Goal: Task Accomplishment & Management: Manage account settings

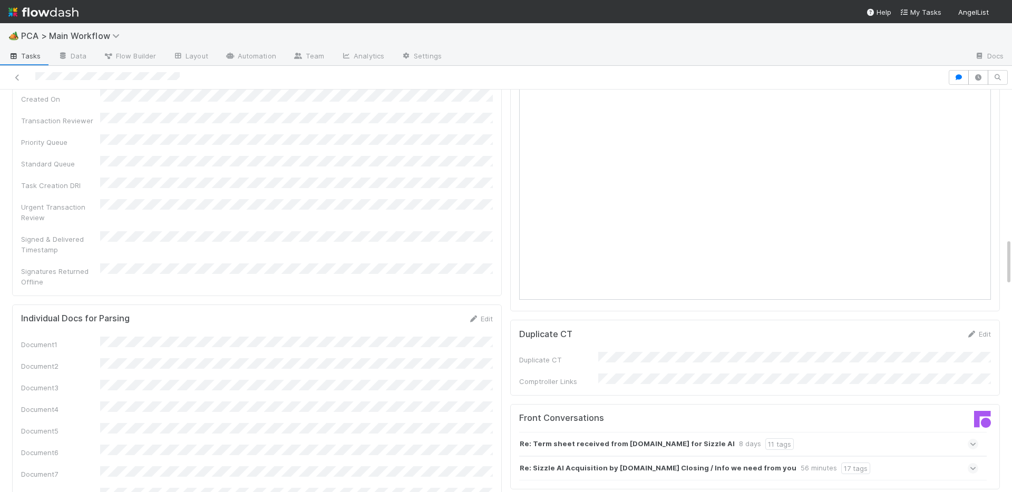
scroll to position [1307, 0]
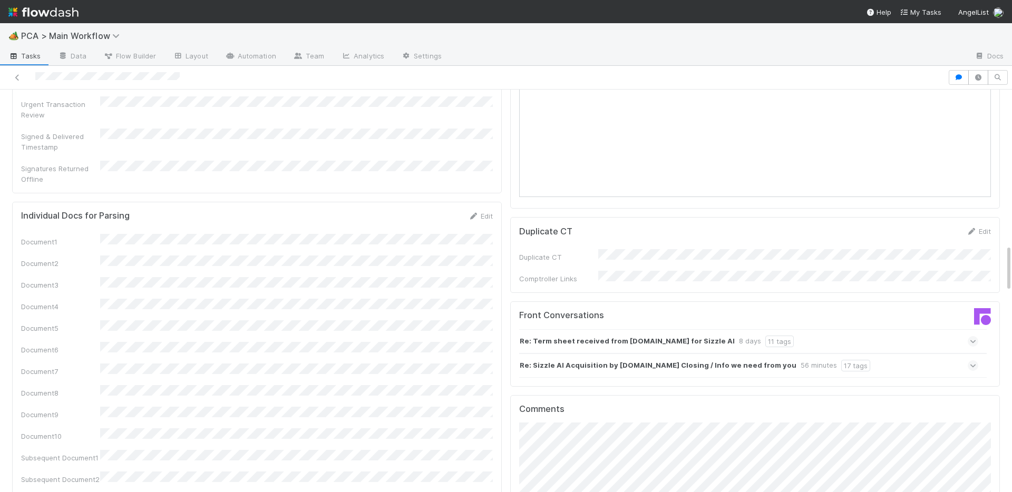
click at [565, 336] on strong "Re: Term sheet received from Campus.edu for Sizzle AI" at bounding box center [627, 342] width 215 height 12
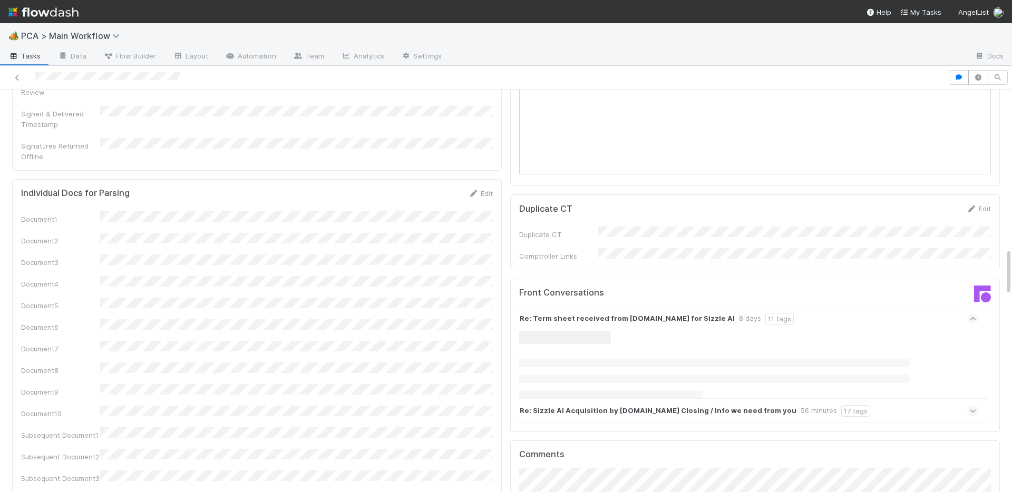
scroll to position [1346, 0]
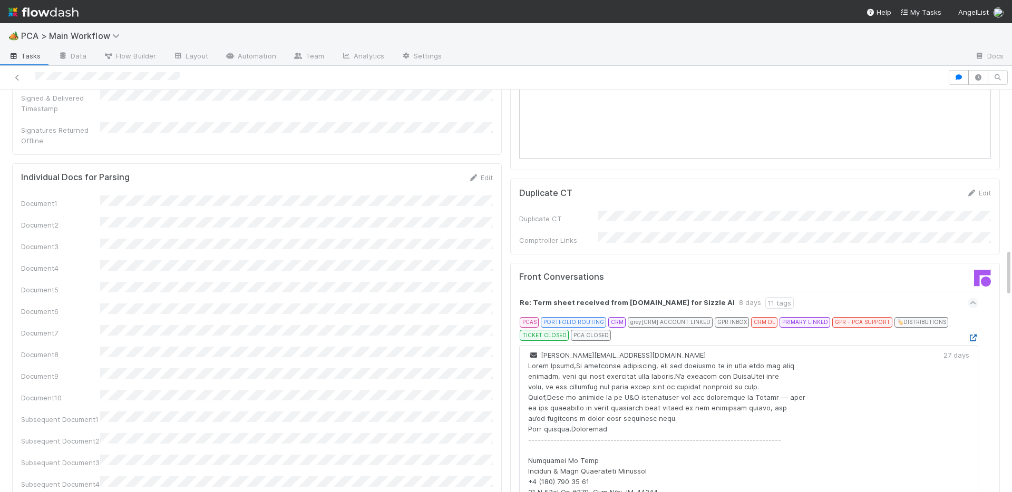
click at [972, 334] on link at bounding box center [973, 338] width 11 height 8
click at [975, 298] on icon at bounding box center [973, 303] width 7 height 11
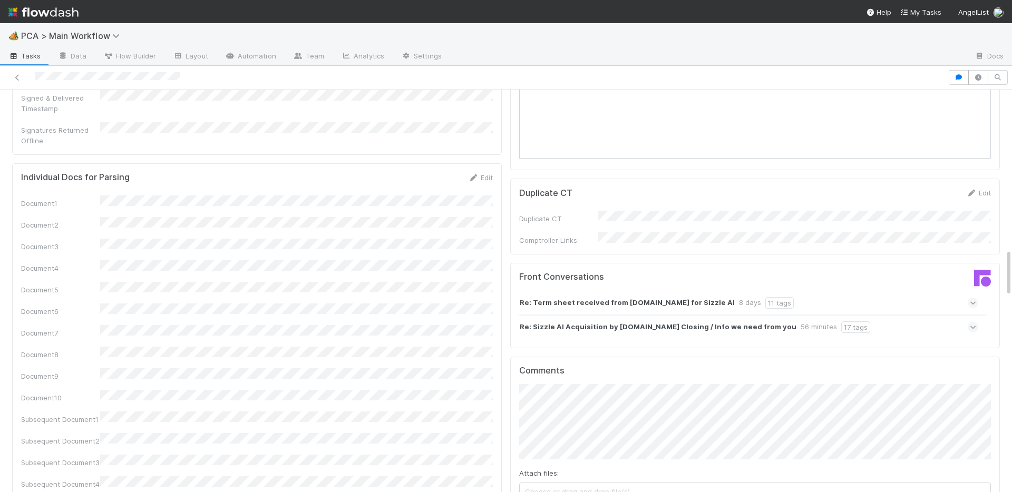
click at [969, 315] on div "Re: Sizzle AI Acquisition by Campus.edu Closing / Info we need from you 56 minu…" at bounding box center [748, 327] width 459 height 24
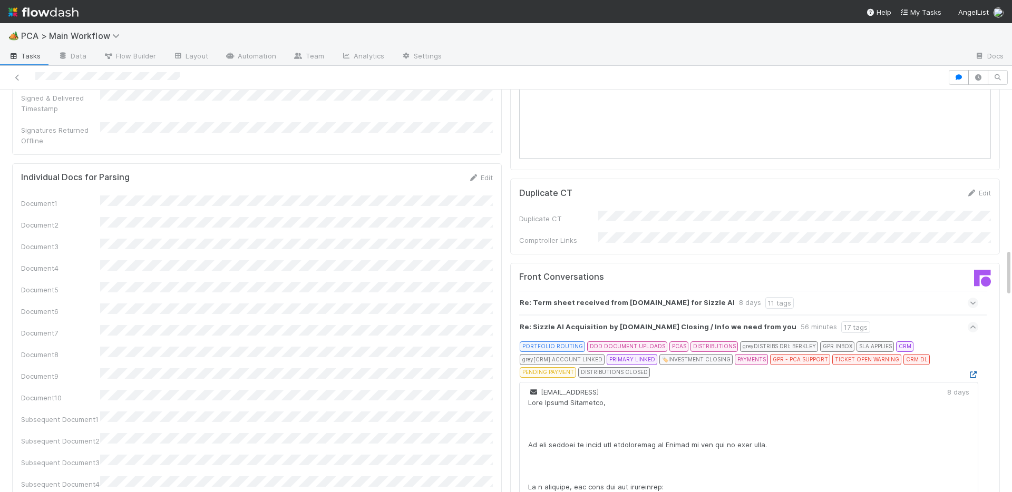
click at [971, 372] on icon at bounding box center [973, 375] width 11 height 7
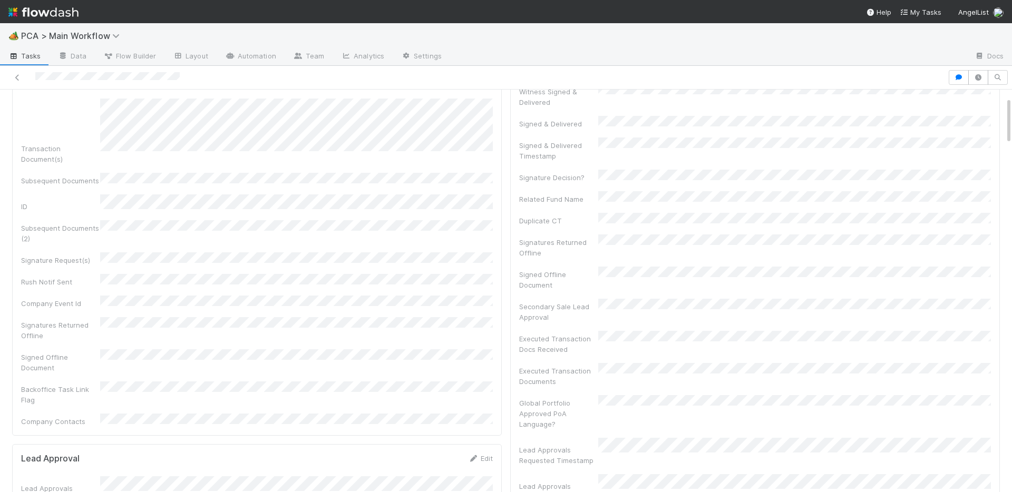
scroll to position [0, 0]
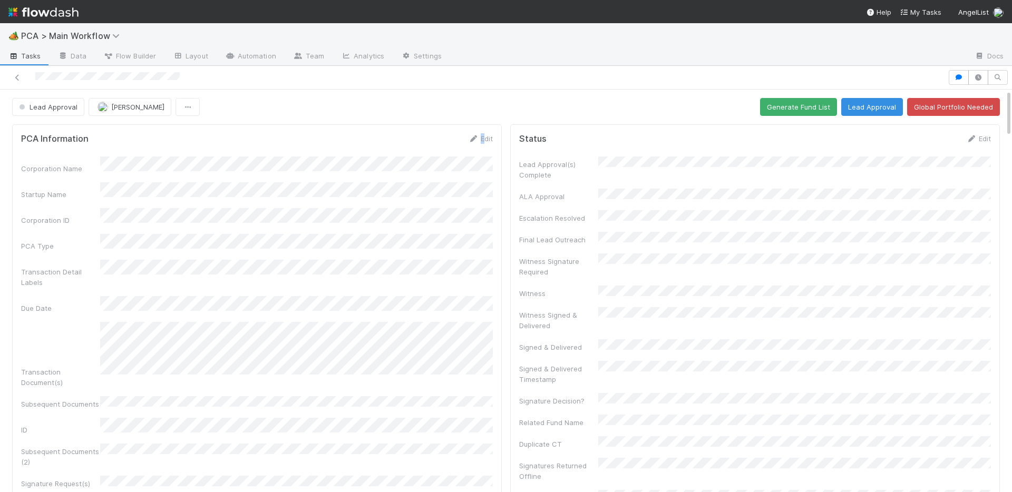
click at [484, 133] on div "Edit" at bounding box center [480, 138] width 25 height 11
click at [484, 141] on link "Edit" at bounding box center [480, 138] width 25 height 8
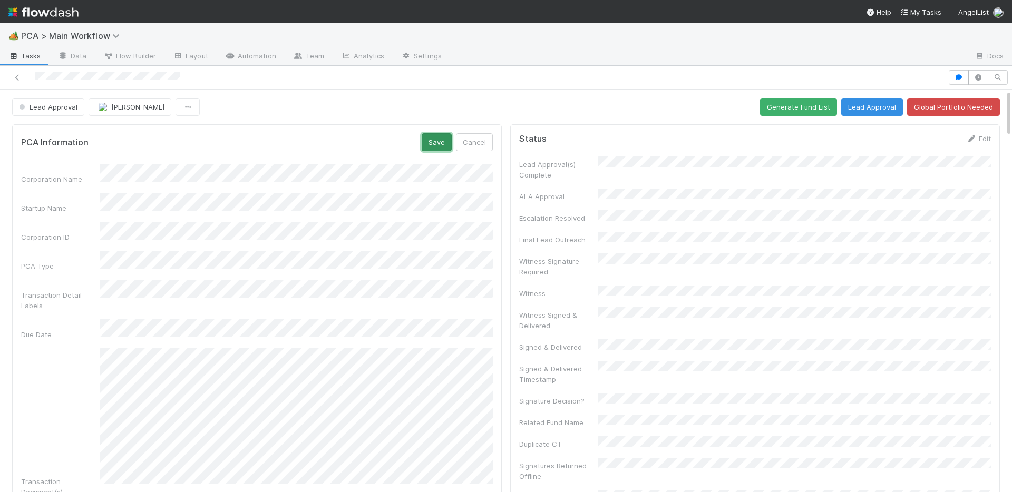
click at [442, 143] on button "Save" at bounding box center [437, 142] width 30 height 18
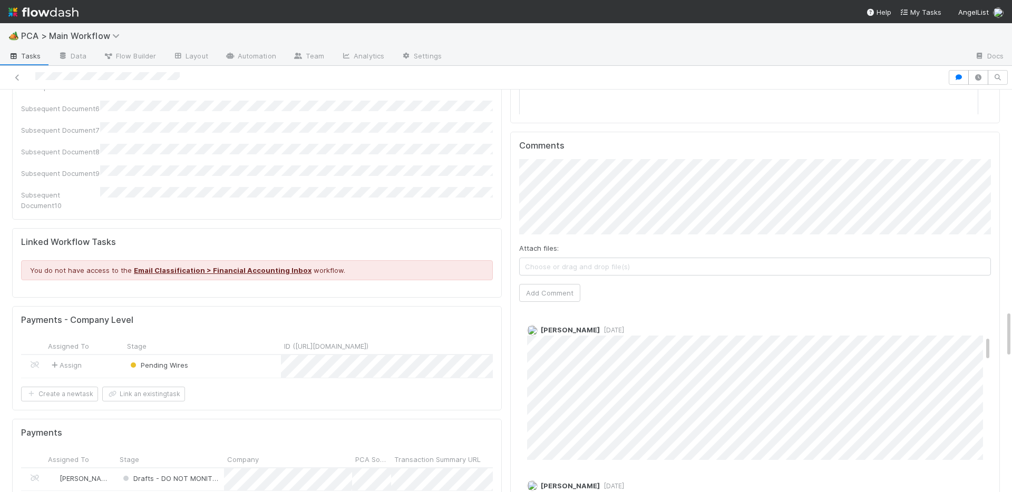
scroll to position [1732, 0]
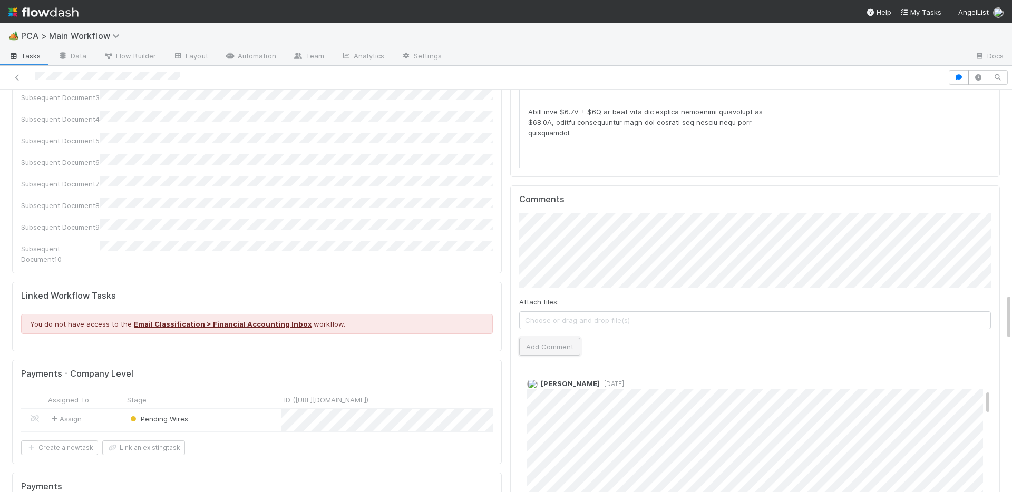
click at [545, 338] on button "Add Comment" at bounding box center [549, 347] width 61 height 18
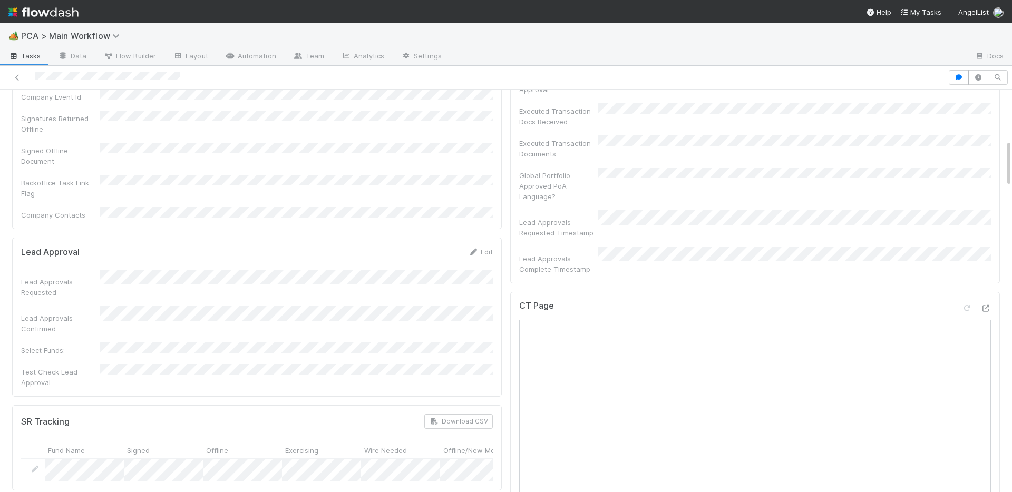
scroll to position [0, 0]
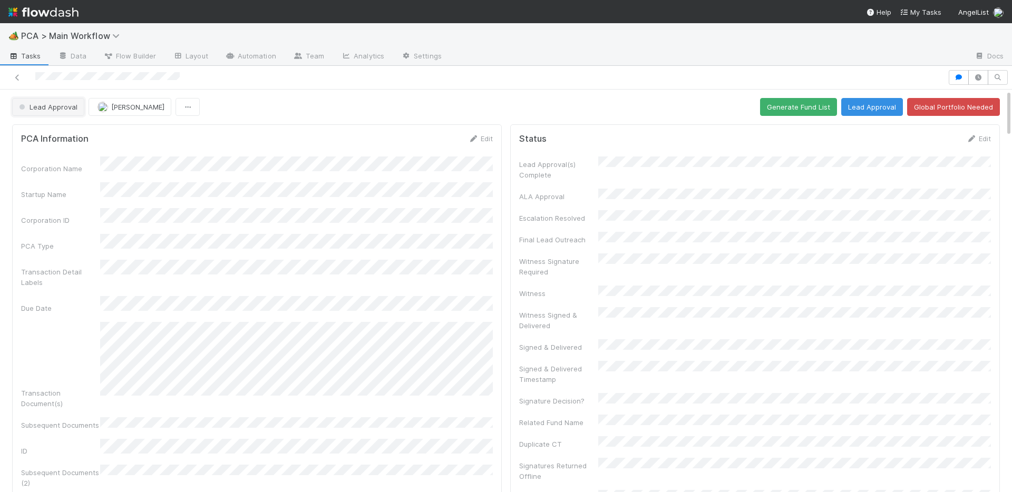
click at [73, 110] on span "Lead Approval" at bounding box center [47, 107] width 61 height 8
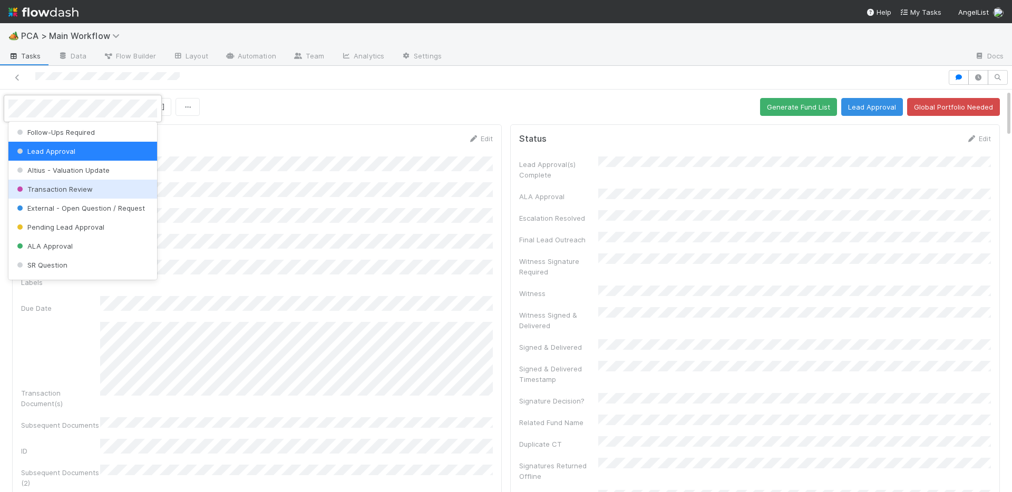
scroll to position [132, 0]
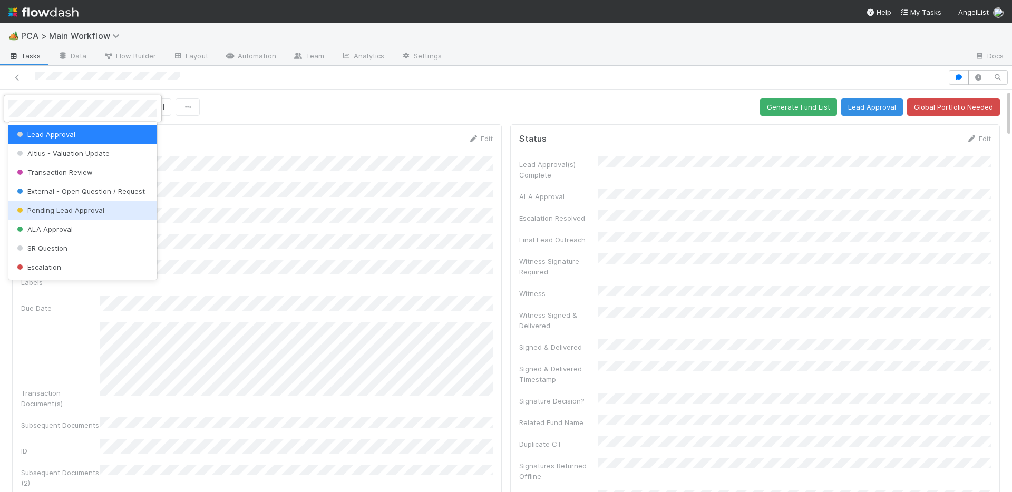
click at [60, 211] on span "Pending Lead Approval" at bounding box center [60, 210] width 90 height 8
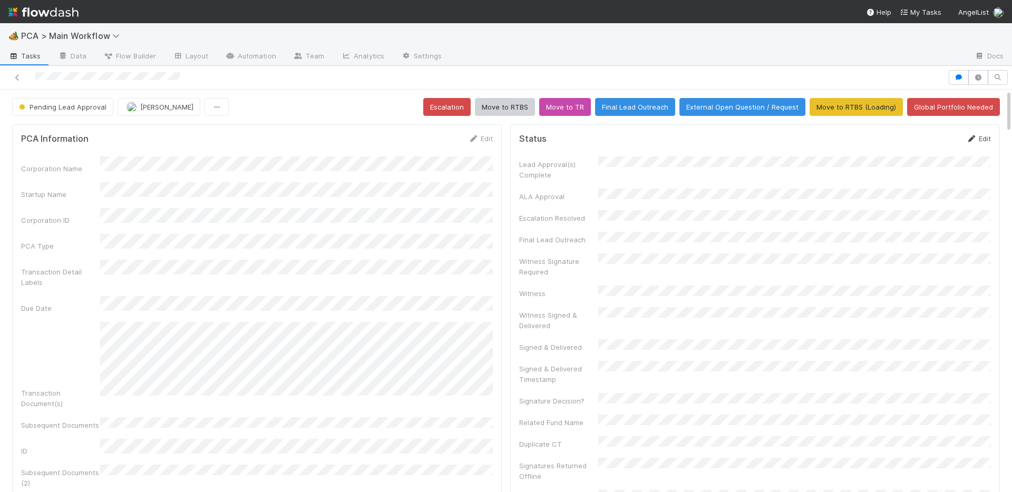
click at [988, 141] on link "Edit" at bounding box center [979, 138] width 25 height 8
click at [945, 141] on button "Save" at bounding box center [935, 142] width 30 height 18
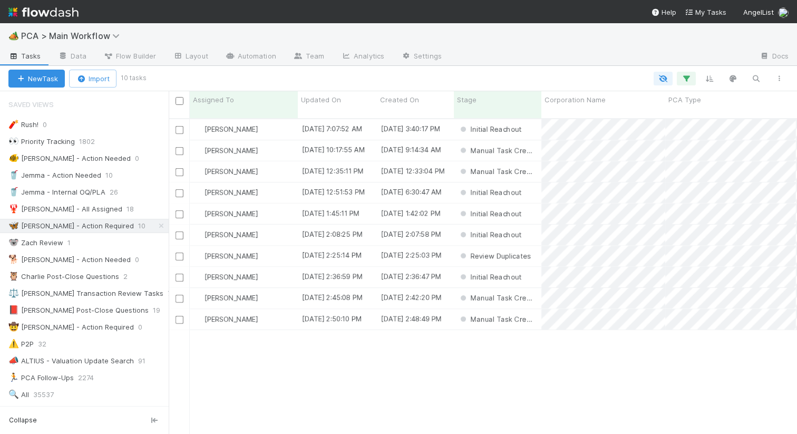
scroll to position [324, 629]
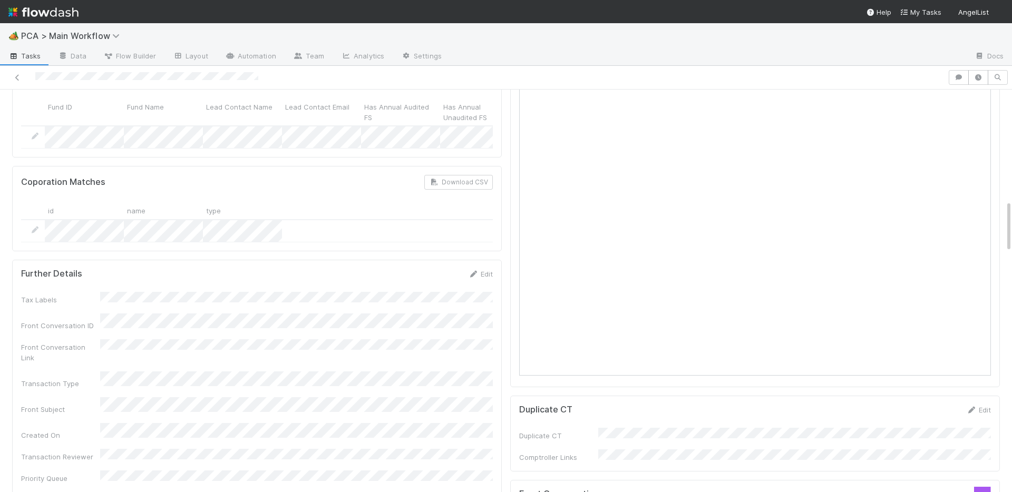
scroll to position [1087, 0]
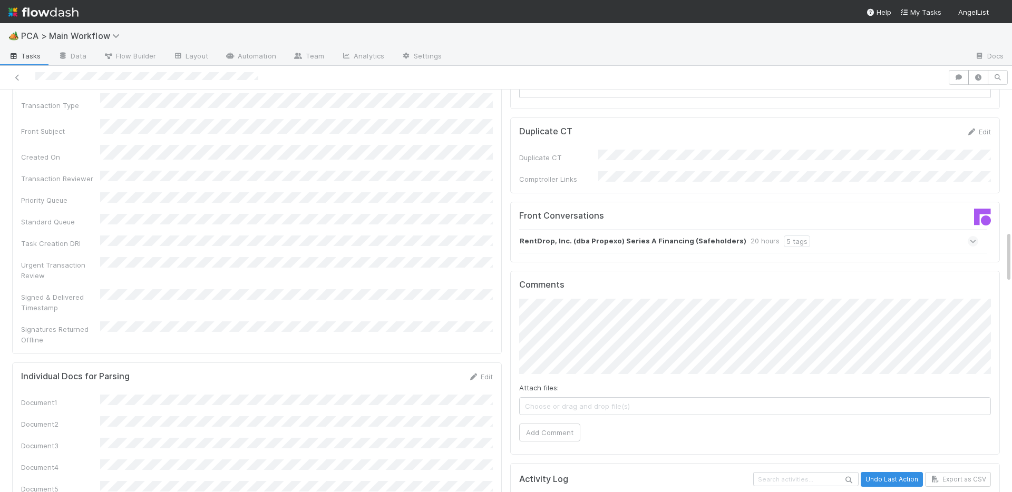
click at [623, 236] on strong "RentDrop, Inc. (dba Propexo) Series A Financing (Safeholders)" at bounding box center [633, 242] width 227 height 12
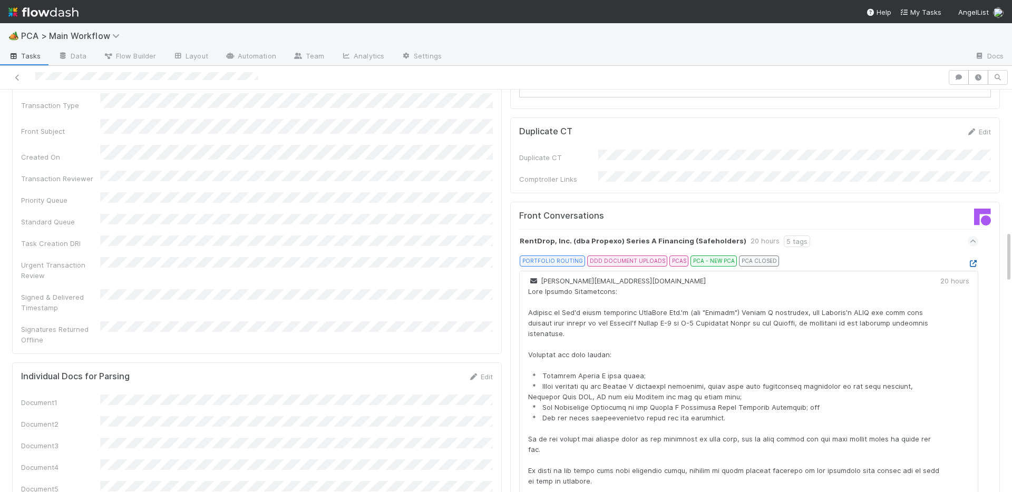
click at [972, 260] on icon at bounding box center [973, 263] width 11 height 7
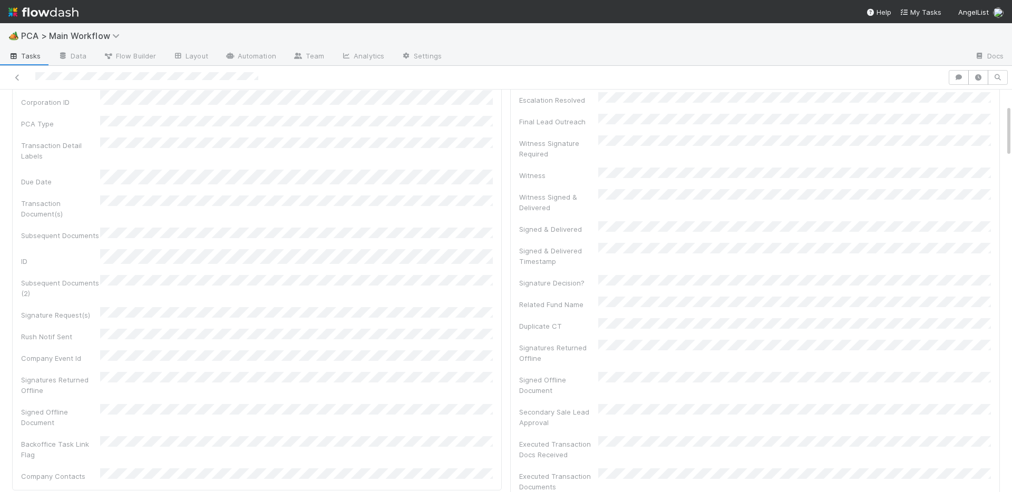
scroll to position [0, 0]
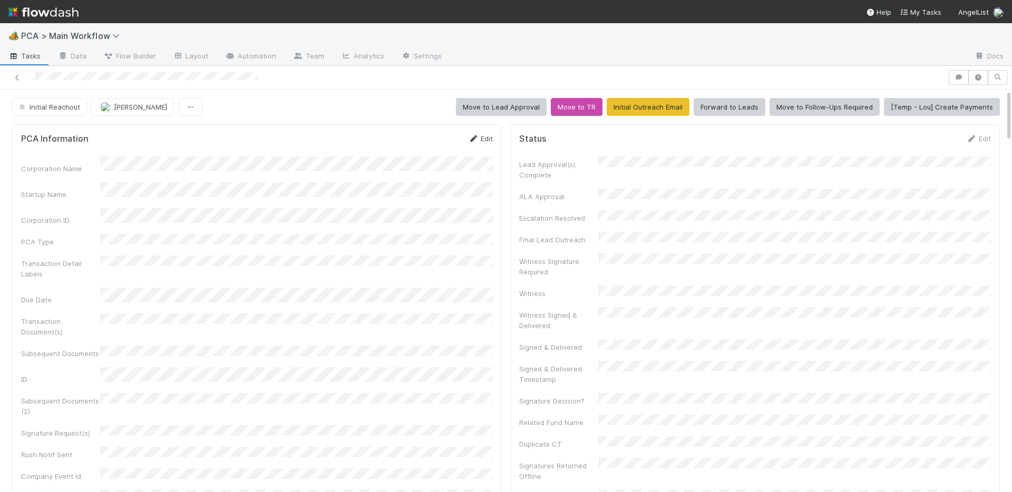
click at [481, 142] on link "Edit" at bounding box center [480, 138] width 25 height 8
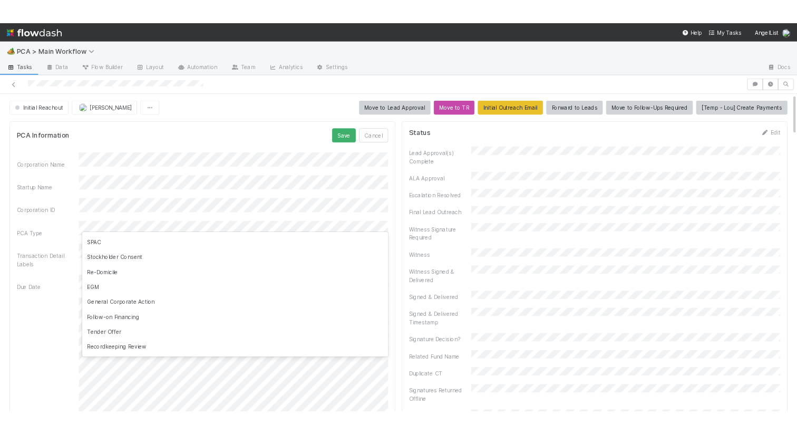
scroll to position [207, 0]
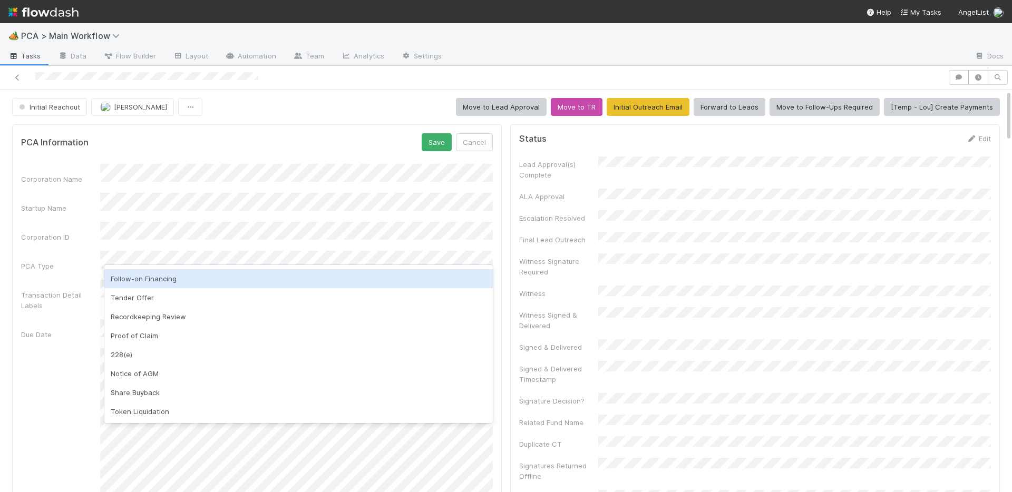
click at [173, 283] on div "Follow-on Financing" at bounding box center [298, 278] width 389 height 19
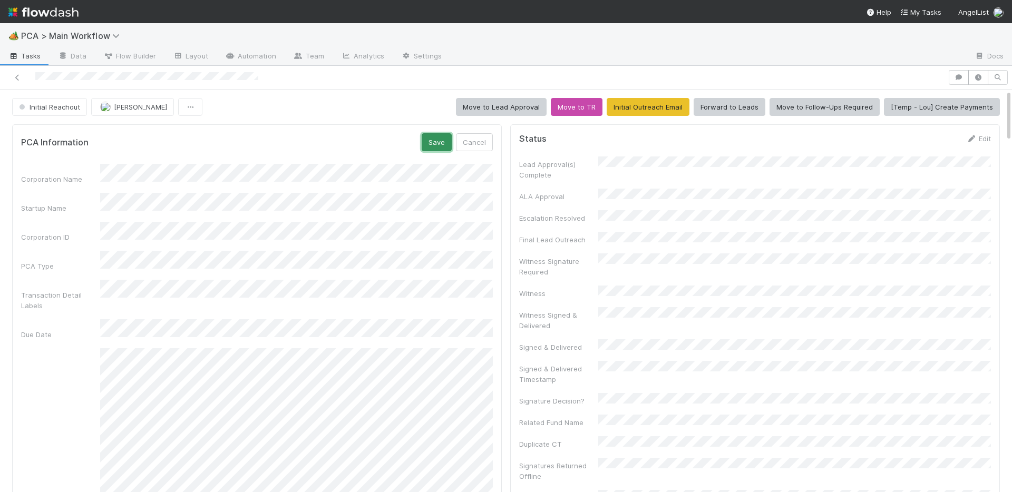
click at [448, 140] on button "Save" at bounding box center [437, 142] width 30 height 18
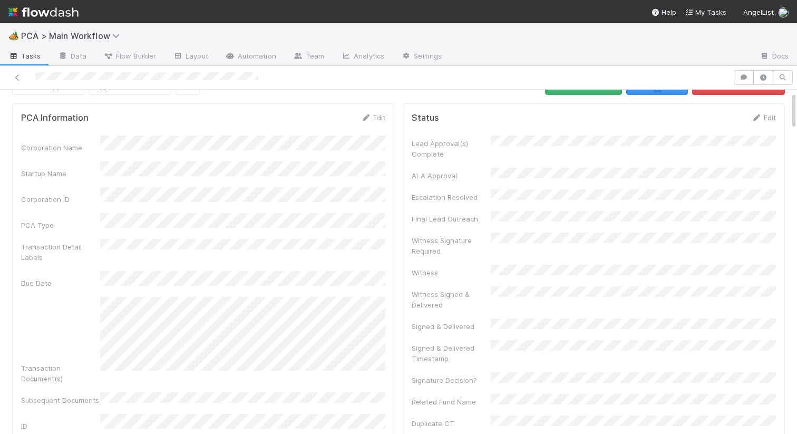
scroll to position [0, 0]
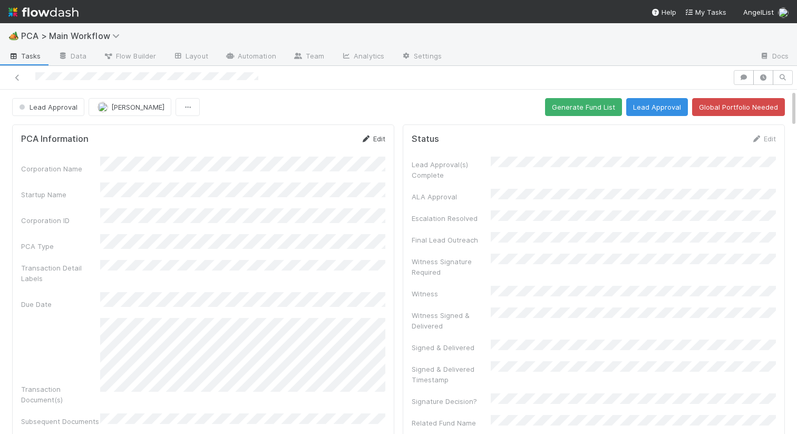
click at [376, 142] on link "Edit" at bounding box center [373, 138] width 25 height 8
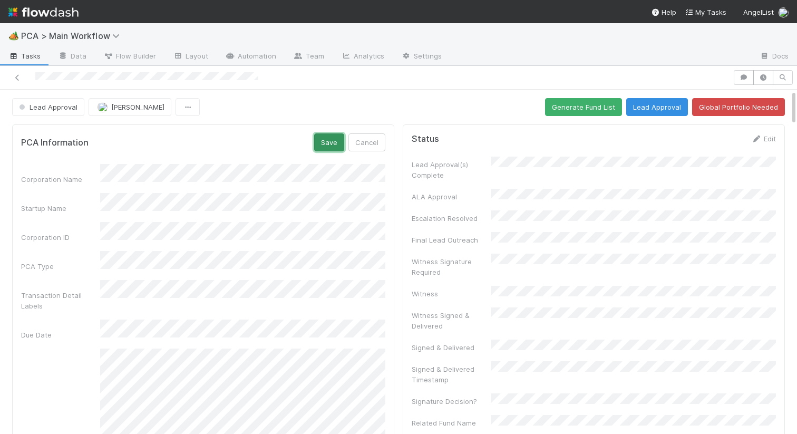
click at [333, 138] on button "Save" at bounding box center [329, 142] width 30 height 18
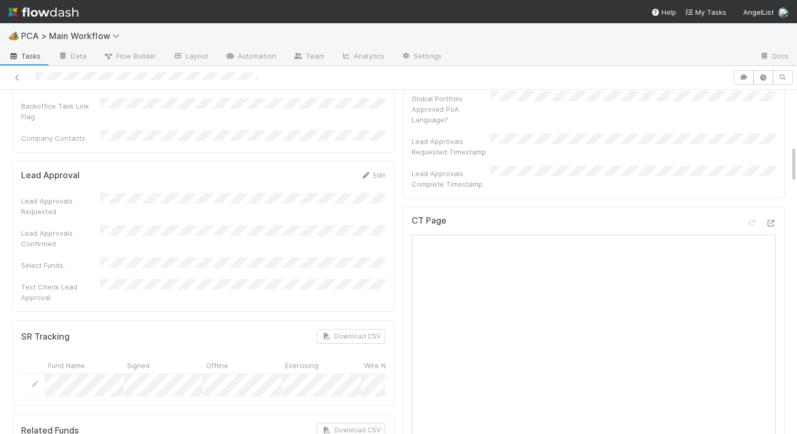
scroll to position [514, 0]
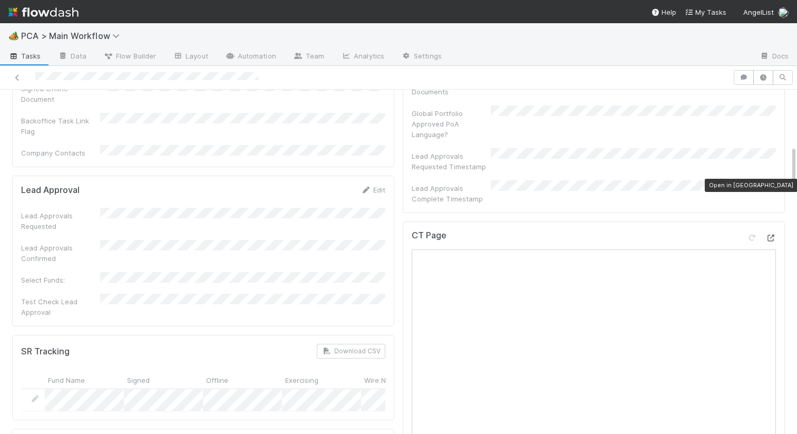
click at [773, 235] on icon at bounding box center [771, 238] width 11 height 7
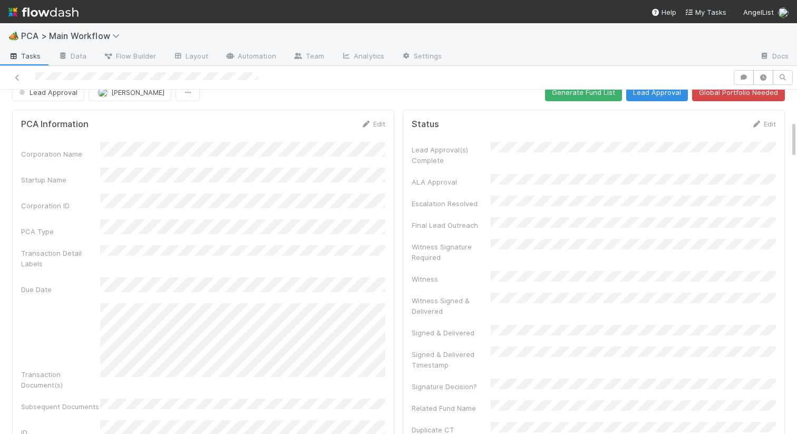
scroll to position [0, 0]
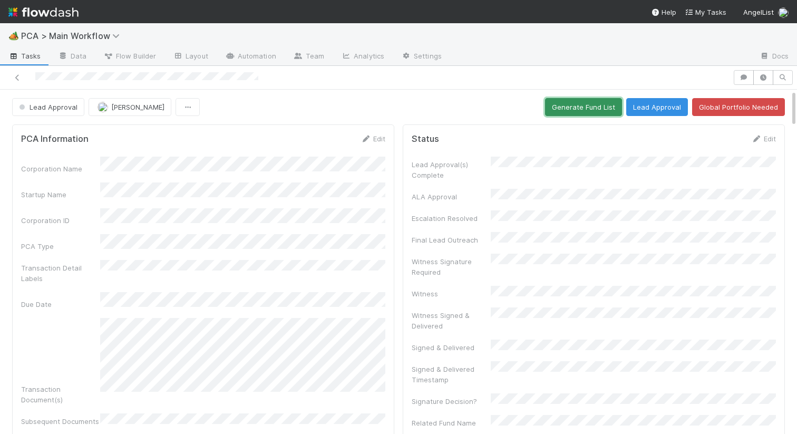
click at [576, 110] on button "Generate Fund List" at bounding box center [583, 107] width 77 height 18
click at [644, 107] on button "Lead Approval" at bounding box center [657, 107] width 62 height 18
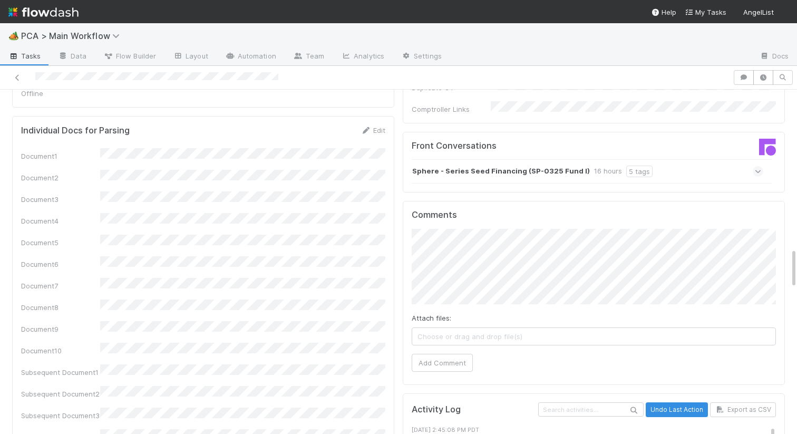
scroll to position [1106, 0]
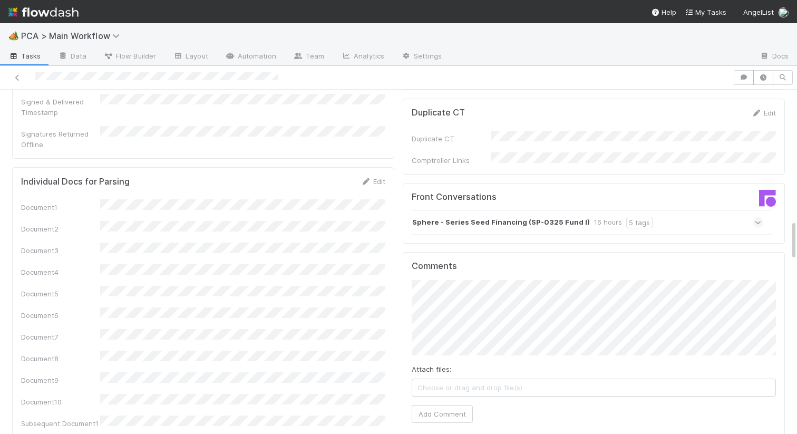
click at [511, 217] on strong "Sphere - Series Seed Financing (SP-0325 Fund I)" at bounding box center [501, 223] width 178 height 12
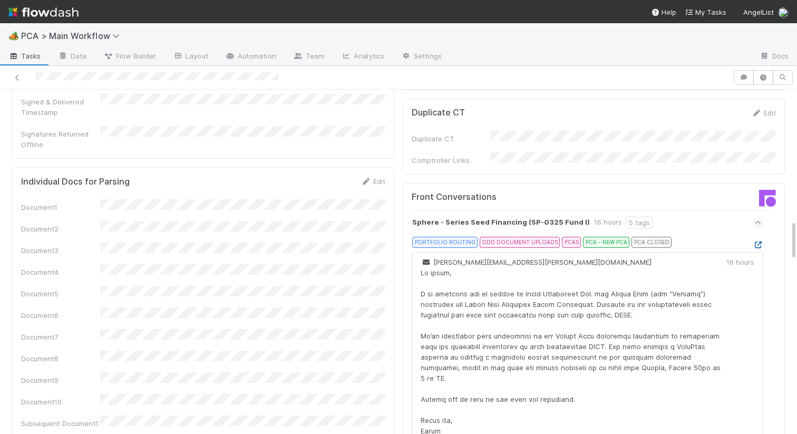
click at [760, 242] on icon at bounding box center [758, 245] width 11 height 7
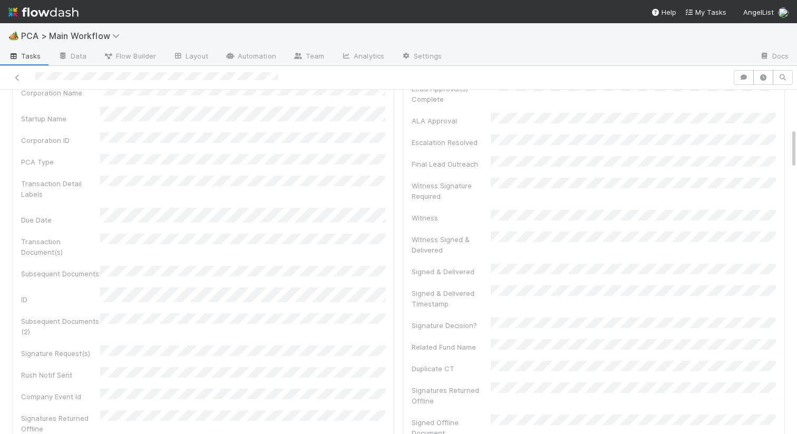
scroll to position [0, 0]
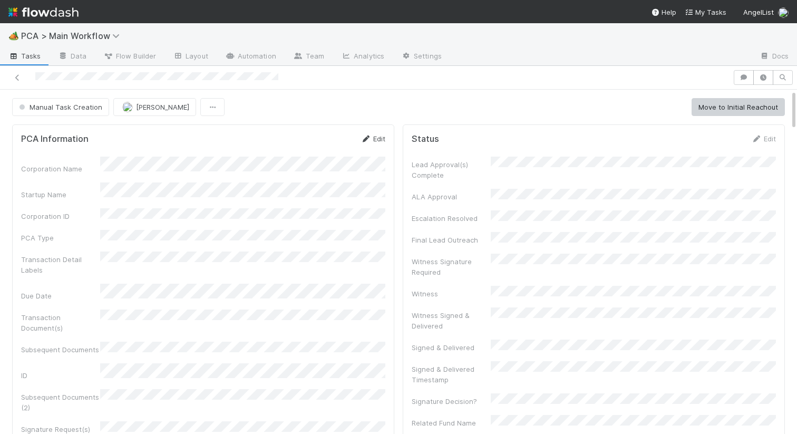
click at [375, 137] on link "Edit" at bounding box center [373, 138] width 25 height 8
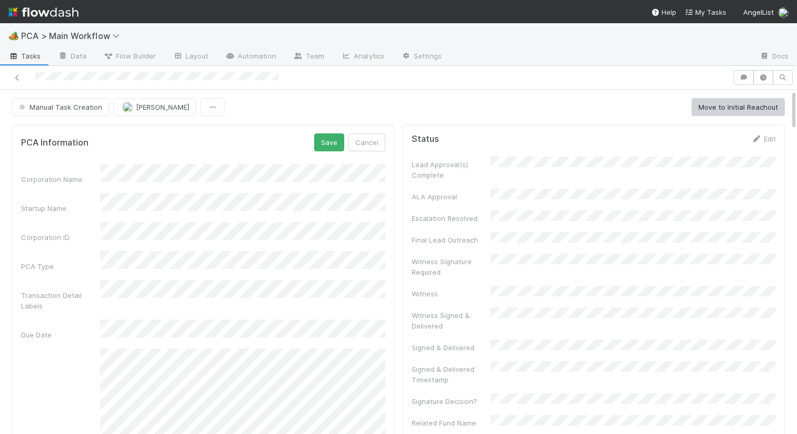
click at [81, 178] on div "Corporation Name" at bounding box center [203, 174] width 364 height 21
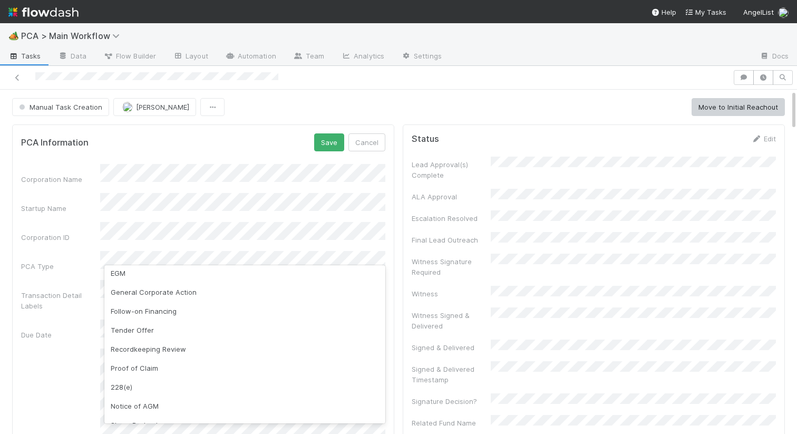
scroll to position [207, 0]
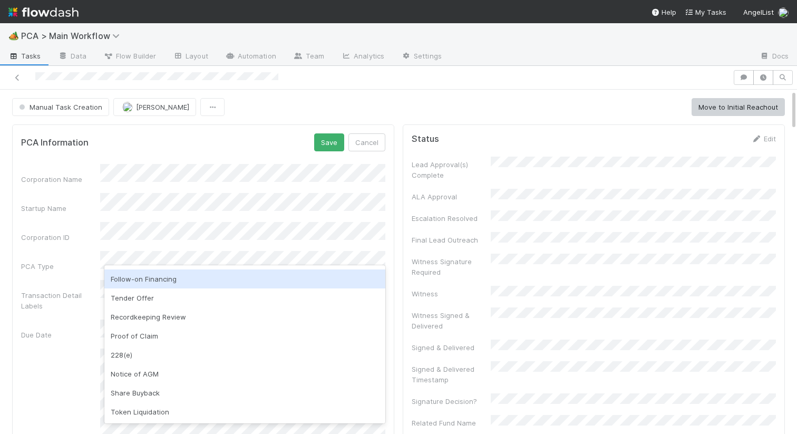
click at [164, 281] on div "Follow-on Financing" at bounding box center [244, 278] width 281 height 19
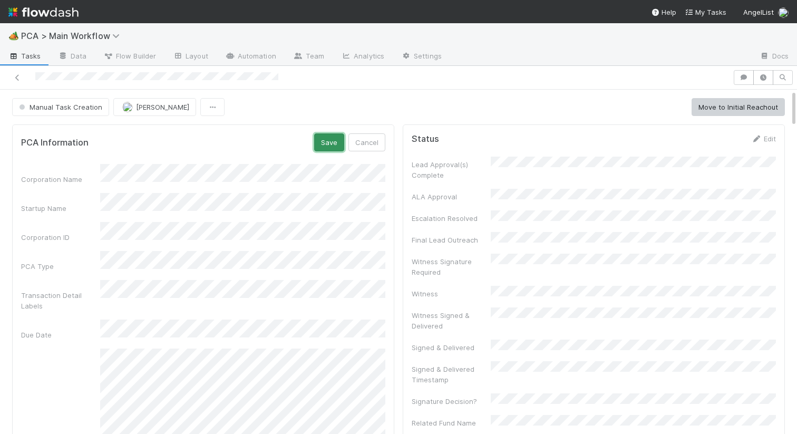
click at [333, 136] on button "Save" at bounding box center [329, 142] width 30 height 18
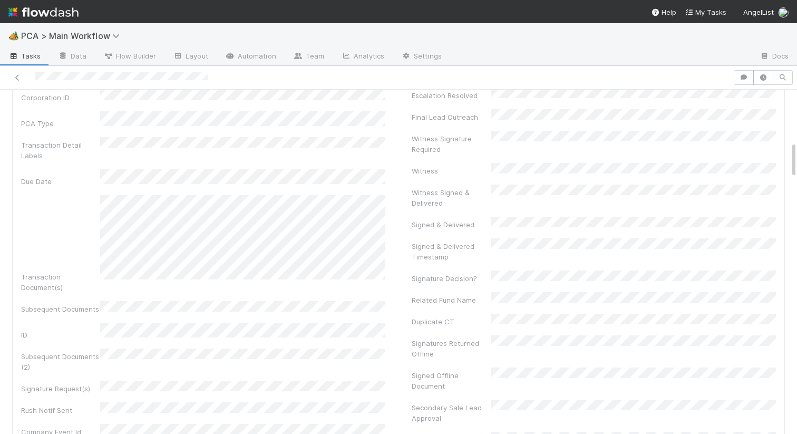
scroll to position [0, 0]
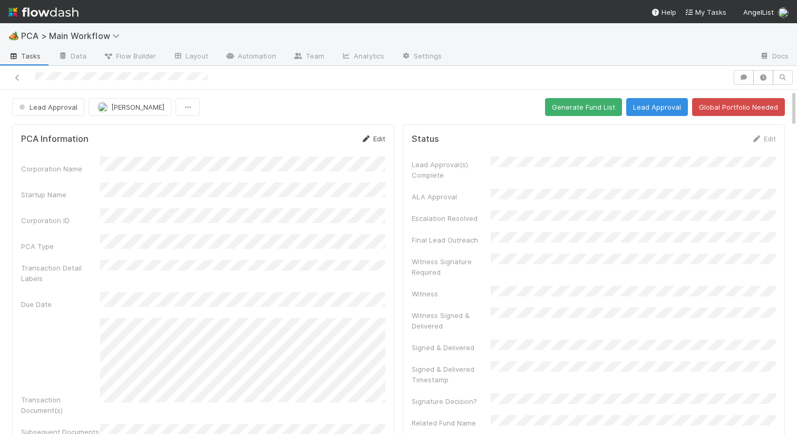
click at [379, 136] on link "Edit" at bounding box center [373, 138] width 25 height 8
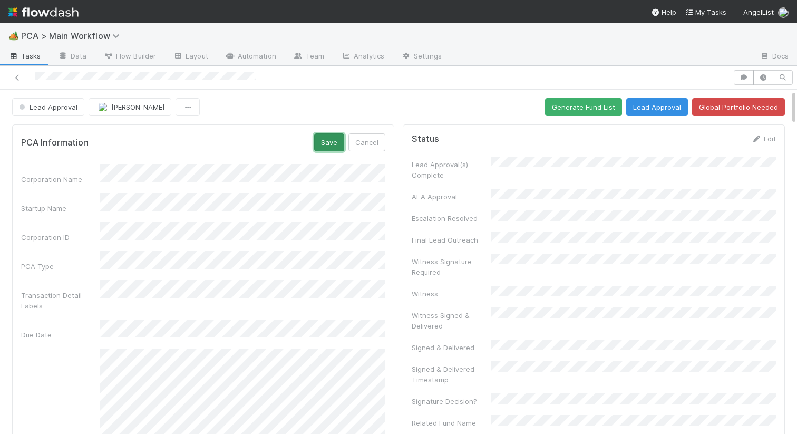
click at [337, 149] on button "Save" at bounding box center [329, 142] width 30 height 18
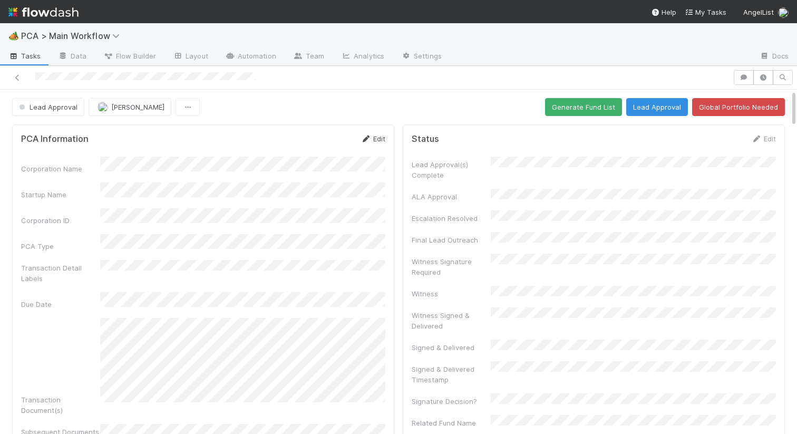
click at [366, 139] on icon at bounding box center [366, 139] width 11 height 7
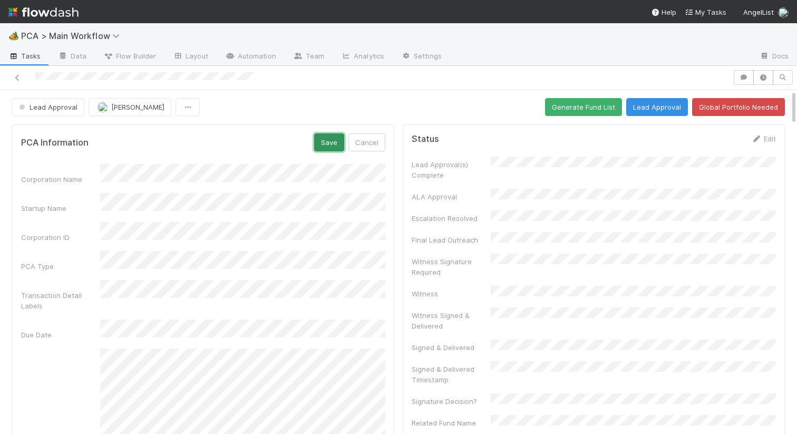
click at [330, 143] on button "Save" at bounding box center [329, 142] width 30 height 18
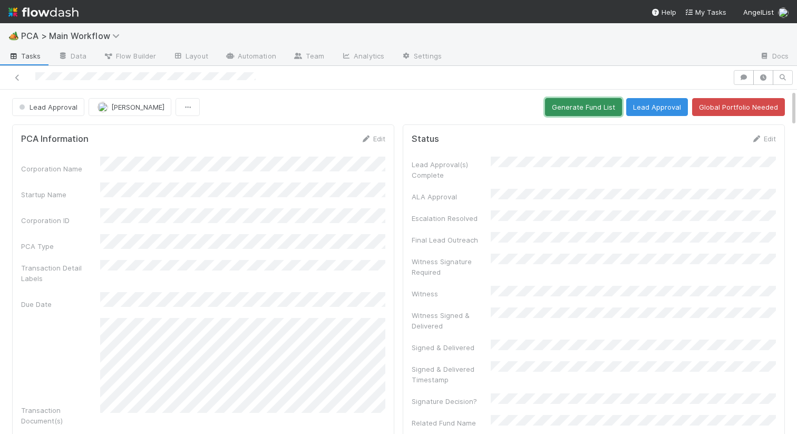
click at [574, 104] on button "Generate Fund List" at bounding box center [583, 107] width 77 height 18
click at [398, 104] on div "Lead Approval Nathalie Gualito Generate Fund List Lead Approval Global Portfoli…" at bounding box center [398, 107] width 773 height 18
click at [652, 107] on button "Lead Approval" at bounding box center [657, 107] width 62 height 18
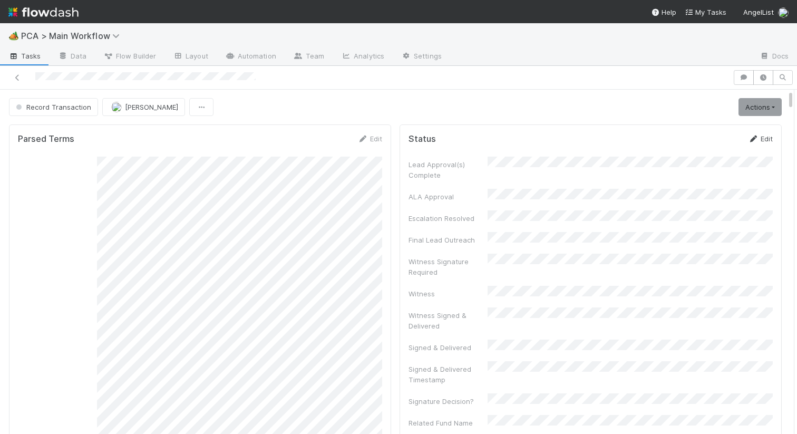
click at [757, 138] on icon at bounding box center [753, 139] width 11 height 7
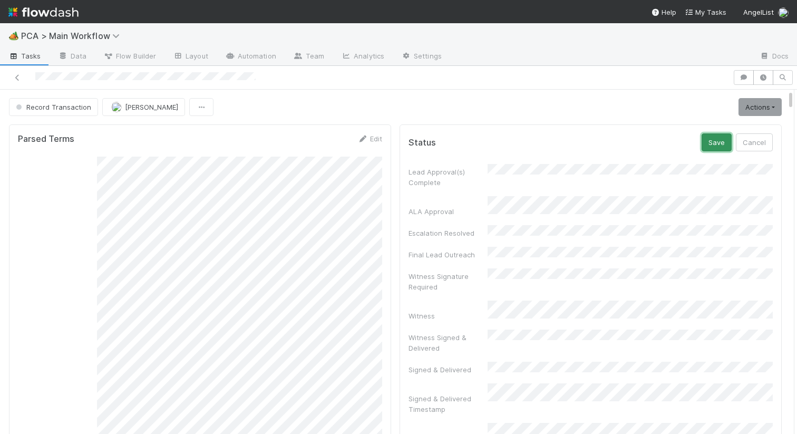
click at [707, 143] on button "Save" at bounding box center [717, 142] width 30 height 18
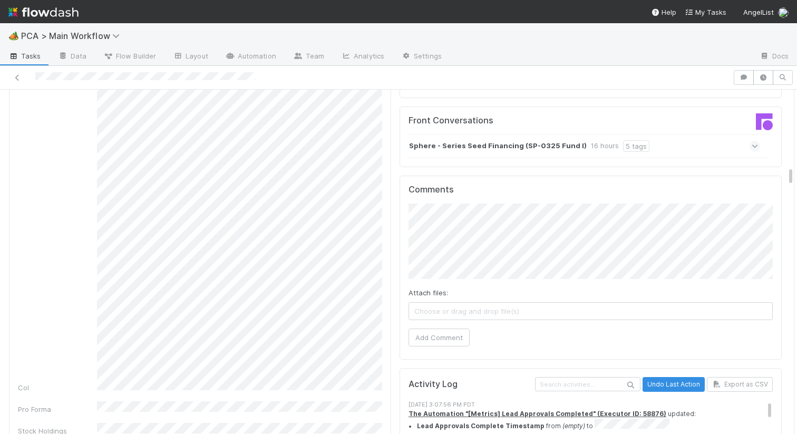
scroll to position [1074, 0]
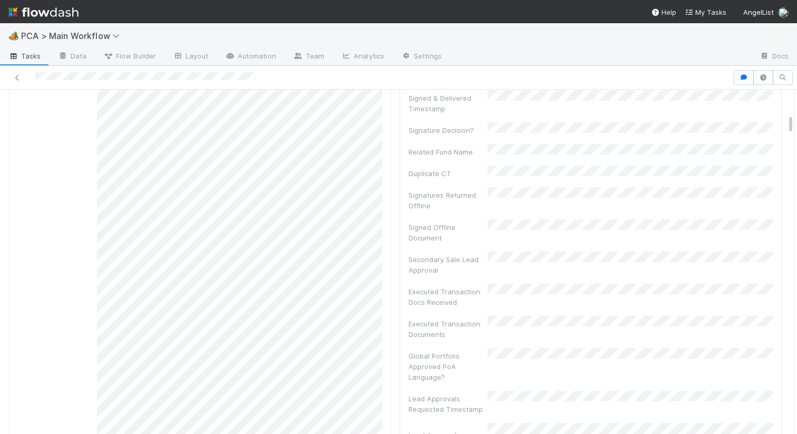
scroll to position [0, 0]
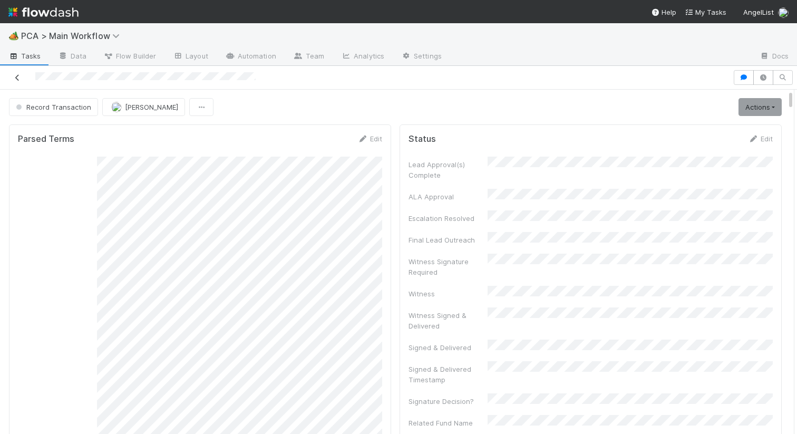
click at [15, 80] on icon at bounding box center [17, 77] width 11 height 7
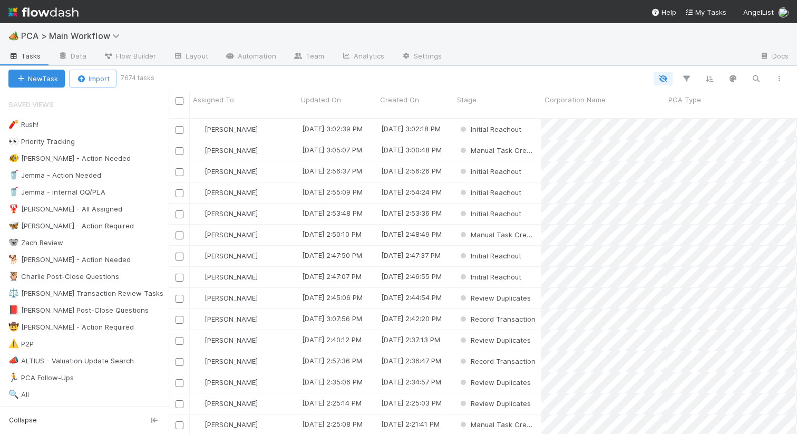
scroll to position [324, 629]
click at [83, 224] on div "🦋 Nathalie - Action Required" at bounding box center [70, 225] width 125 height 13
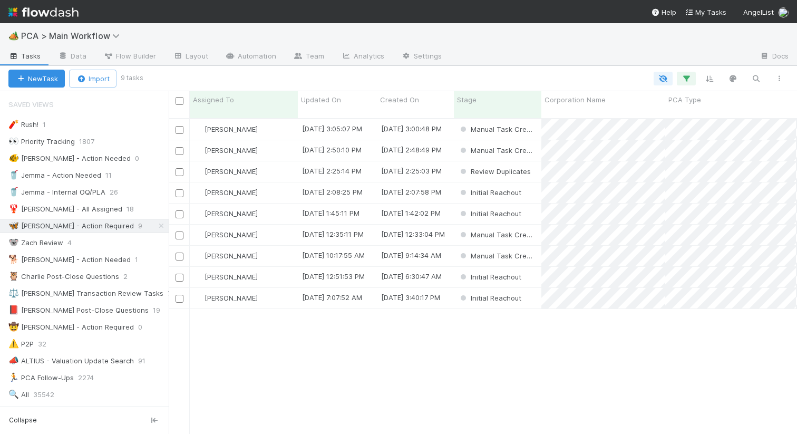
scroll to position [0, 1]
click at [332, 94] on span "Updated On" at bounding box center [321, 99] width 40 height 11
click at [338, 118] on div "Sort Oldest → Newest" at bounding box center [362, 120] width 120 height 16
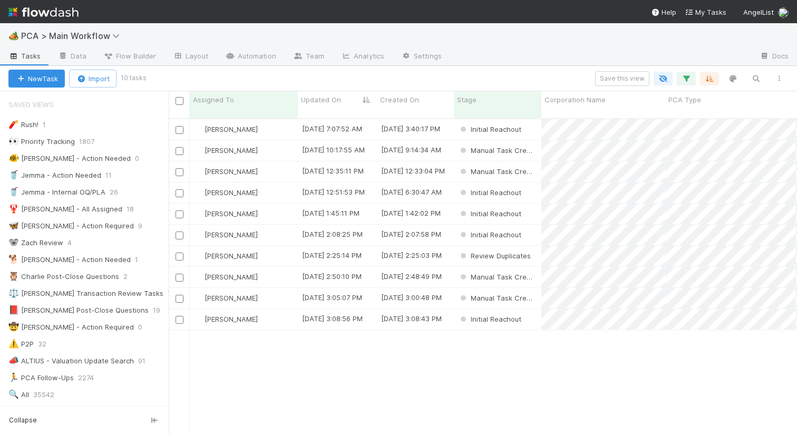
scroll to position [324, 629]
click at [279, 122] on div "[PERSON_NAME]" at bounding box center [244, 129] width 108 height 21
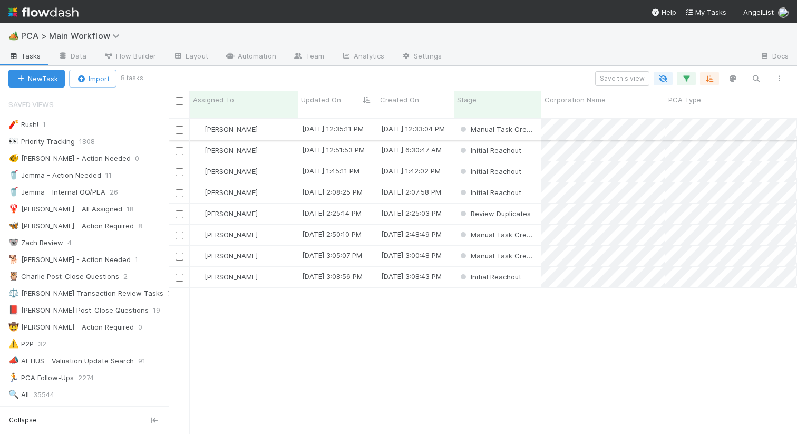
click at [282, 124] on div "[PERSON_NAME]" at bounding box center [244, 129] width 108 height 21
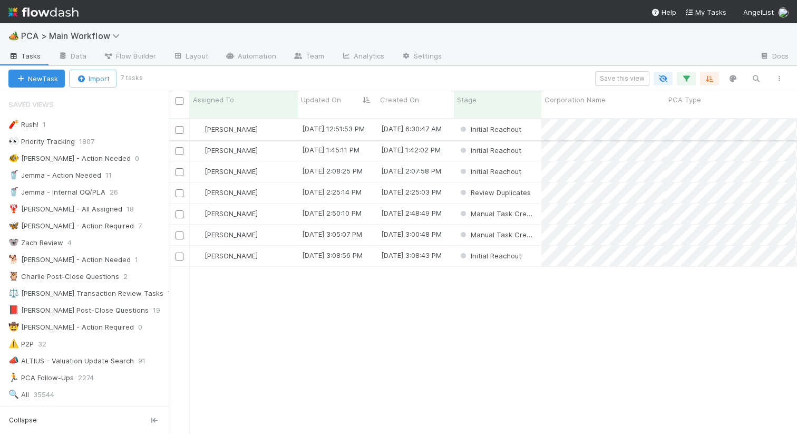
click at [284, 126] on div "[PERSON_NAME]" at bounding box center [244, 129] width 108 height 21
click at [283, 124] on div "[PERSON_NAME]" at bounding box center [244, 129] width 108 height 21
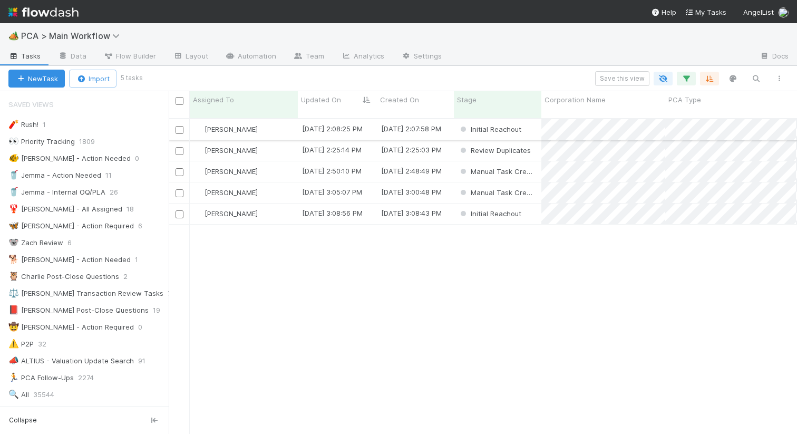
click at [264, 128] on div "[PERSON_NAME]" at bounding box center [244, 129] width 108 height 21
click at [282, 129] on div "[PERSON_NAME]" at bounding box center [244, 129] width 108 height 21
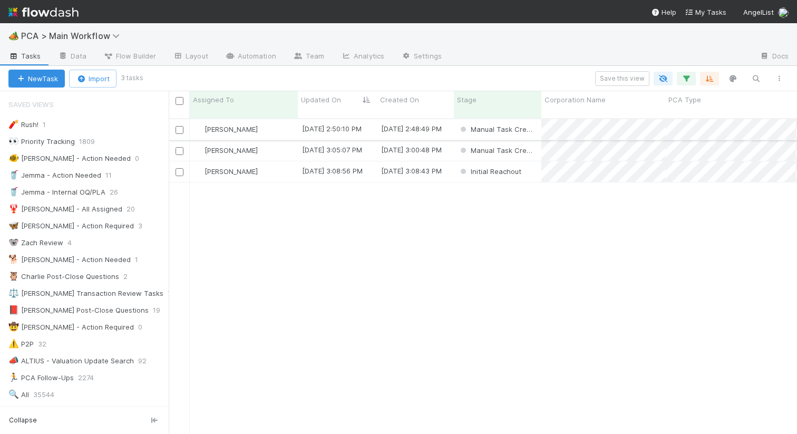
click at [259, 119] on div "[PERSON_NAME]" at bounding box center [244, 129] width 108 height 21
click at [38, 78] on button "New Task" at bounding box center [36, 79] width 56 height 18
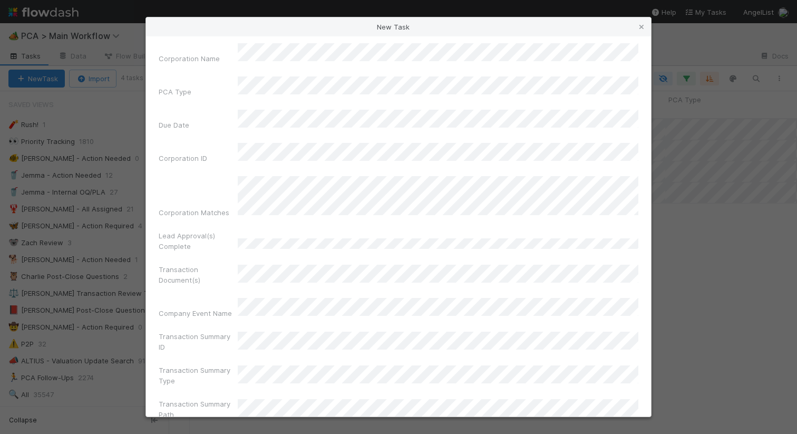
scroll to position [0, 0]
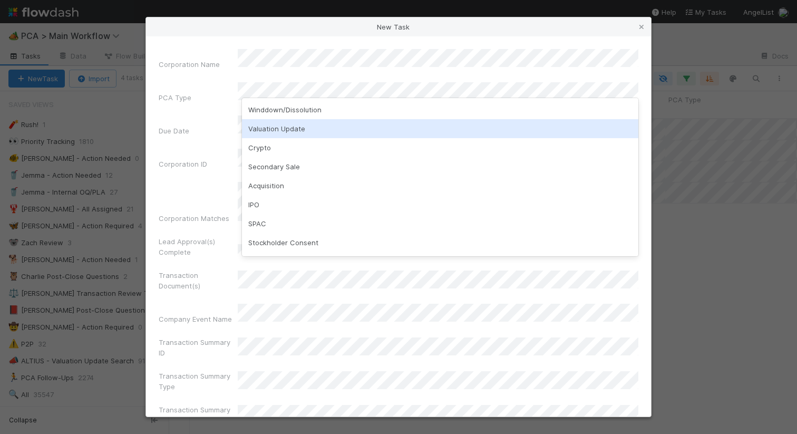
click at [275, 129] on div "Valuation Update" at bounding box center [440, 128] width 397 height 19
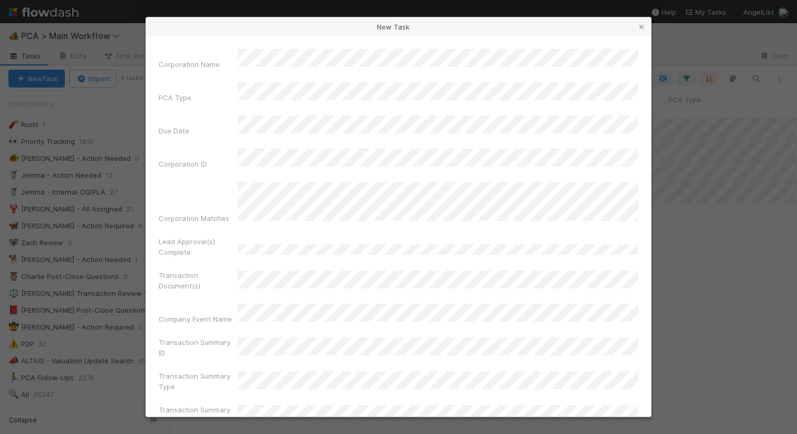
click at [211, 159] on div "Corporation ID" at bounding box center [198, 166] width 79 height 15
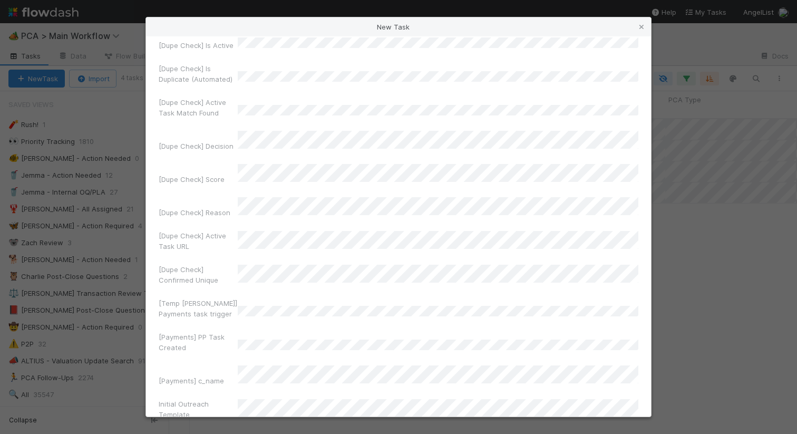
scroll to position [7036, 0]
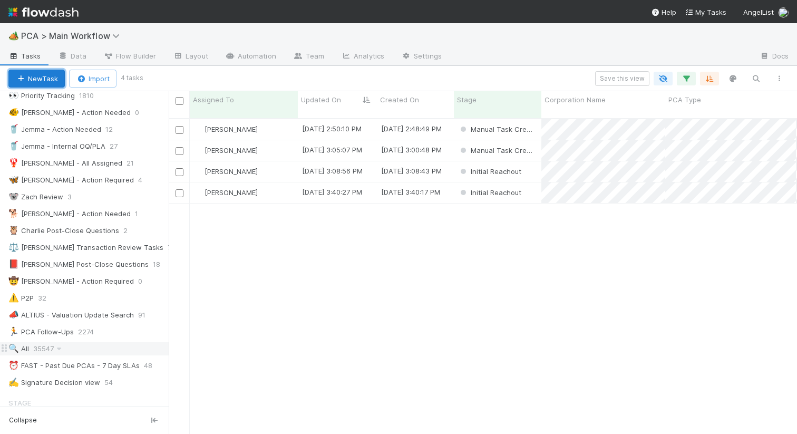
scroll to position [51, 0]
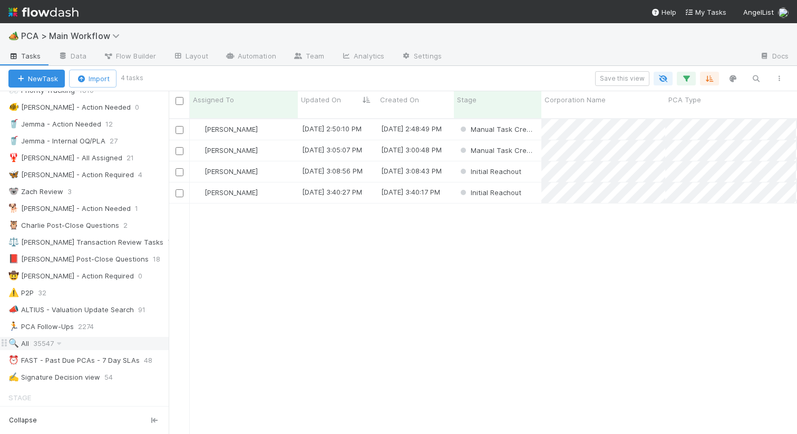
click at [46, 341] on span "35547" at bounding box center [48, 343] width 31 height 13
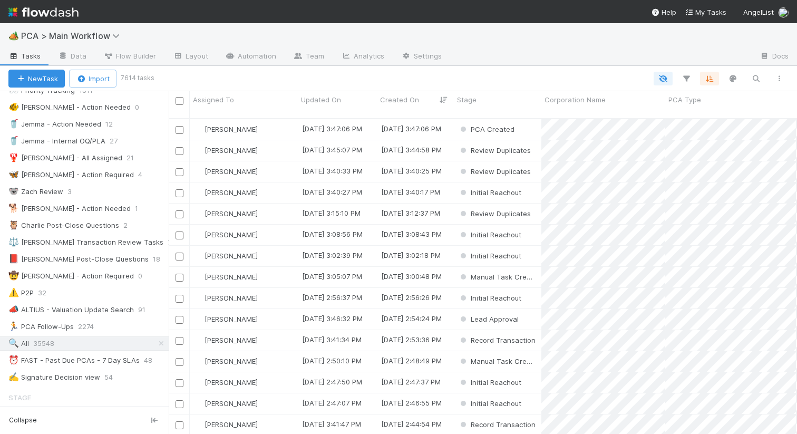
scroll to position [324, 629]
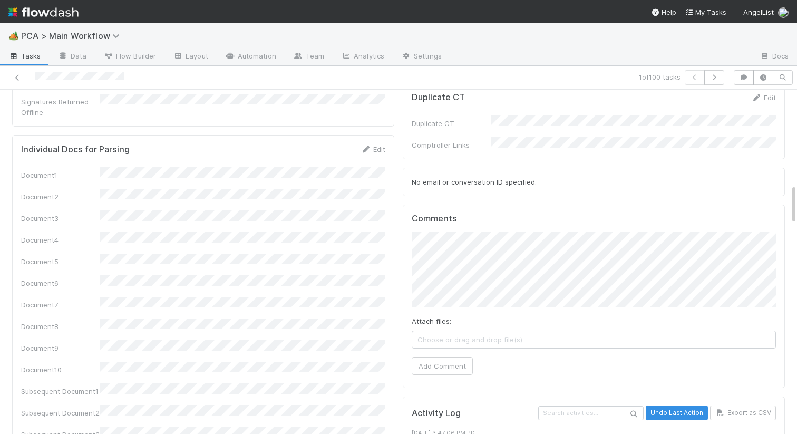
scroll to position [1148, 0]
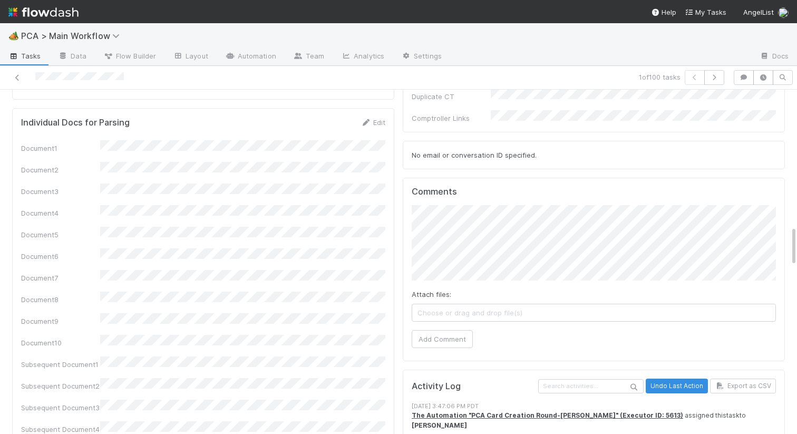
click at [440, 330] on button "Add Comment" at bounding box center [442, 339] width 61 height 18
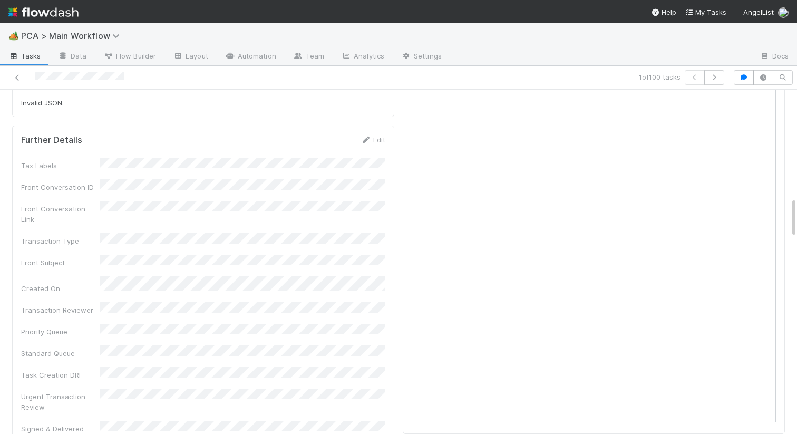
scroll to position [691, 0]
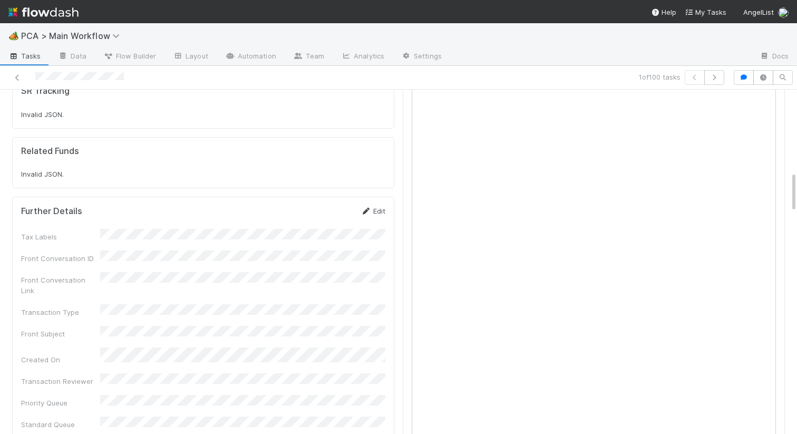
click at [372, 207] on link "Edit" at bounding box center [373, 211] width 25 height 8
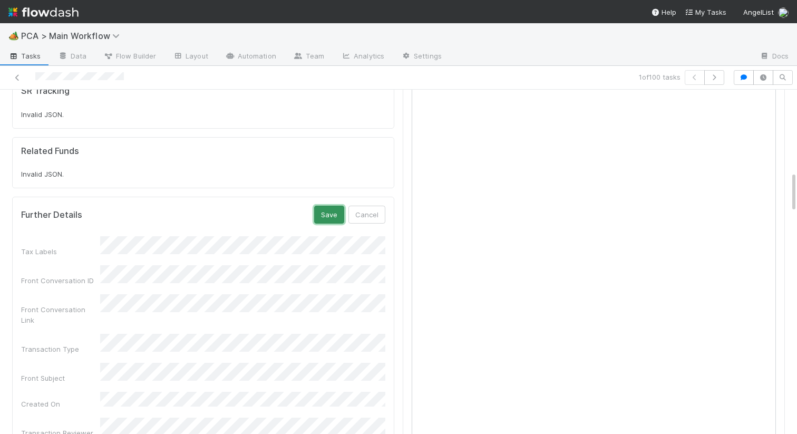
click at [331, 206] on button "Save" at bounding box center [329, 215] width 30 height 18
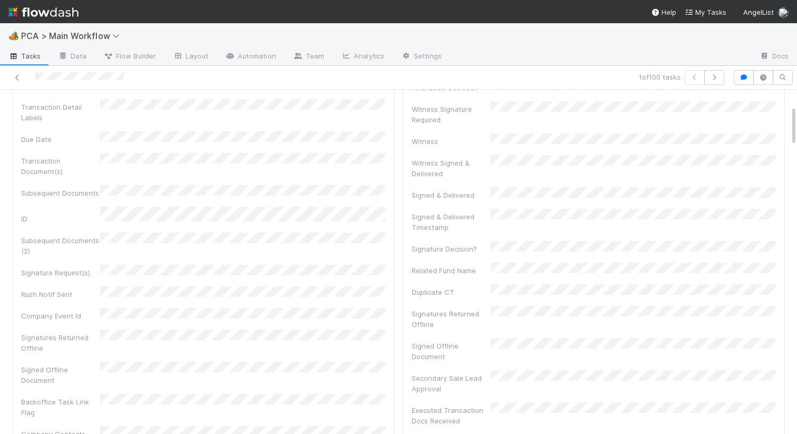
scroll to position [0, 0]
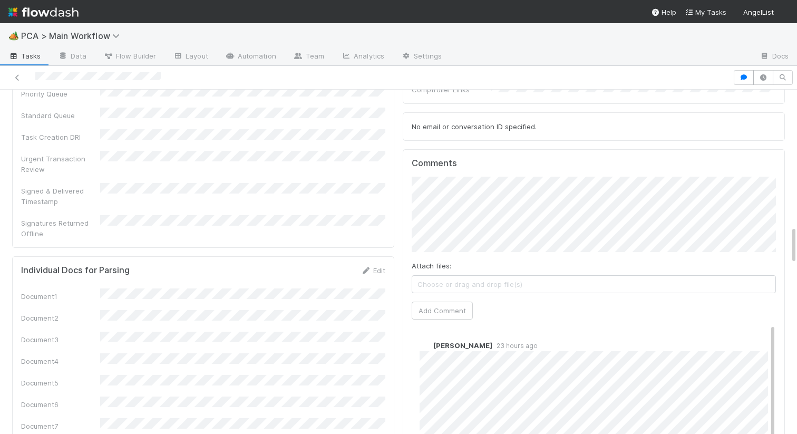
scroll to position [1105, 0]
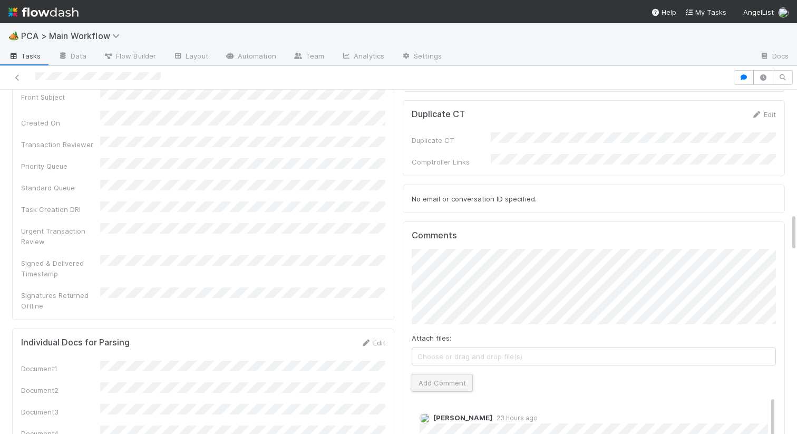
click at [445, 374] on button "Add Comment" at bounding box center [442, 383] width 61 height 18
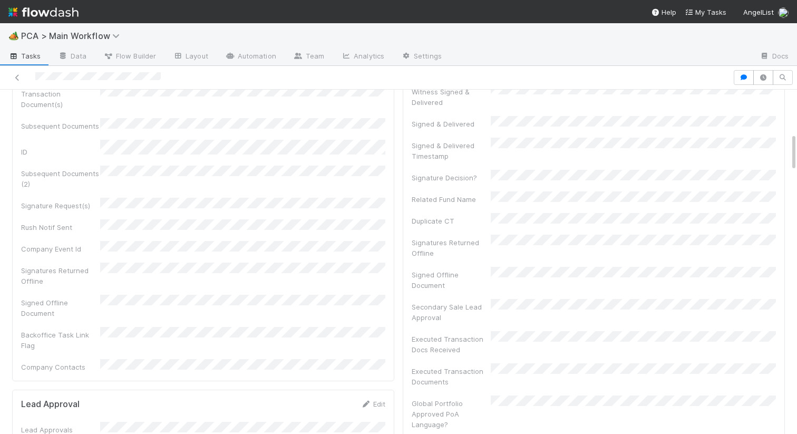
scroll to position [0, 0]
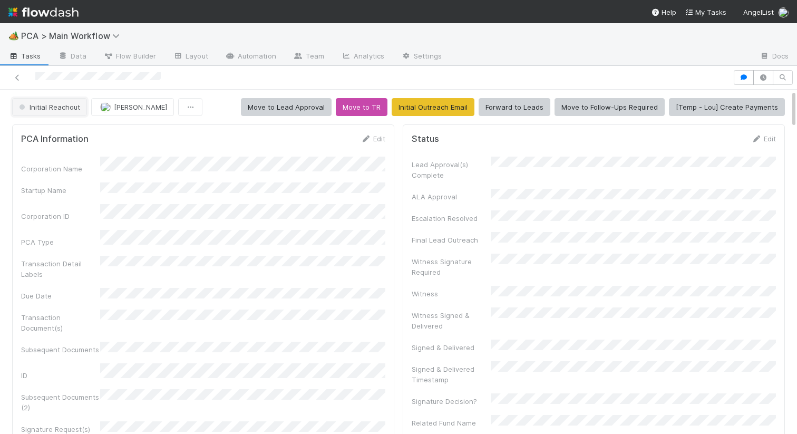
click at [50, 111] on button "Initial Reachout" at bounding box center [49, 107] width 75 height 18
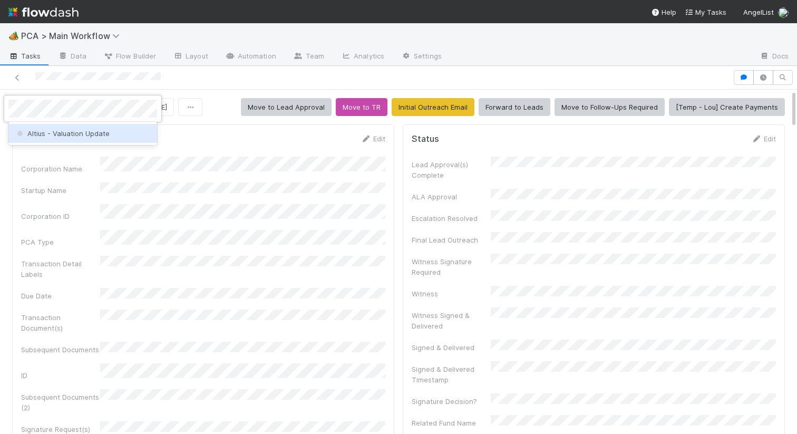
click at [76, 133] on span "Altius - Valuation Update" at bounding box center [62, 133] width 95 height 8
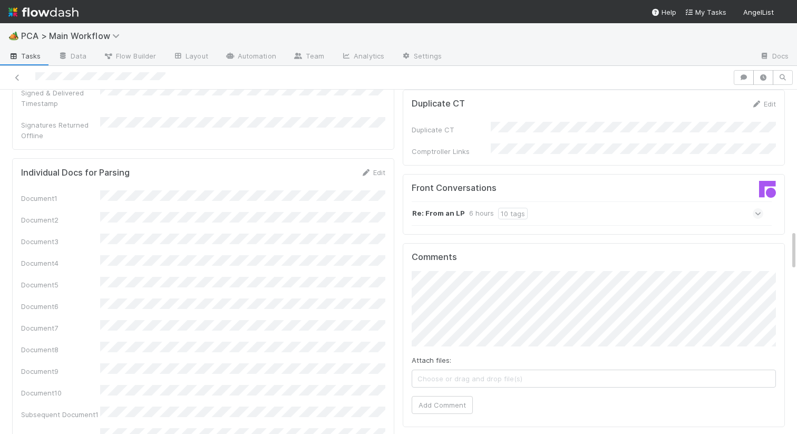
scroll to position [1041, 0]
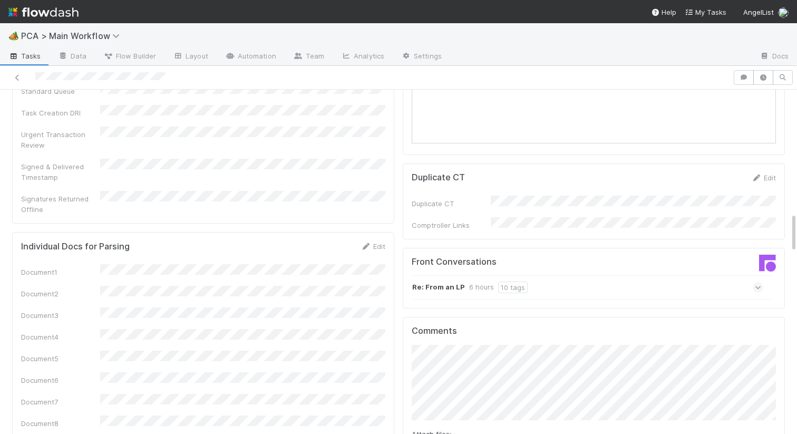
click at [455, 282] on strong "Re: From an LP" at bounding box center [438, 288] width 53 height 12
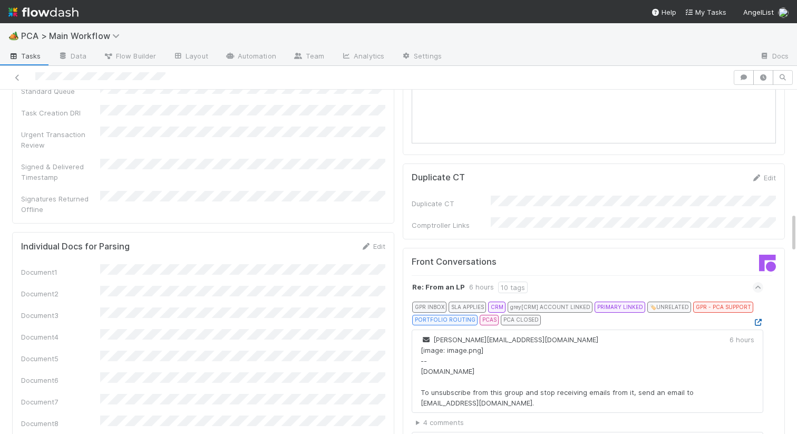
click at [755, 319] on icon at bounding box center [758, 322] width 11 height 7
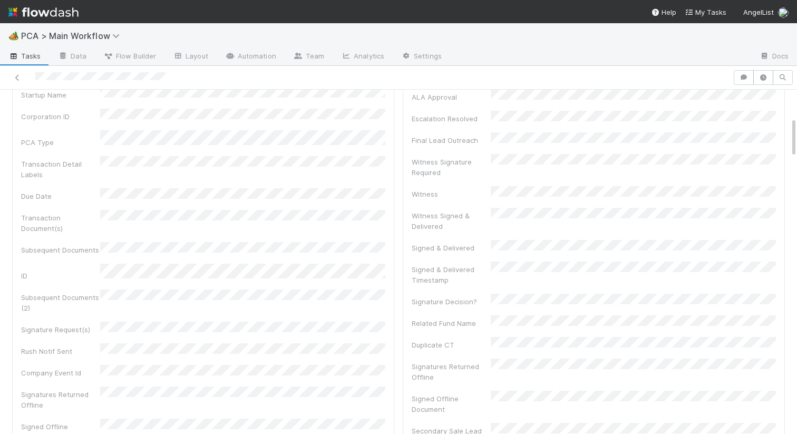
scroll to position [0, 0]
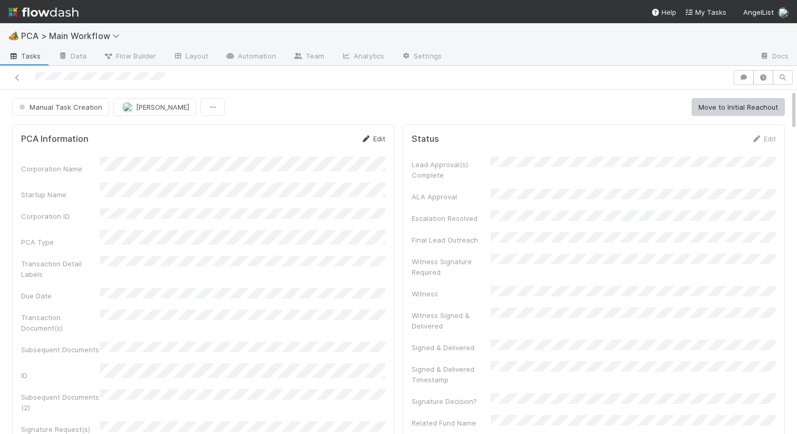
click at [380, 140] on link "Edit" at bounding box center [373, 138] width 25 height 8
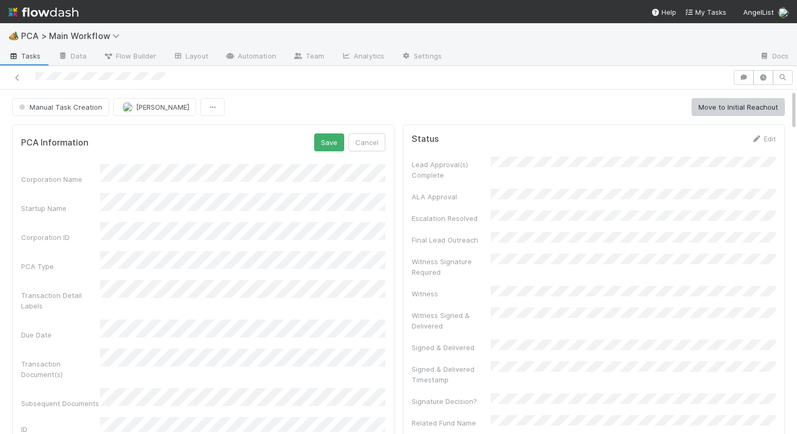
click at [49, 157] on form "PCA Information Save Cancel Corporation Name Startup Name Corporation ID PCA Ty…" at bounding box center [203, 420] width 364 height 574
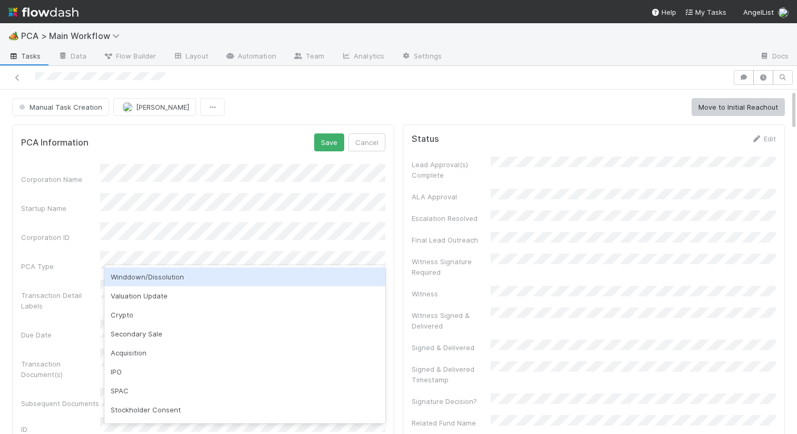
click at [158, 279] on div "Winddown/Dissolution" at bounding box center [244, 276] width 281 height 19
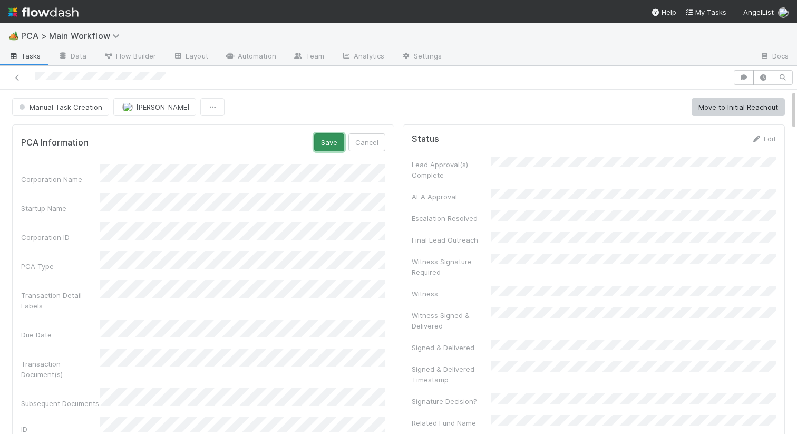
click at [323, 149] on button "Save" at bounding box center [329, 142] width 30 height 18
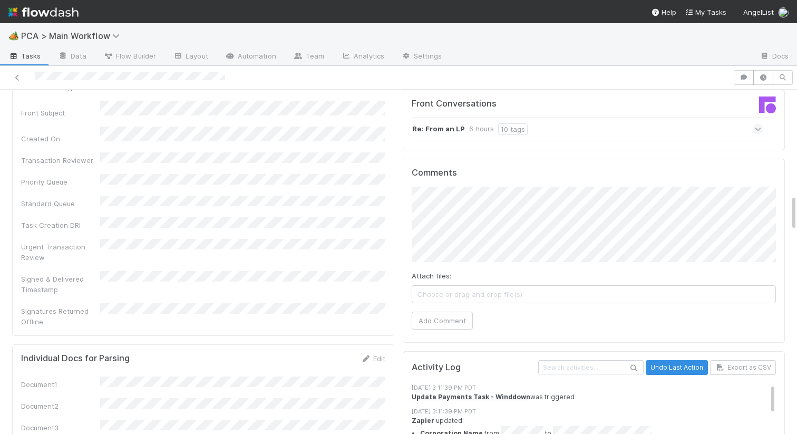
scroll to position [1239, 0]
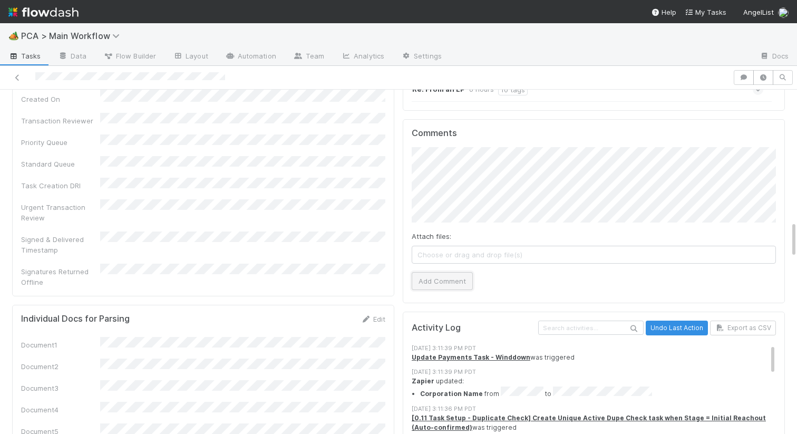
click at [429, 272] on button "Add Comment" at bounding box center [442, 281] width 61 height 18
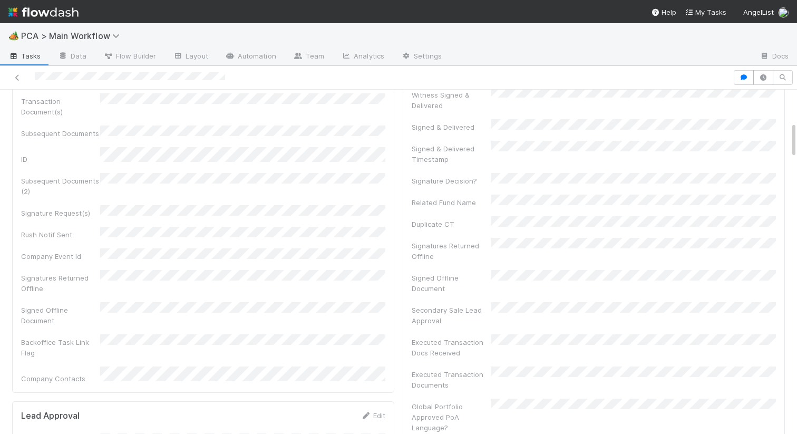
scroll to position [0, 0]
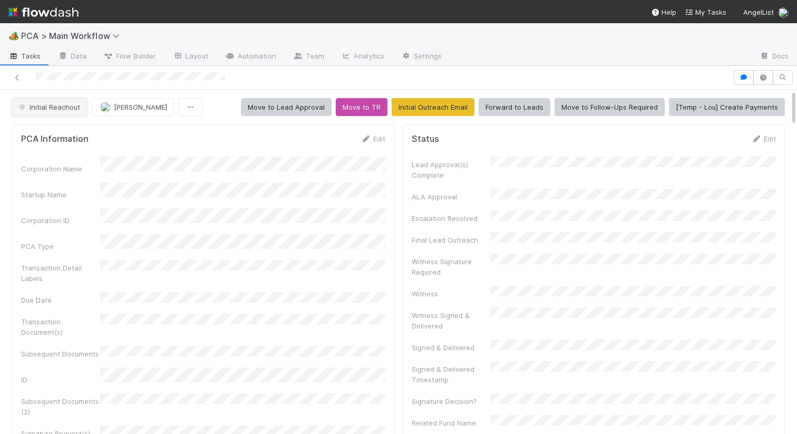
click at [46, 103] on span "Initial Reachout" at bounding box center [48, 107] width 63 height 8
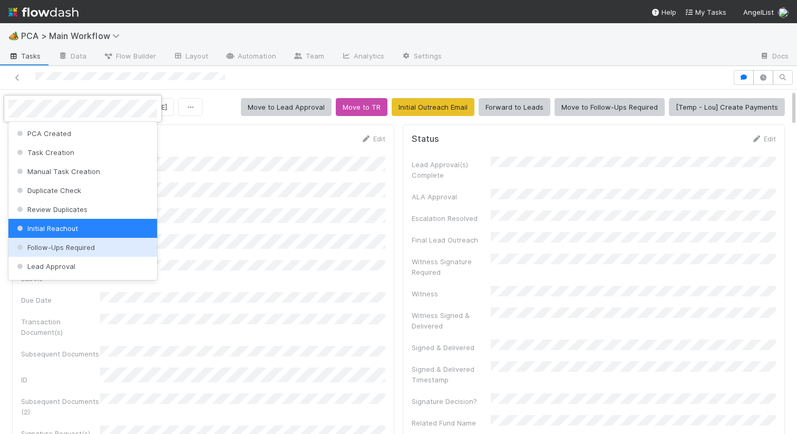
click at [50, 247] on span "Follow-Ups Required" at bounding box center [55, 247] width 80 height 8
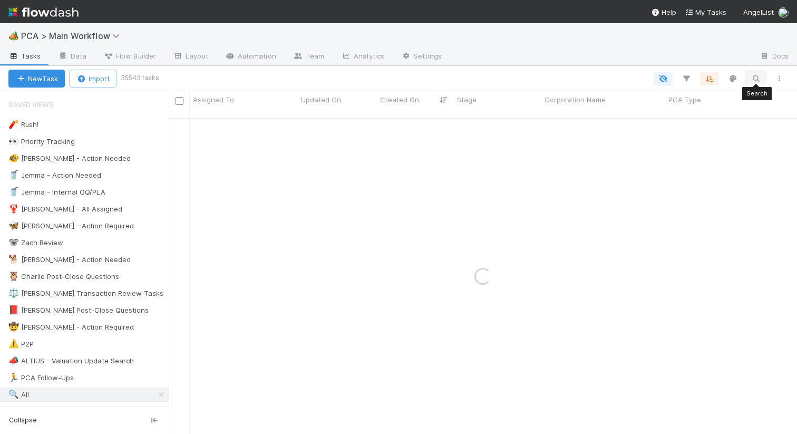
click at [755, 76] on icon "button" at bounding box center [756, 78] width 11 height 9
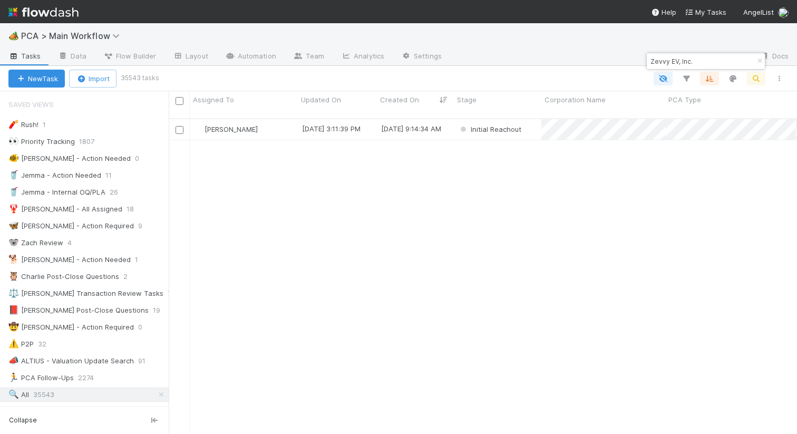
scroll to position [324, 629]
type input "Zevvy EV, Inc."
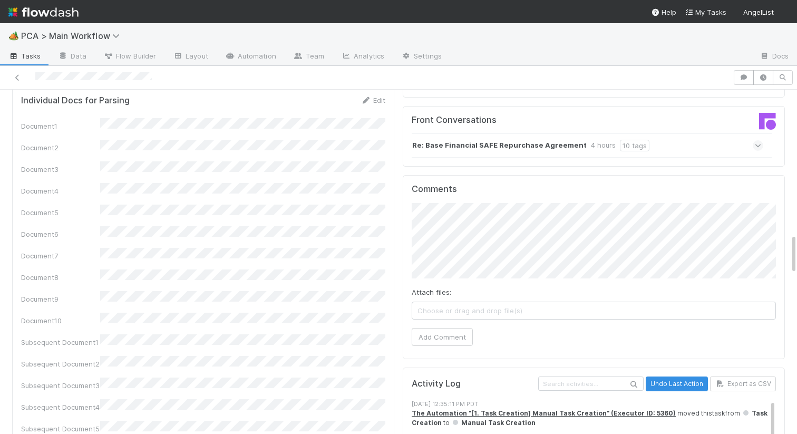
scroll to position [1113, 0]
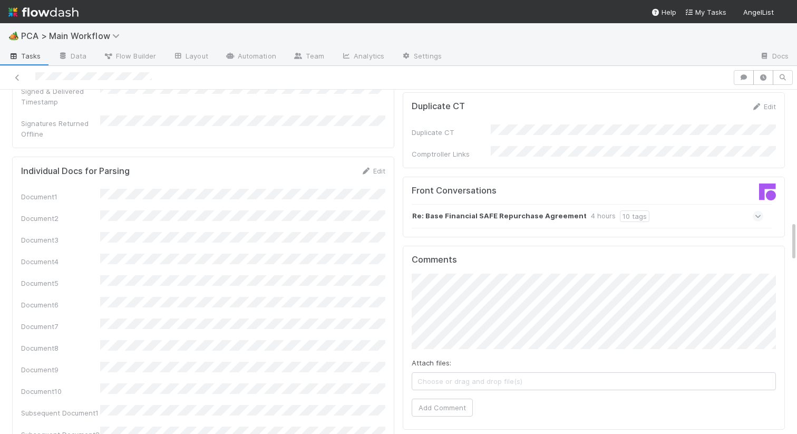
click at [456, 210] on strong "Re: Base Financial SAFE Repurchase Agreement" at bounding box center [499, 216] width 175 height 12
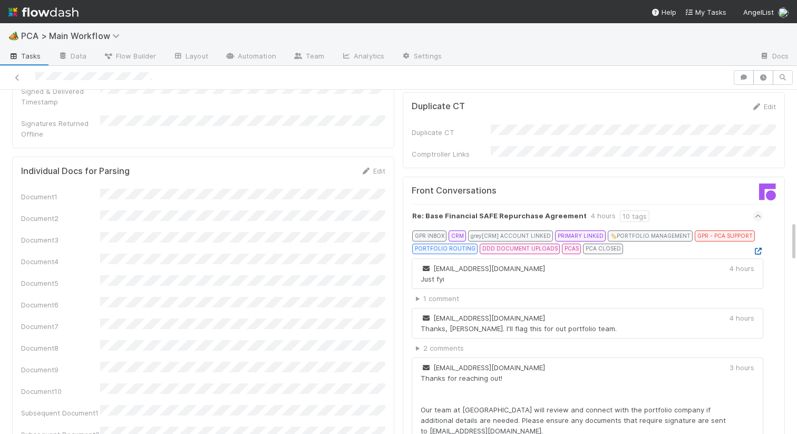
click at [757, 248] on icon at bounding box center [758, 251] width 11 height 7
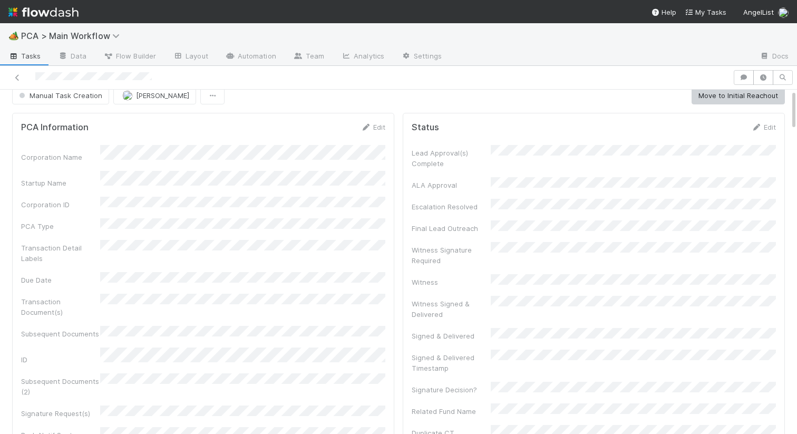
scroll to position [0, 0]
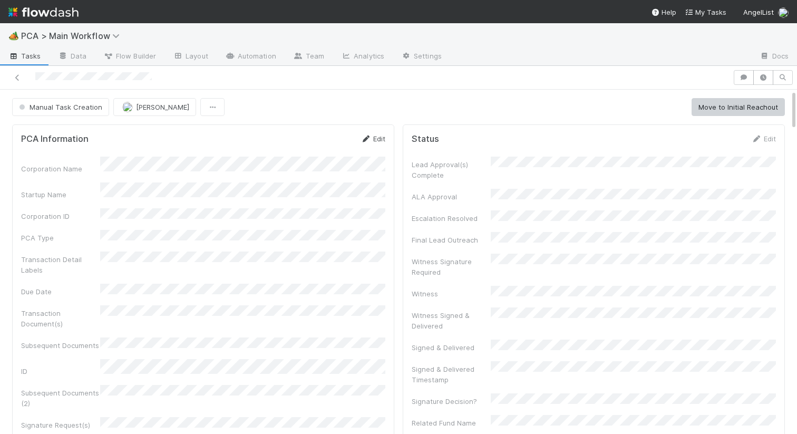
click at [371, 139] on link "Edit" at bounding box center [373, 138] width 25 height 8
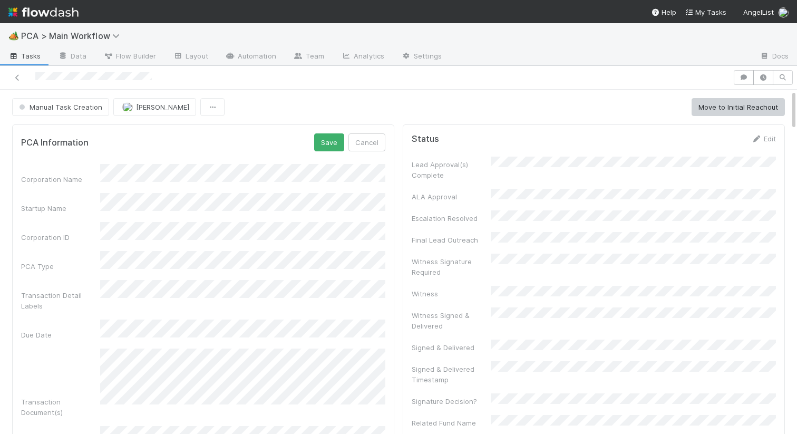
click at [92, 172] on div "Corporation Name" at bounding box center [203, 174] width 364 height 21
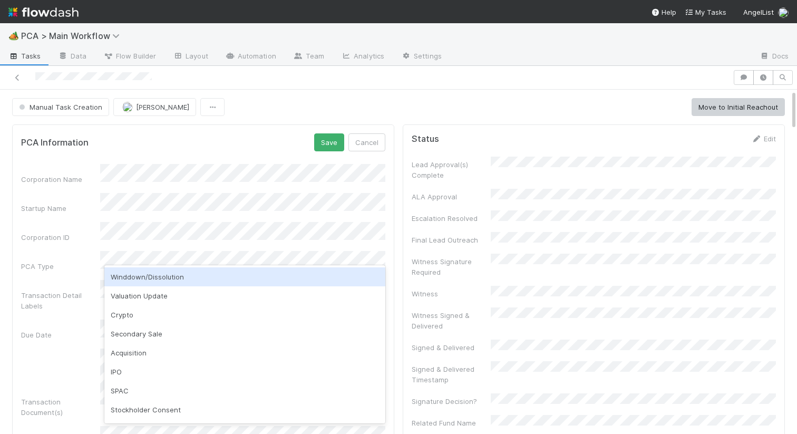
click at [167, 273] on div "Winddown/Dissolution" at bounding box center [244, 276] width 281 height 19
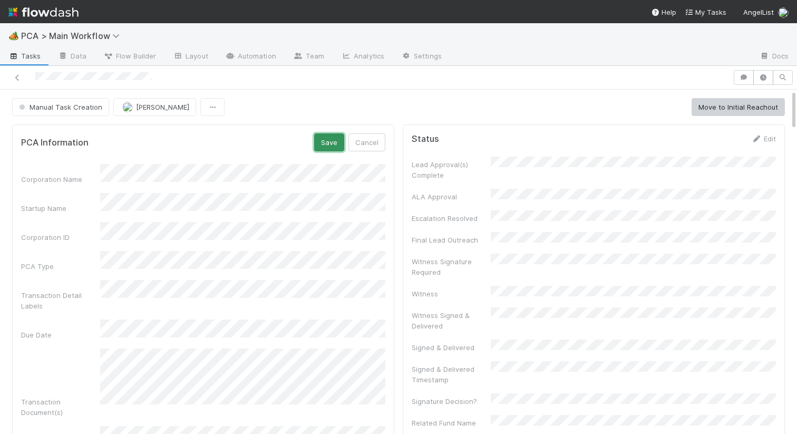
click at [318, 145] on button "Save" at bounding box center [329, 142] width 30 height 18
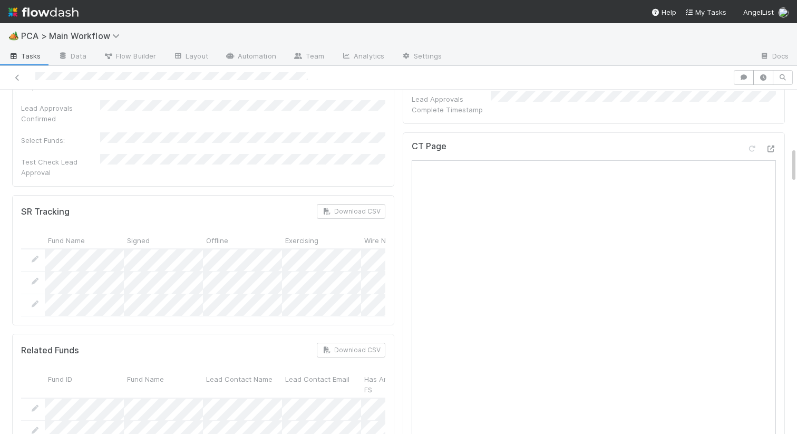
scroll to position [535, 0]
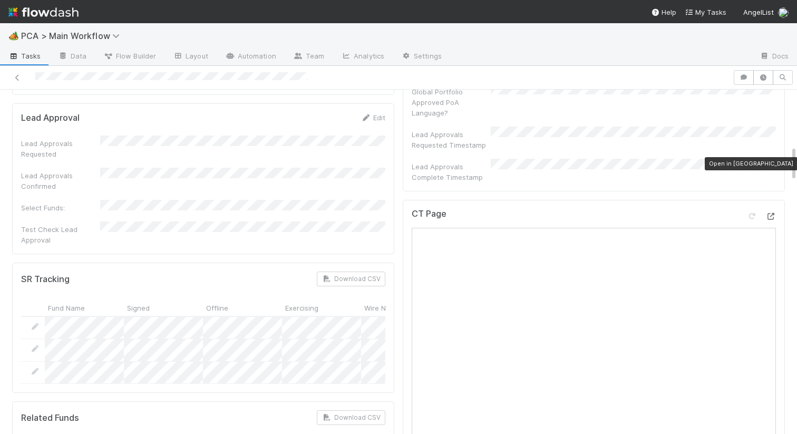
click at [770, 213] on icon at bounding box center [771, 216] width 11 height 7
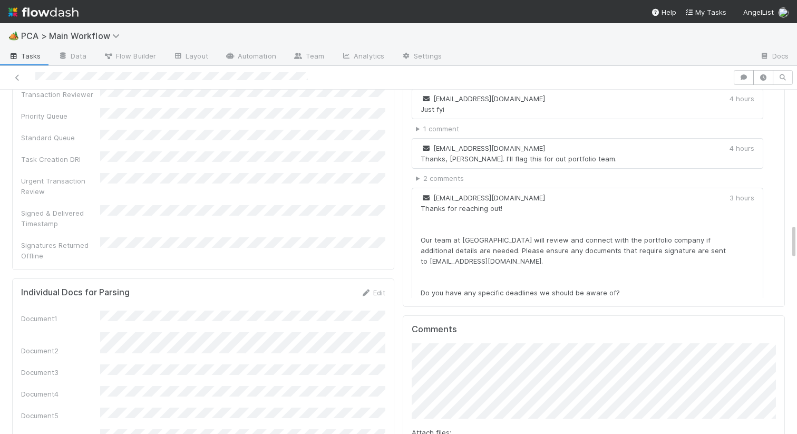
scroll to position [1313, 0]
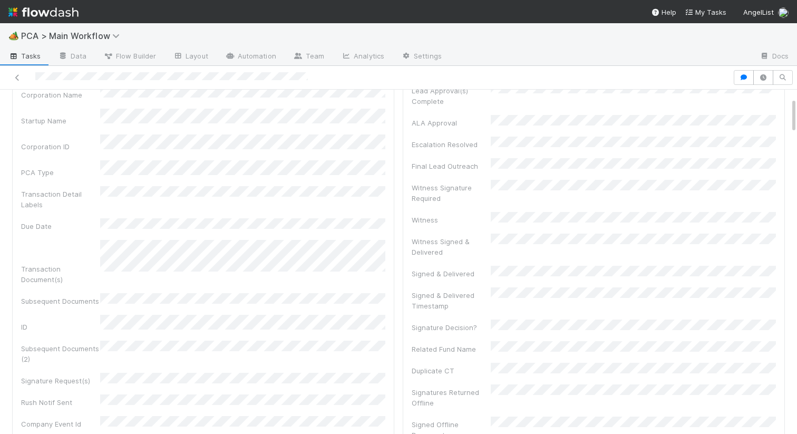
scroll to position [0, 0]
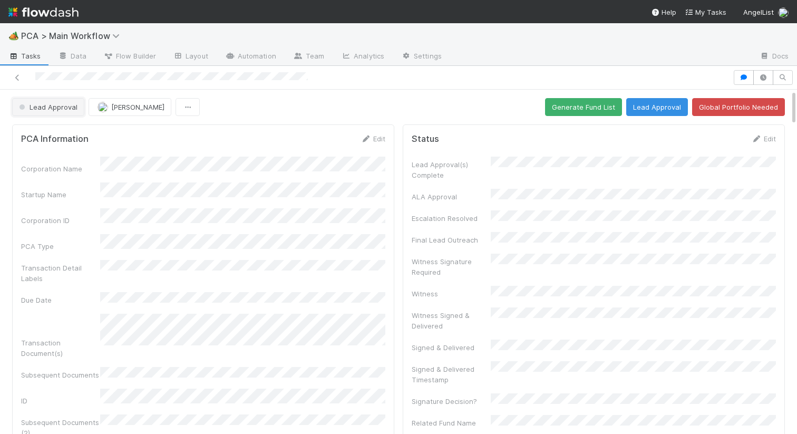
click at [34, 111] on button "Lead Approval" at bounding box center [48, 107] width 72 height 18
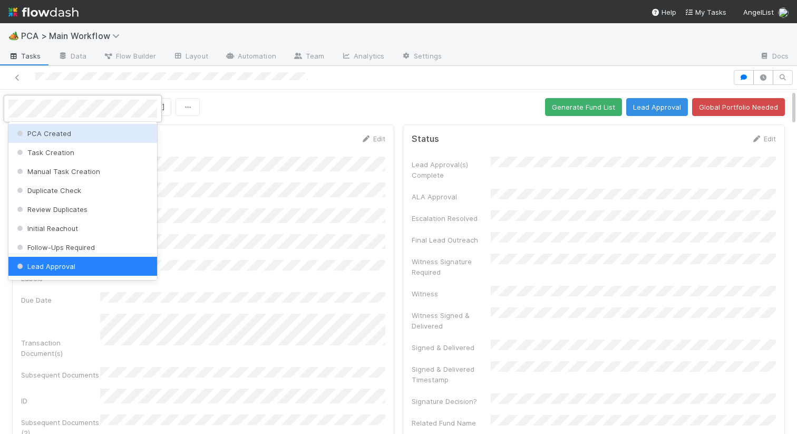
scroll to position [2, 0]
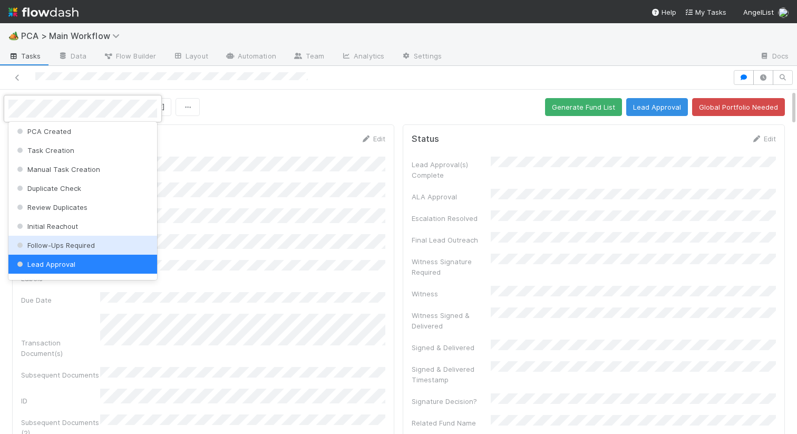
click at [76, 244] on span "Follow-Ups Required" at bounding box center [55, 245] width 80 height 8
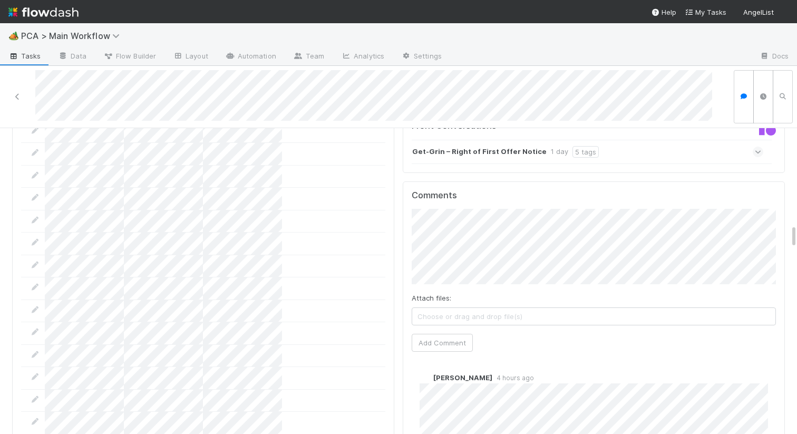
scroll to position [1107, 0]
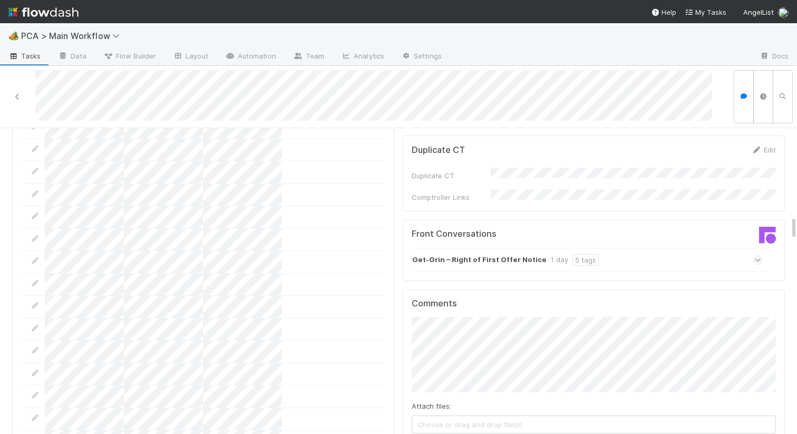
click at [512, 254] on strong "Get-Grin – Right of First Offer Notice" at bounding box center [479, 260] width 134 height 12
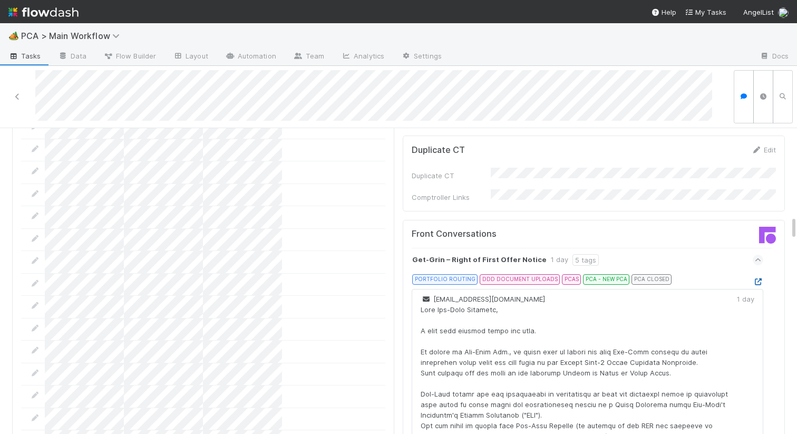
click at [759, 278] on icon at bounding box center [758, 281] width 11 height 7
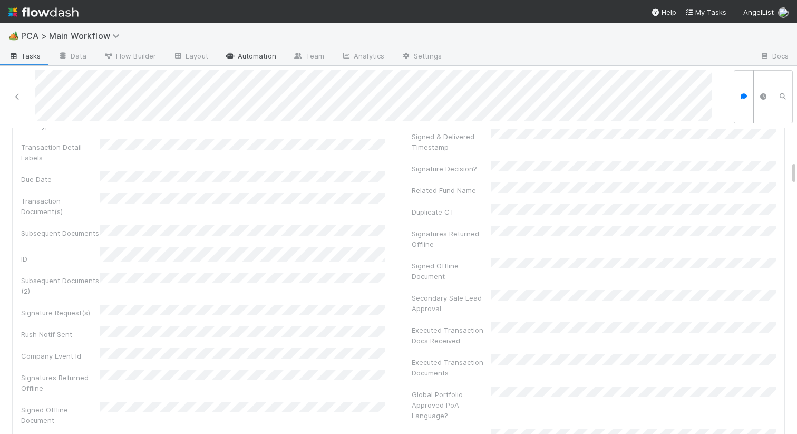
scroll to position [0, 0]
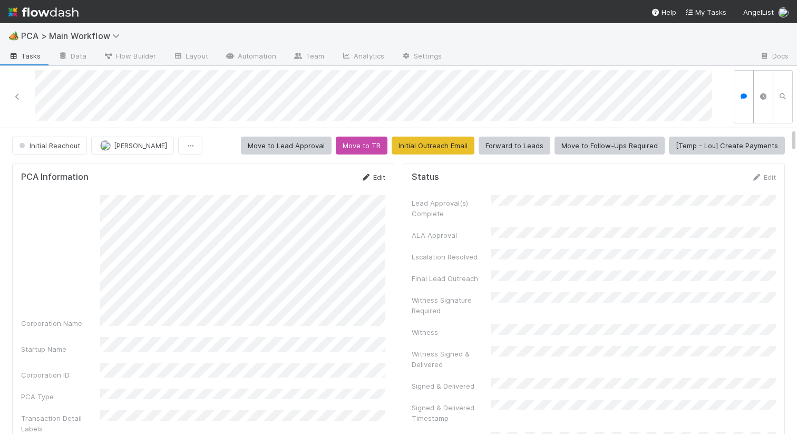
click at [373, 176] on link "Edit" at bounding box center [373, 177] width 25 height 8
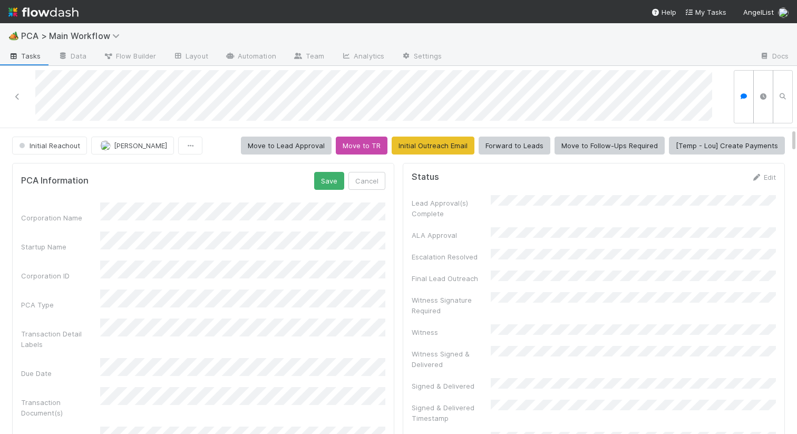
click at [328, 185] on button "Save" at bounding box center [329, 181] width 30 height 18
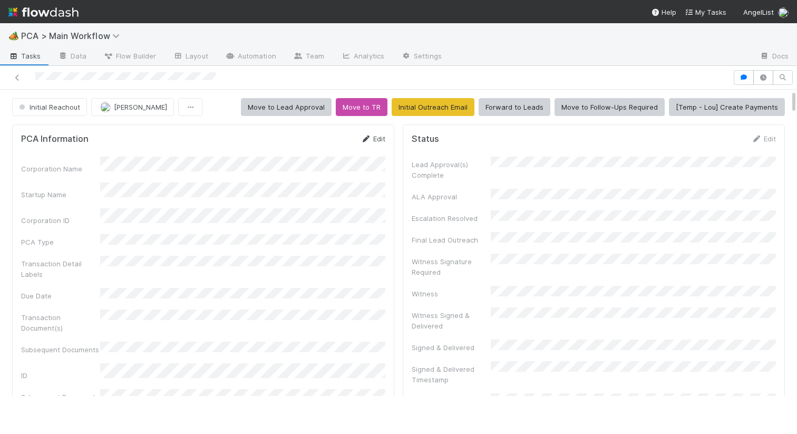
click at [373, 137] on link "Edit" at bounding box center [373, 138] width 25 height 8
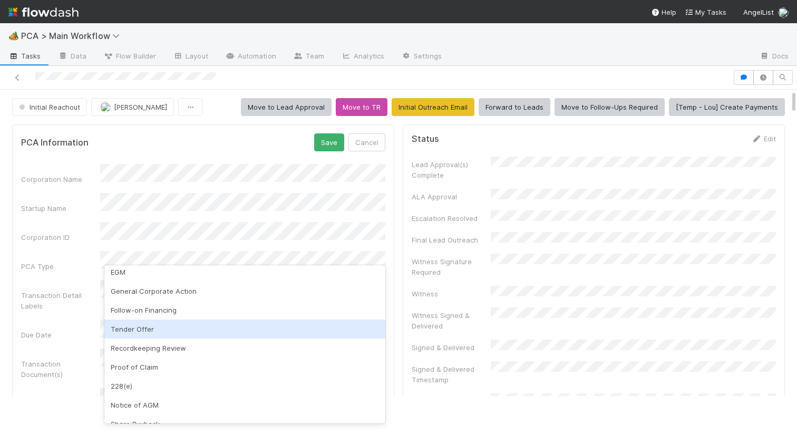
scroll to position [166, 0]
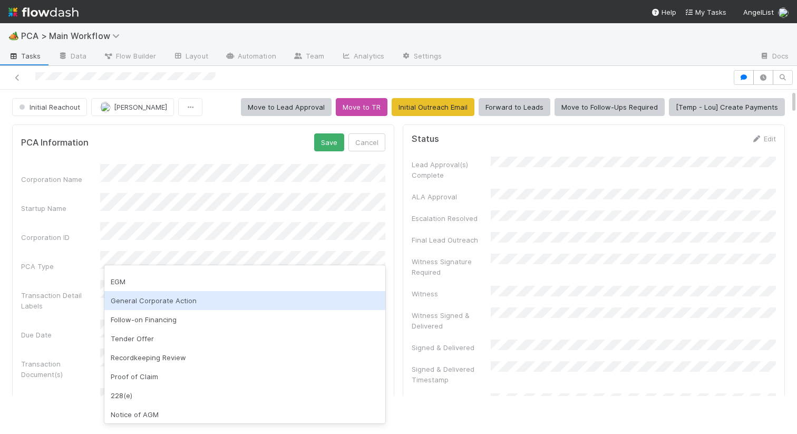
click at [166, 297] on div "General Corporate Action" at bounding box center [244, 300] width 281 height 19
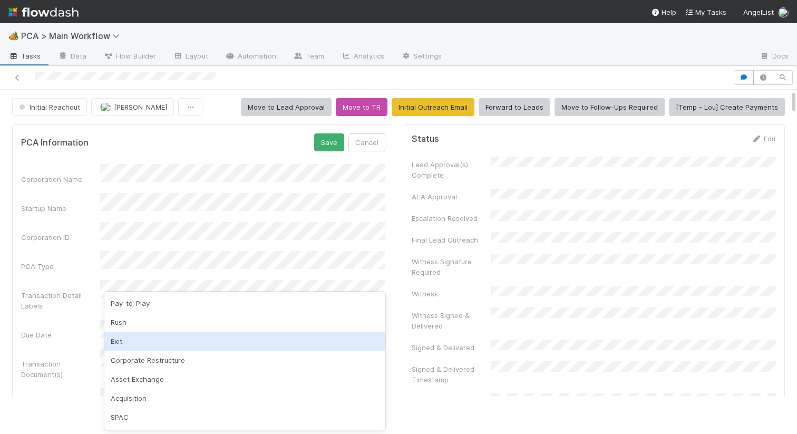
scroll to position [227, 0]
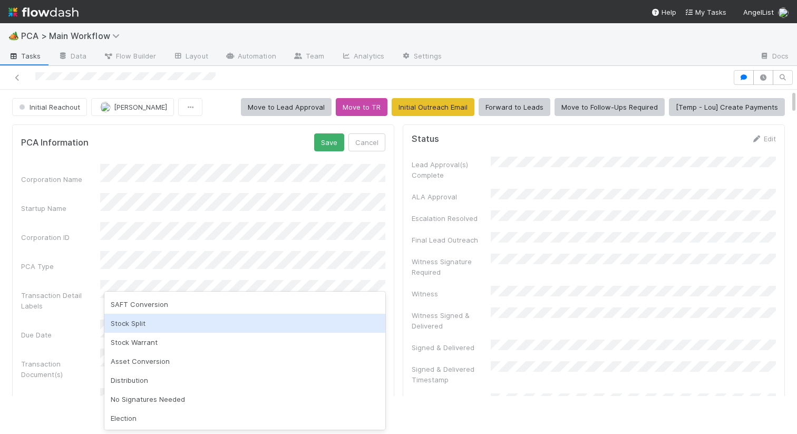
click at [69, 330] on div "Due Date" at bounding box center [60, 335] width 79 height 11
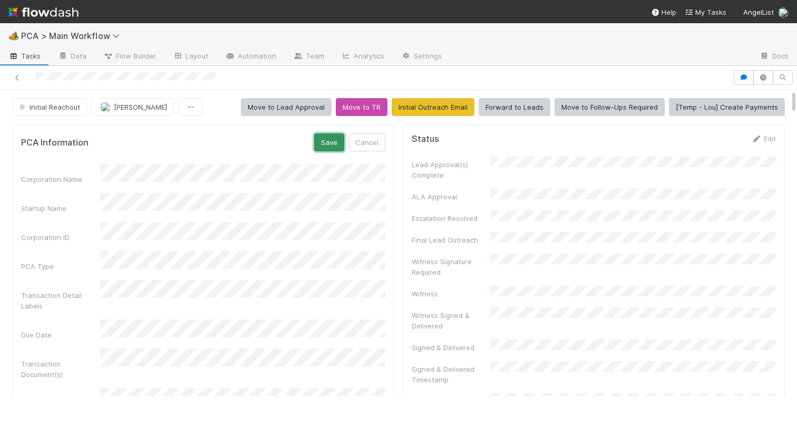
click at [339, 146] on button "Save" at bounding box center [329, 142] width 30 height 18
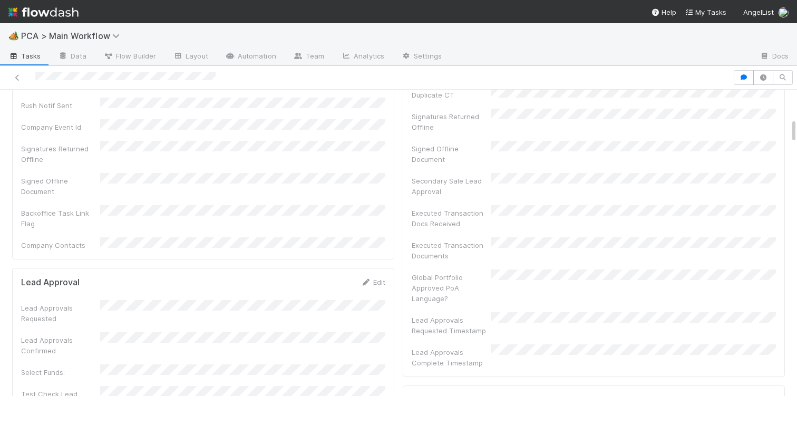
scroll to position [0, 0]
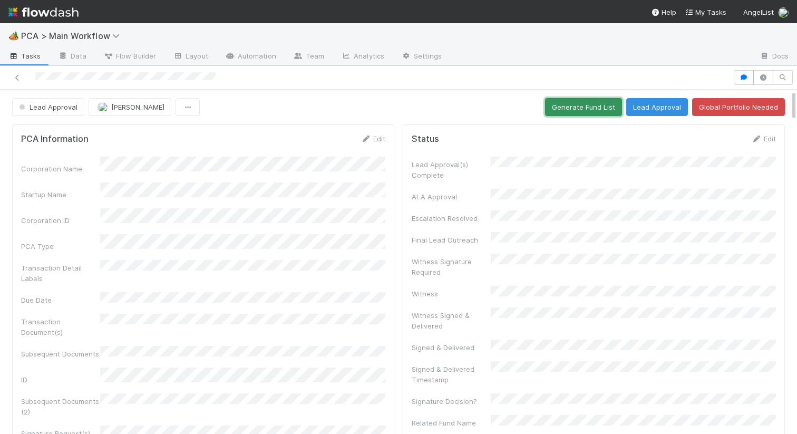
click at [558, 108] on button "Generate Fund List" at bounding box center [583, 107] width 77 height 18
click at [650, 112] on button "Lead Approval" at bounding box center [657, 107] width 62 height 18
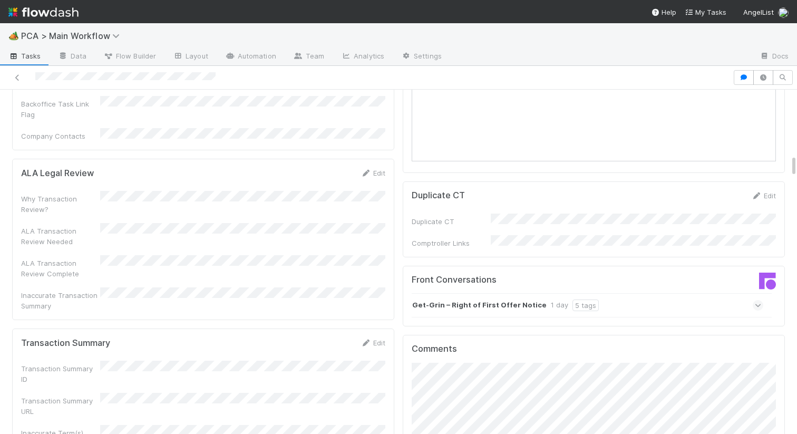
scroll to position [1087, 0]
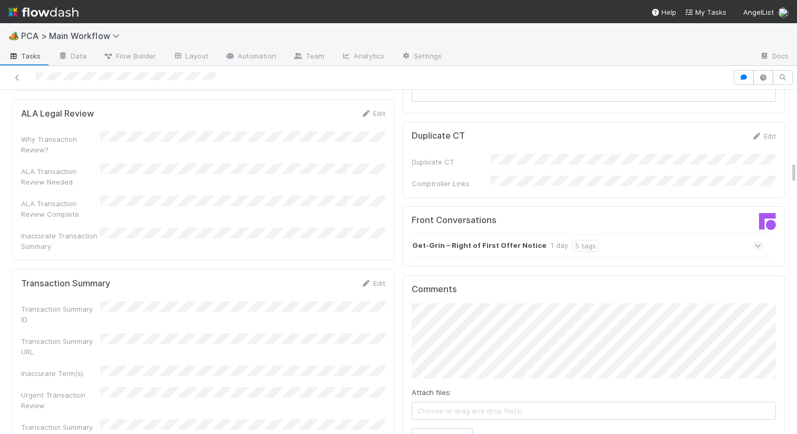
click at [459, 240] on strong "Get-Grin – Right of First Offer Notice" at bounding box center [479, 246] width 134 height 12
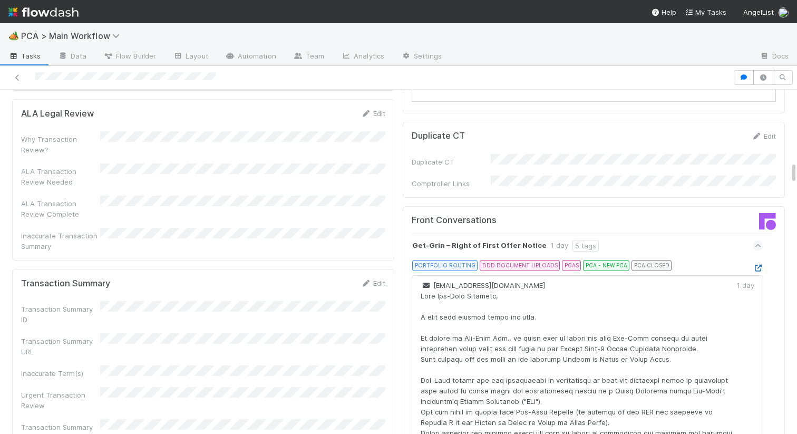
click at [760, 265] on icon at bounding box center [758, 268] width 11 height 7
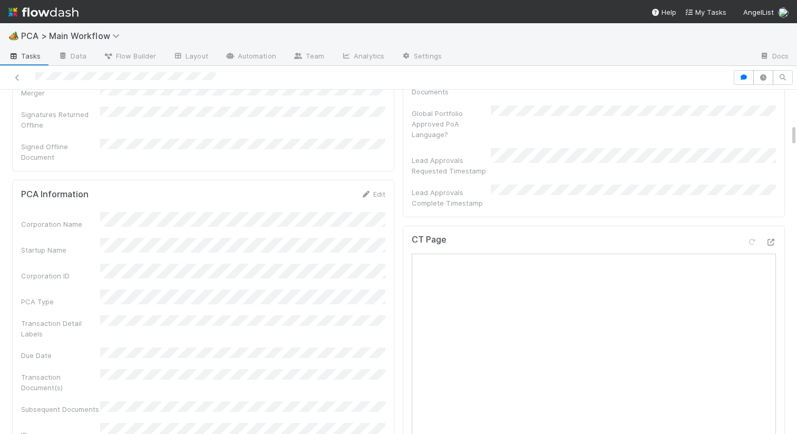
scroll to position [523, 0]
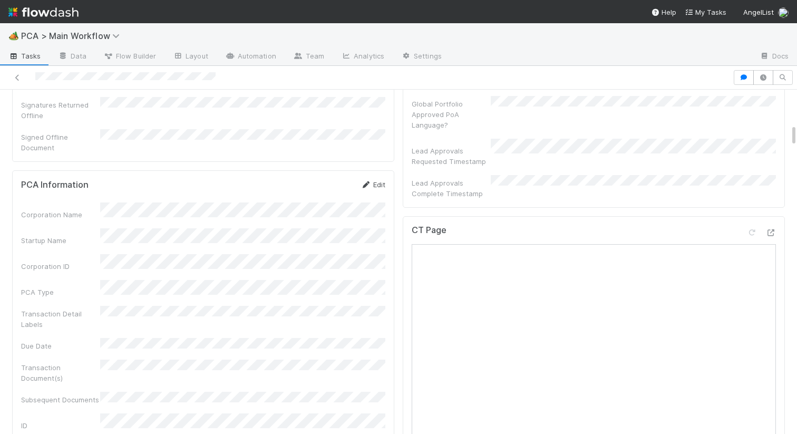
click at [378, 180] on link "Edit" at bounding box center [373, 184] width 25 height 8
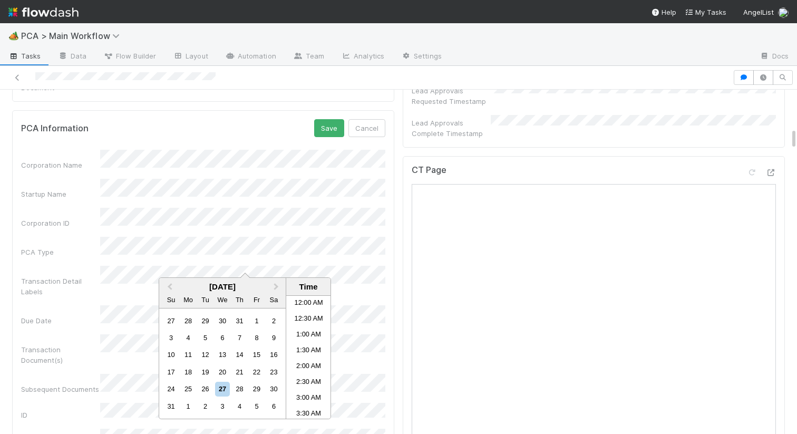
scroll to position [421, 0]
click at [276, 289] on span "Next Month" at bounding box center [276, 287] width 0 height 12
click at [196, 355] on div "14 15 16 17 18 19 20" at bounding box center [222, 354] width 120 height 17
click at [204, 355] on div "16" at bounding box center [205, 354] width 14 height 14
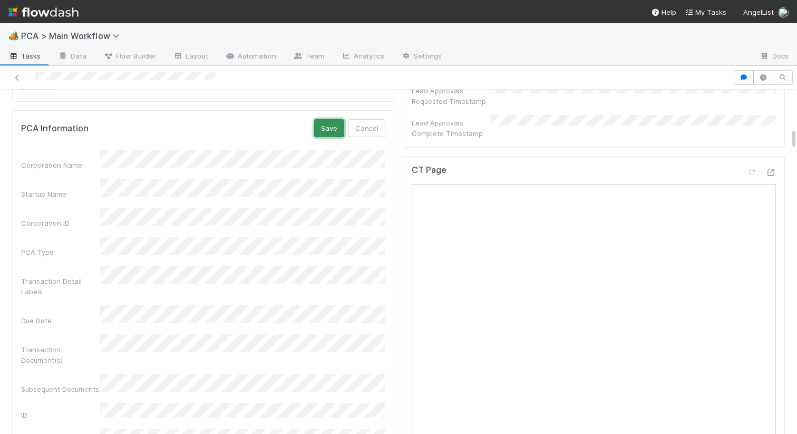
click at [327, 119] on button "Save" at bounding box center [329, 128] width 30 height 18
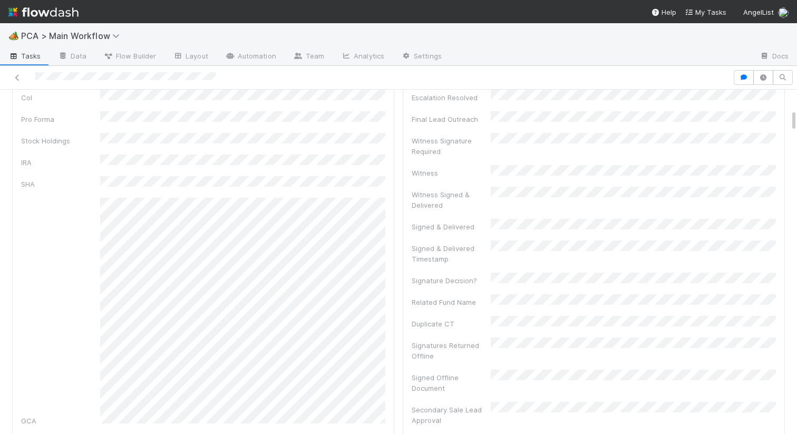
scroll to position [0, 0]
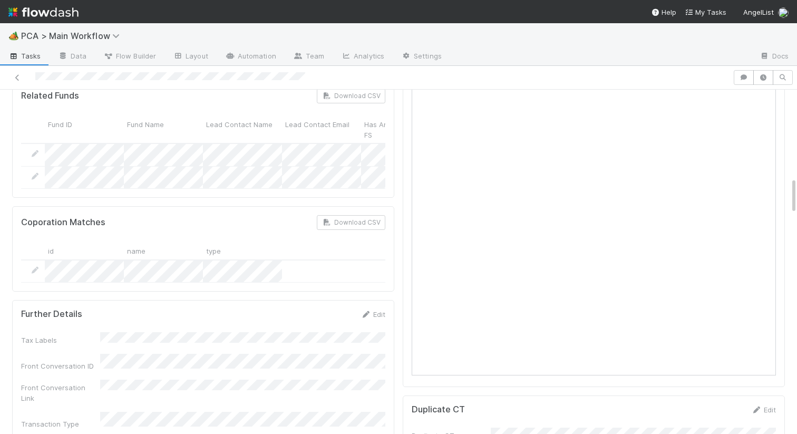
scroll to position [1050, 0]
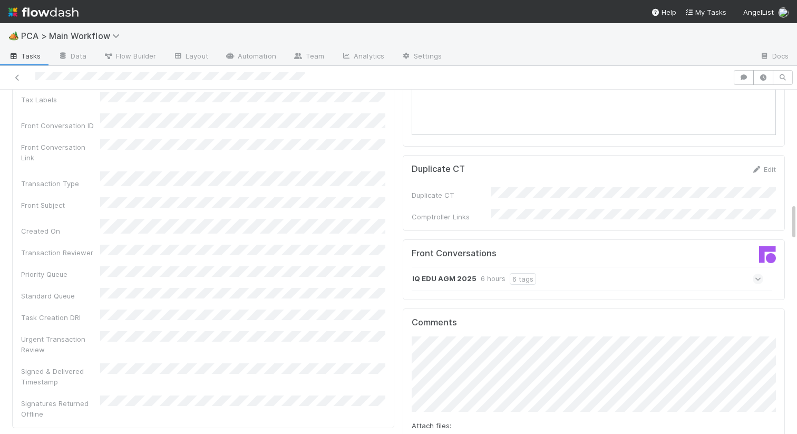
click at [442, 273] on strong "IQ EDU AGM 2025" at bounding box center [444, 279] width 64 height 12
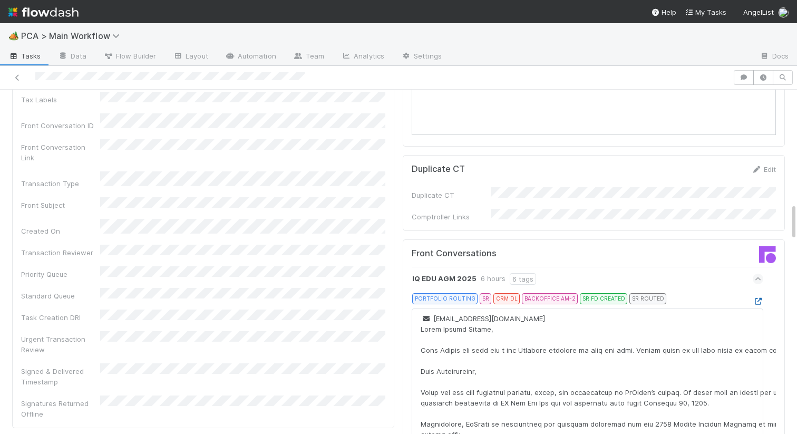
click at [758, 298] on icon at bounding box center [758, 301] width 11 height 7
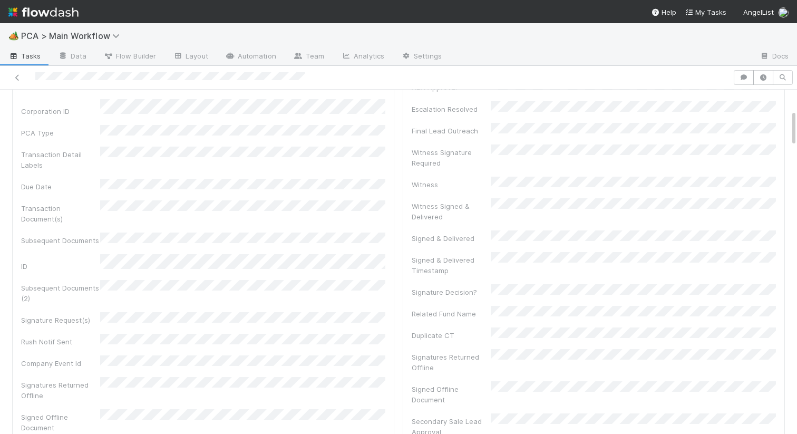
scroll to position [0, 0]
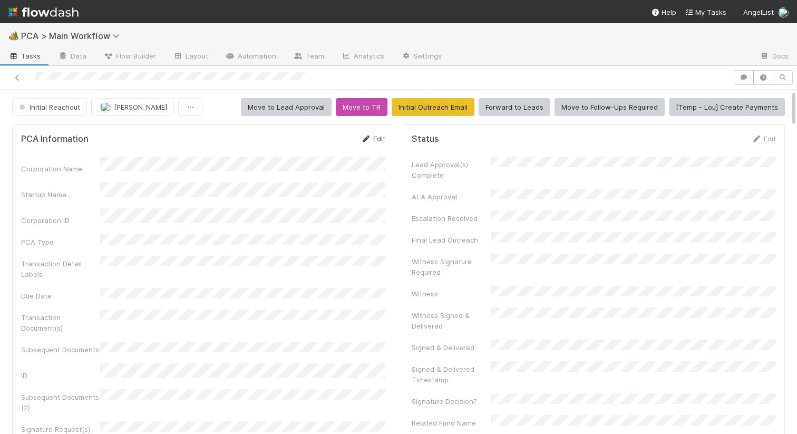
click at [372, 138] on link "Edit" at bounding box center [373, 138] width 25 height 8
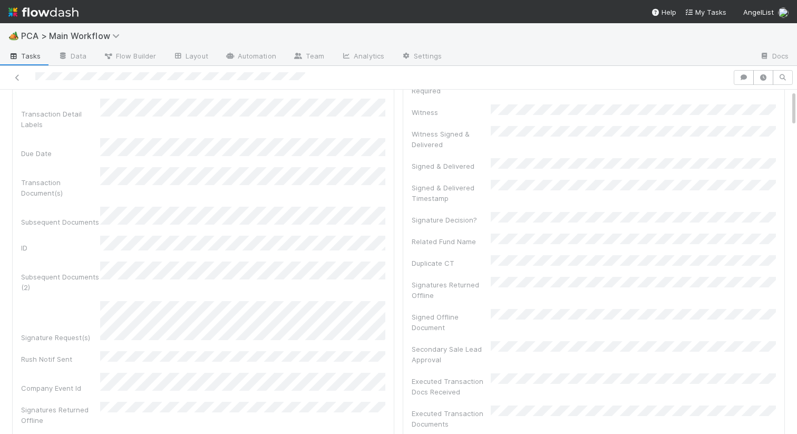
scroll to position [216, 0]
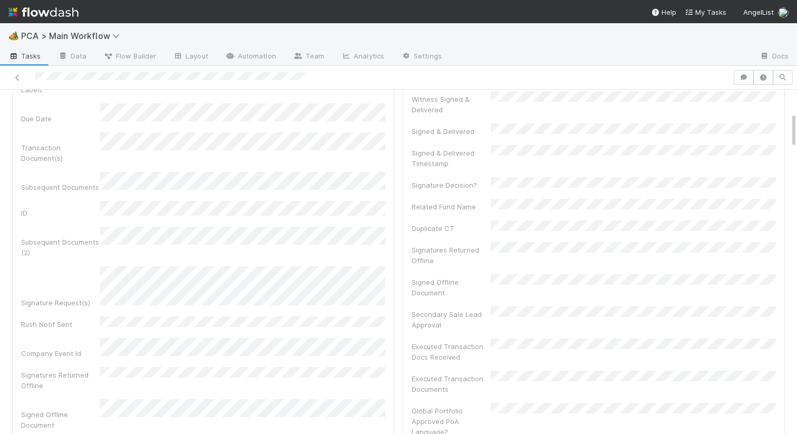
click at [162, 271] on div "Corporation Name Startup Name Corporation ID PCA Type Transaction Detail Labels…" at bounding box center [203, 220] width 364 height 544
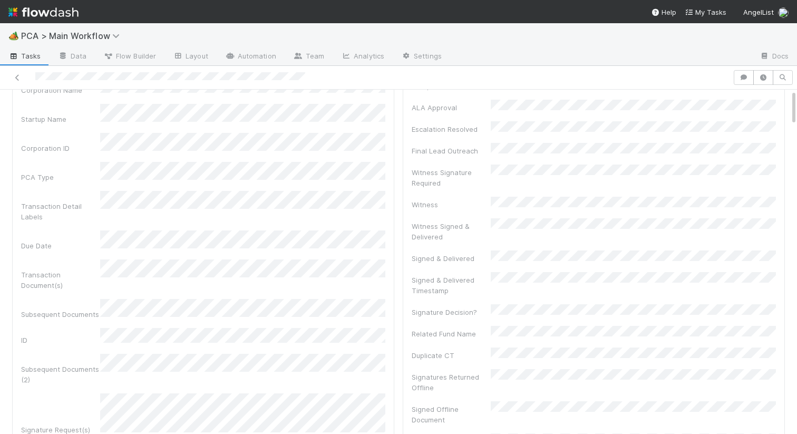
scroll to position [0, 0]
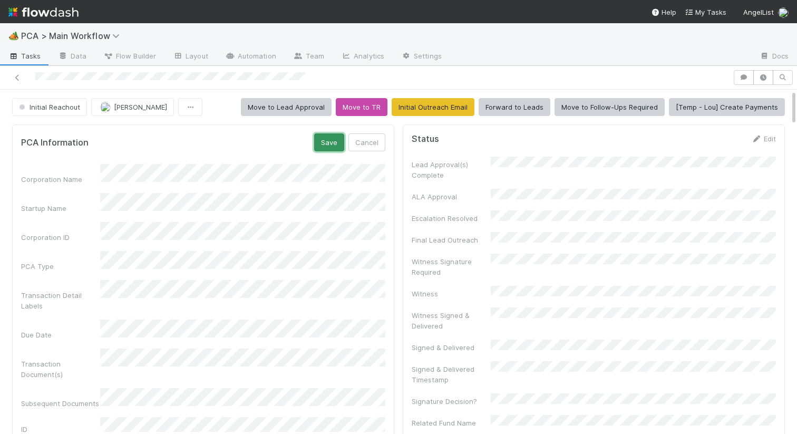
click at [333, 144] on button "Save" at bounding box center [329, 142] width 30 height 18
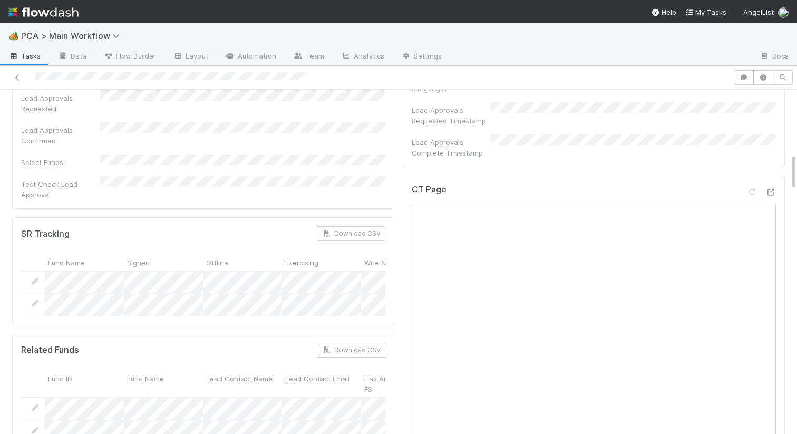
scroll to position [513, 0]
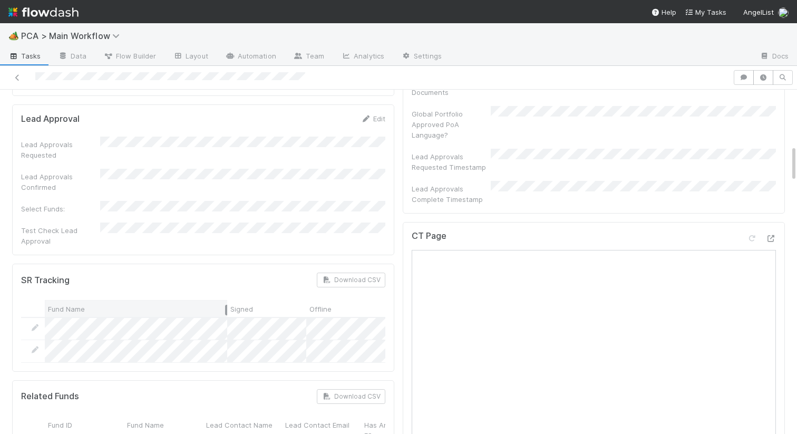
drag, startPoint x: 122, startPoint y: 253, endPoint x: 225, endPoint y: 253, distance: 103.3
click at [225, 305] on div at bounding box center [226, 310] width 2 height 11
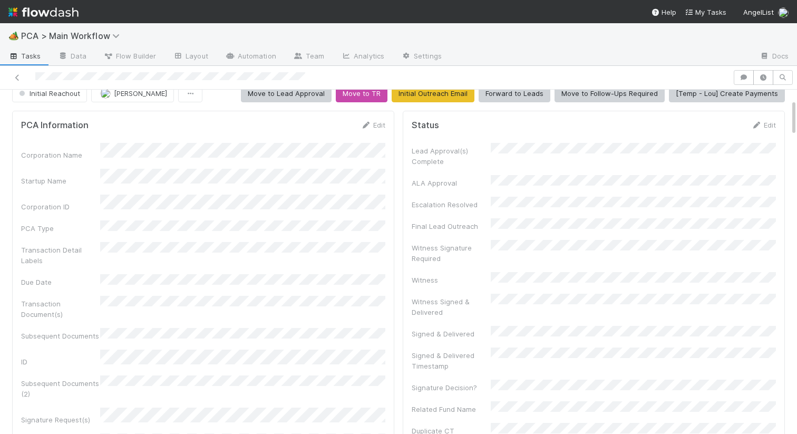
scroll to position [0, 0]
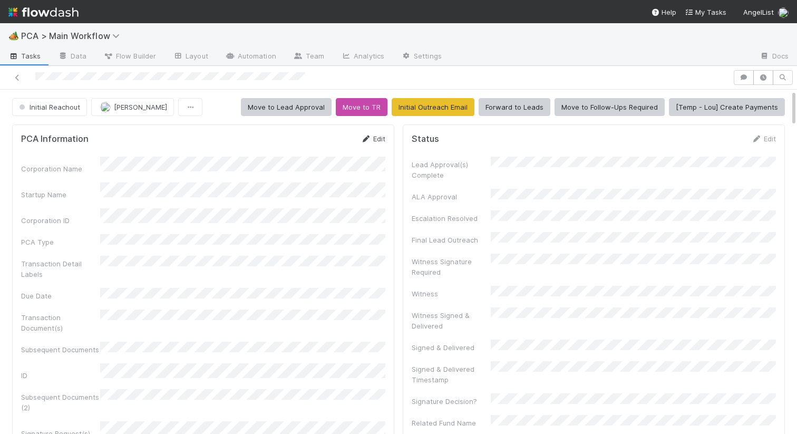
click at [375, 137] on link "Edit" at bounding box center [373, 138] width 25 height 8
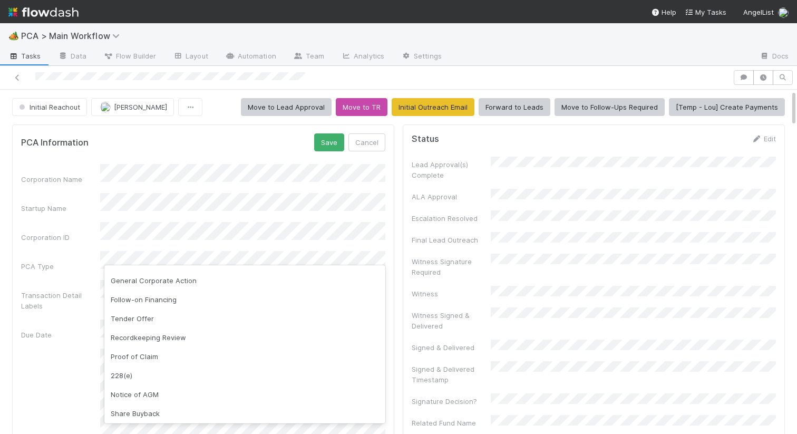
scroll to position [207, 0]
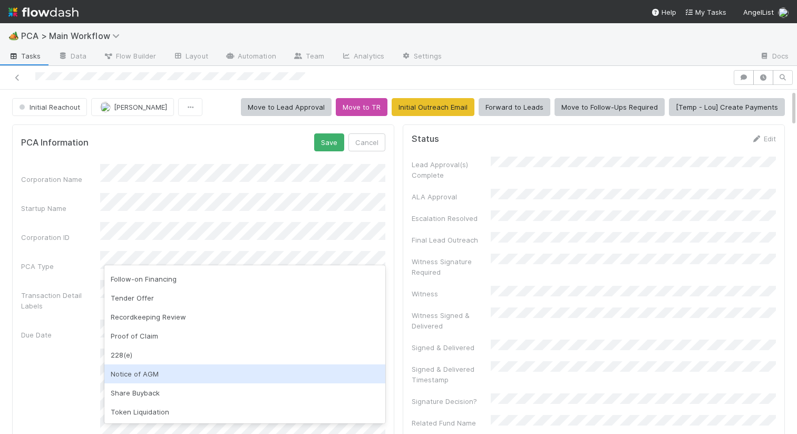
click at [152, 377] on div "Notice of AGM" at bounding box center [244, 373] width 281 height 19
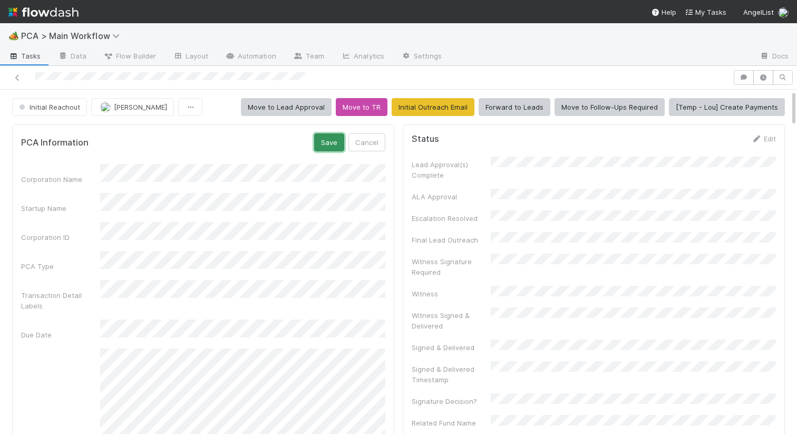
click at [325, 146] on button "Save" at bounding box center [329, 142] width 30 height 18
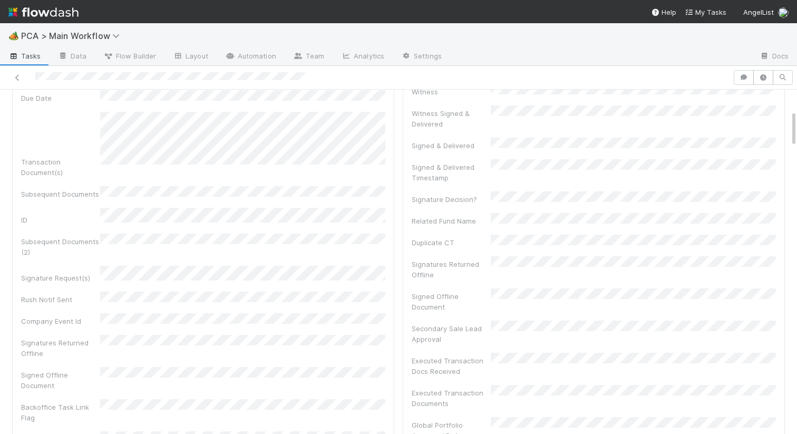
scroll to position [0, 0]
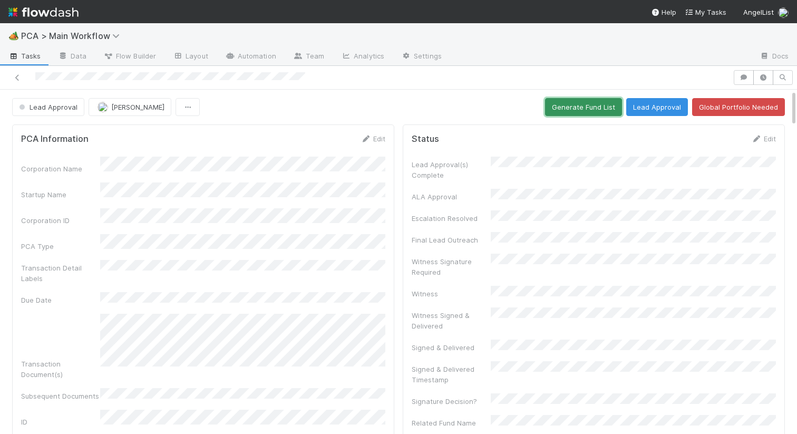
click at [589, 111] on button "Generate Fund List" at bounding box center [583, 107] width 77 height 18
click at [658, 105] on button "Lead Approval" at bounding box center [657, 107] width 62 height 18
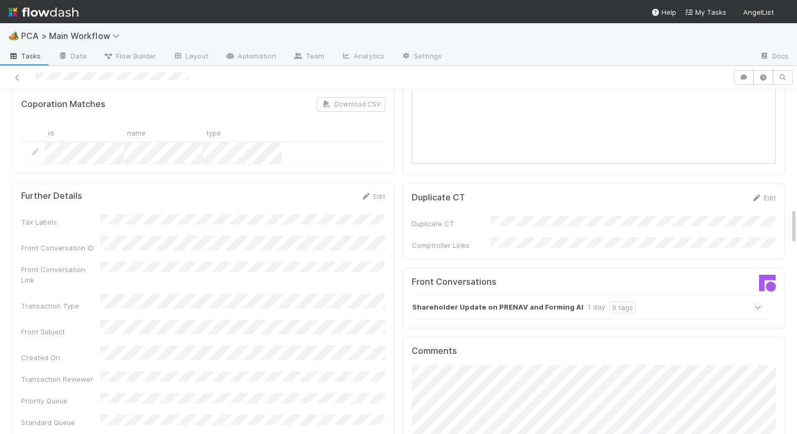
scroll to position [1110, 0]
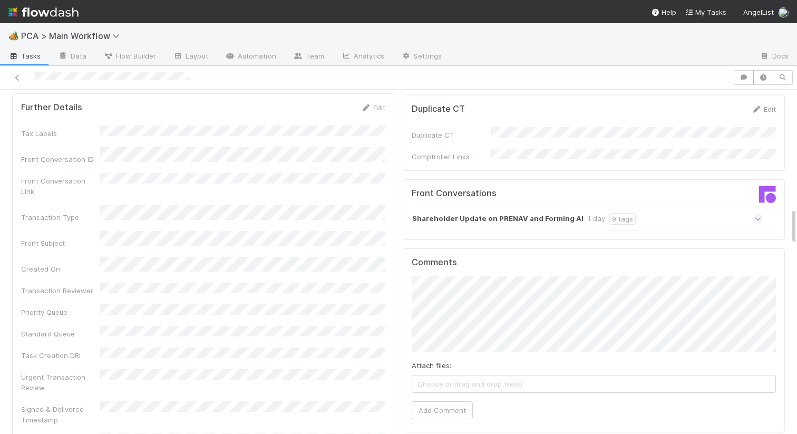
click at [500, 213] on strong "Shareholder Update on PRENAV and Forming AI" at bounding box center [497, 219] width 171 height 12
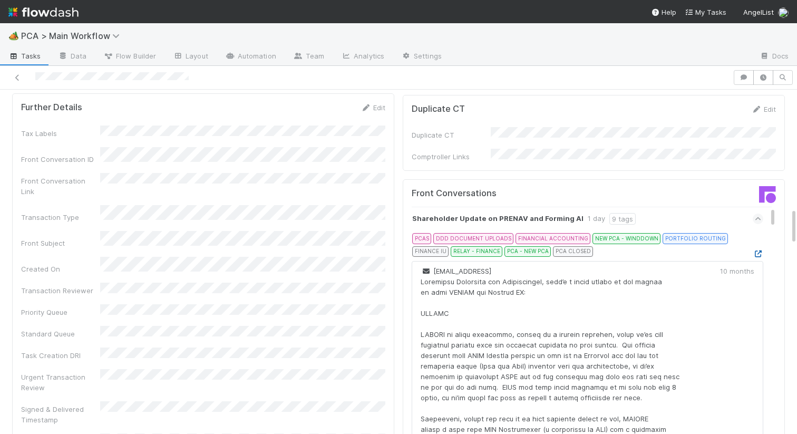
click at [754, 250] on icon at bounding box center [758, 253] width 11 height 7
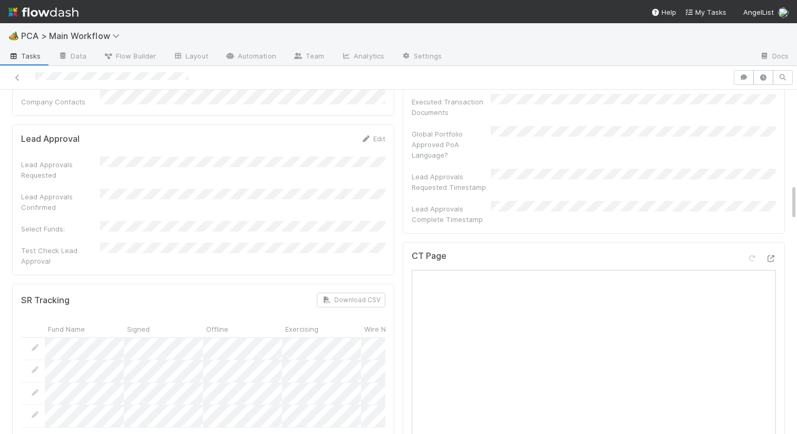
scroll to position [0, 0]
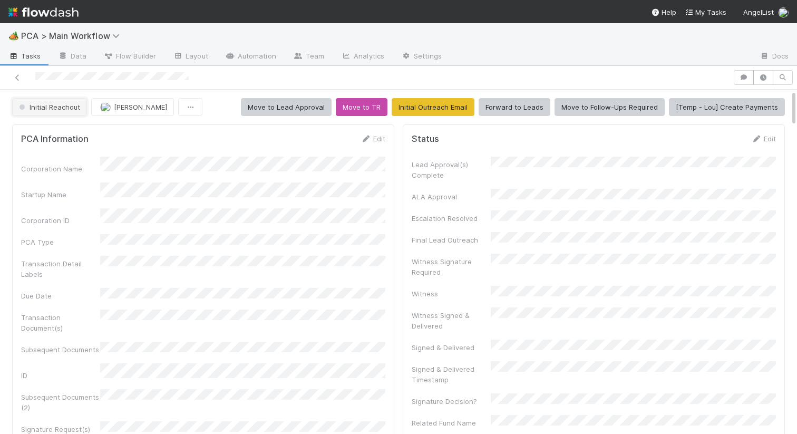
click at [46, 103] on span "Initial Reachout" at bounding box center [48, 107] width 63 height 8
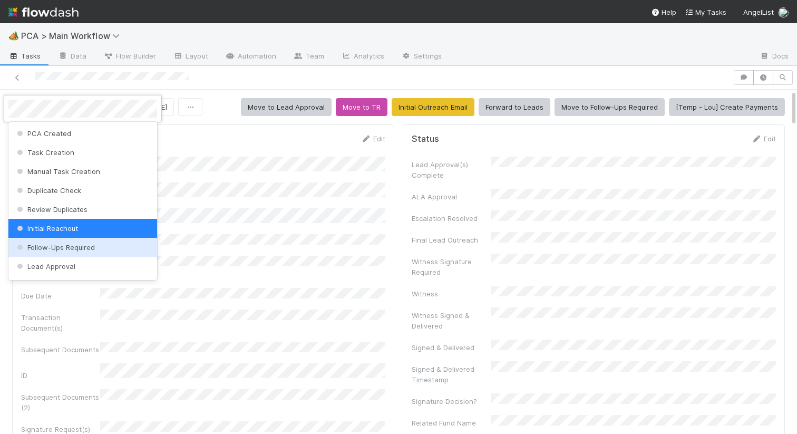
click at [47, 252] on div "Follow-Ups Required" at bounding box center [82, 247] width 149 height 19
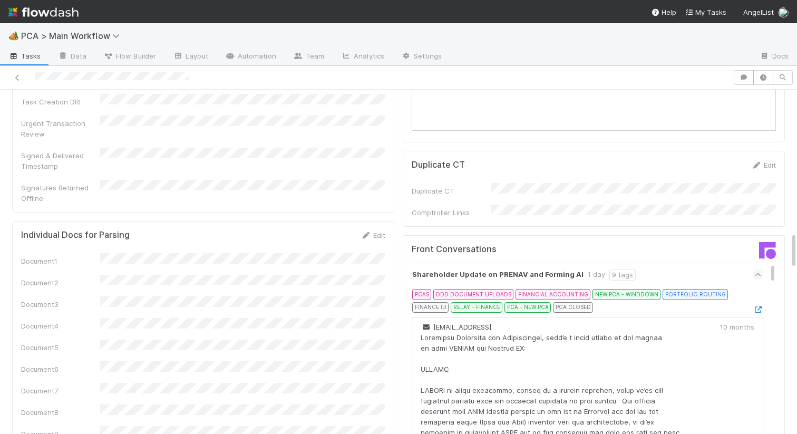
scroll to position [1698, 0]
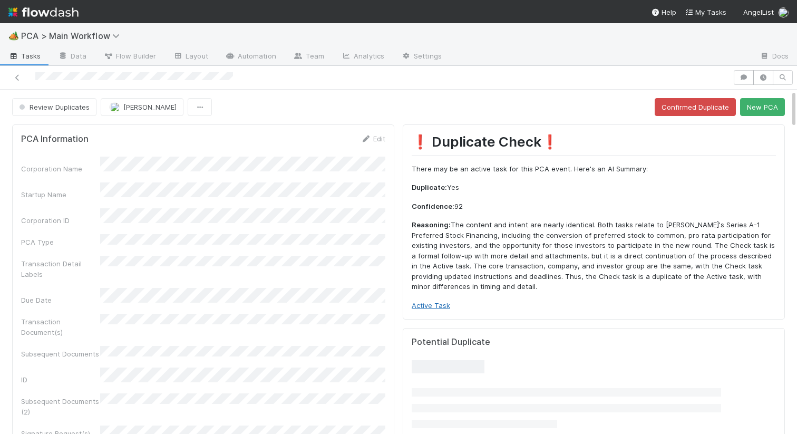
click at [426, 301] on link "Active Task" at bounding box center [431, 305] width 38 height 8
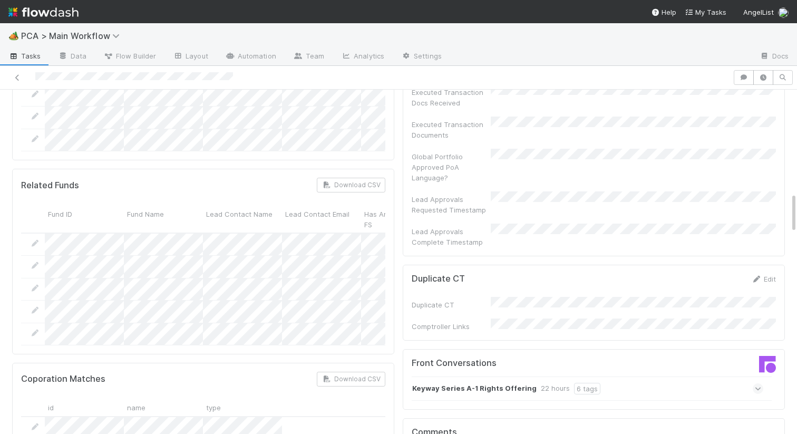
scroll to position [899, 0]
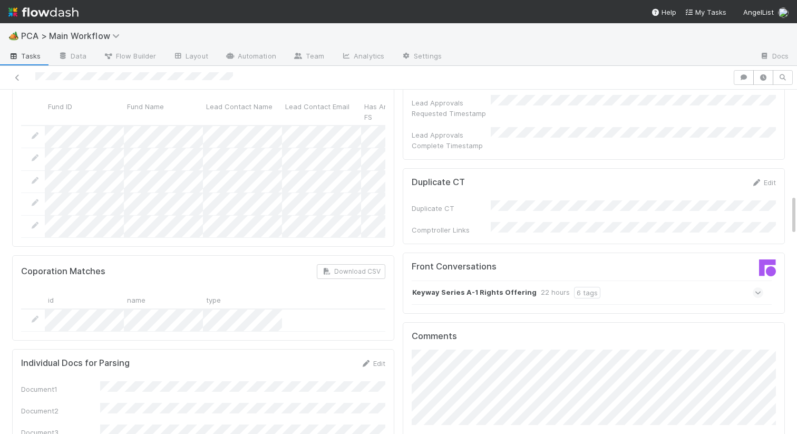
click at [458, 281] on div "Keyway Series A-1 Rights Offering 22 hours 6 tags" at bounding box center [588, 293] width 352 height 24
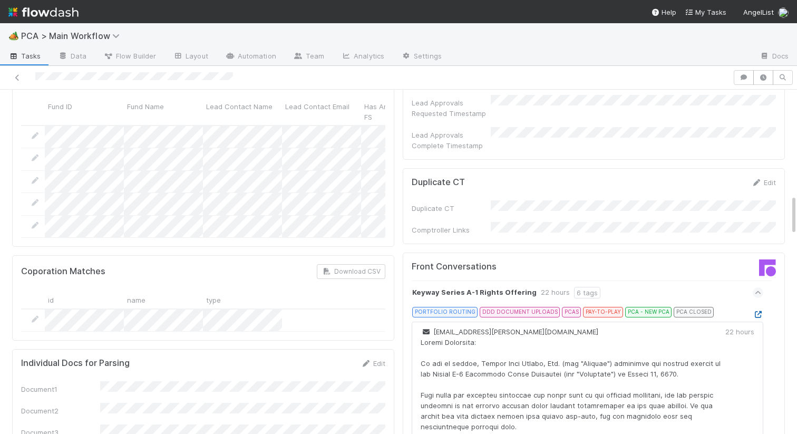
click at [760, 311] on icon at bounding box center [758, 314] width 11 height 7
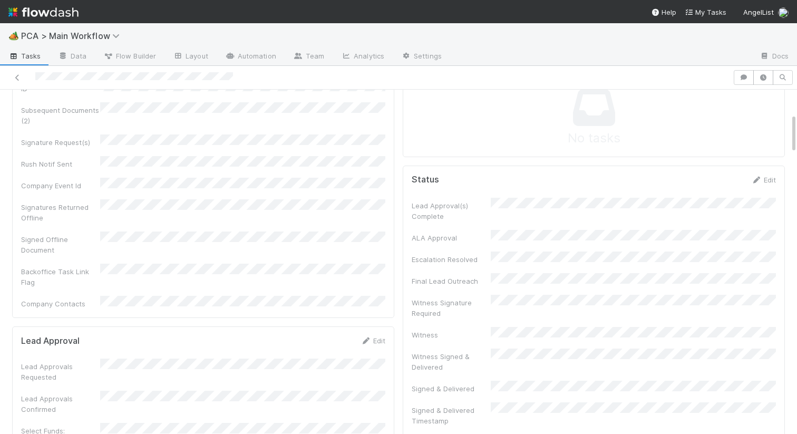
scroll to position [0, 0]
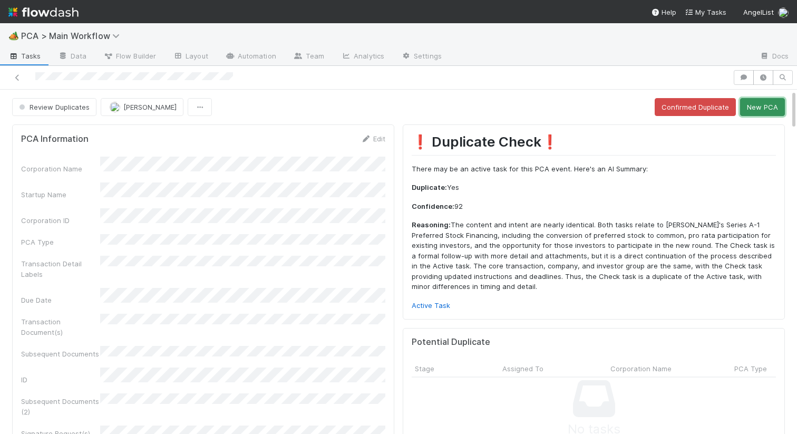
click at [748, 106] on button "New PCA" at bounding box center [762, 107] width 45 height 18
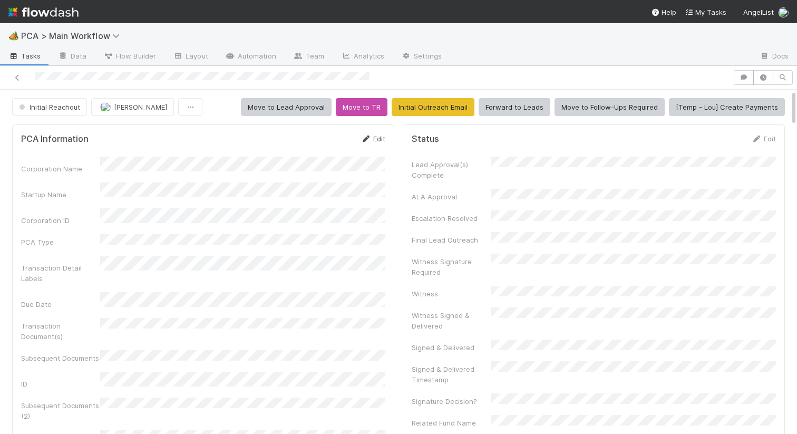
click at [366, 140] on icon at bounding box center [366, 139] width 11 height 7
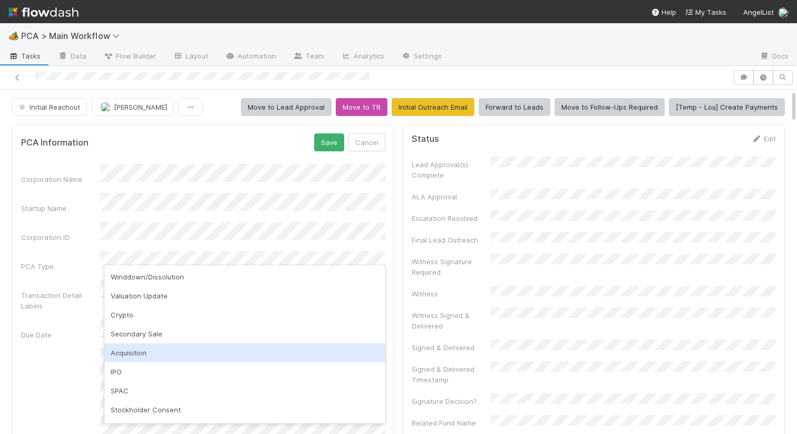
scroll to position [207, 0]
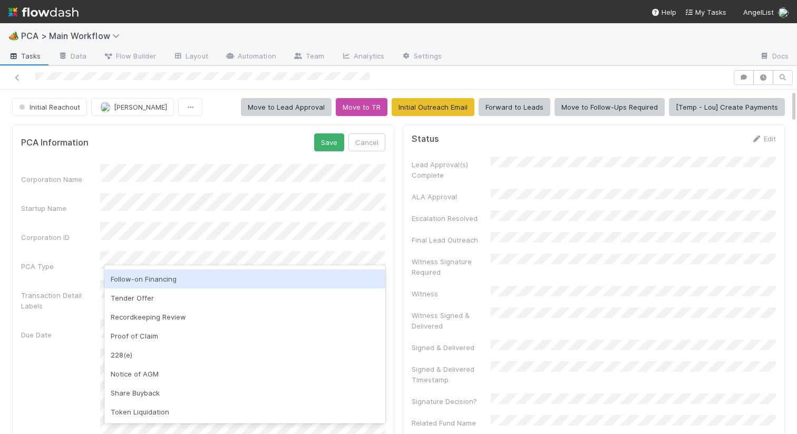
click at [182, 282] on div "Follow-on Financing" at bounding box center [244, 278] width 281 height 19
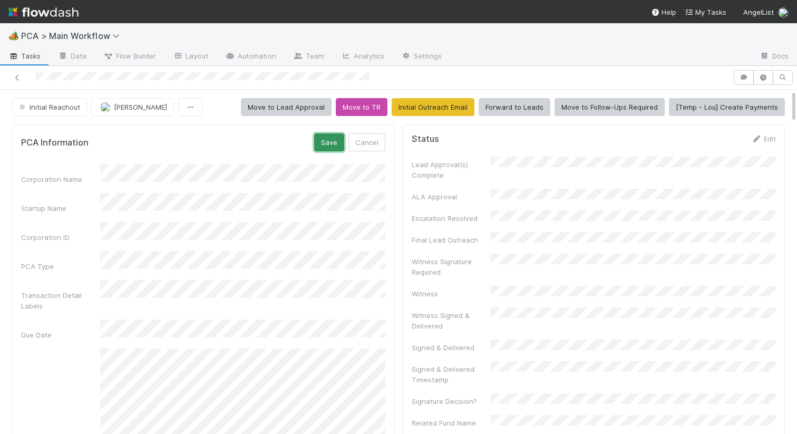
click at [334, 142] on button "Save" at bounding box center [329, 142] width 30 height 18
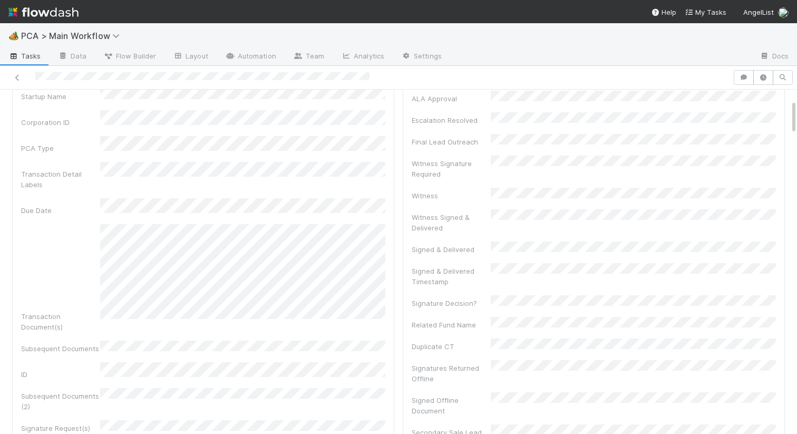
scroll to position [0, 0]
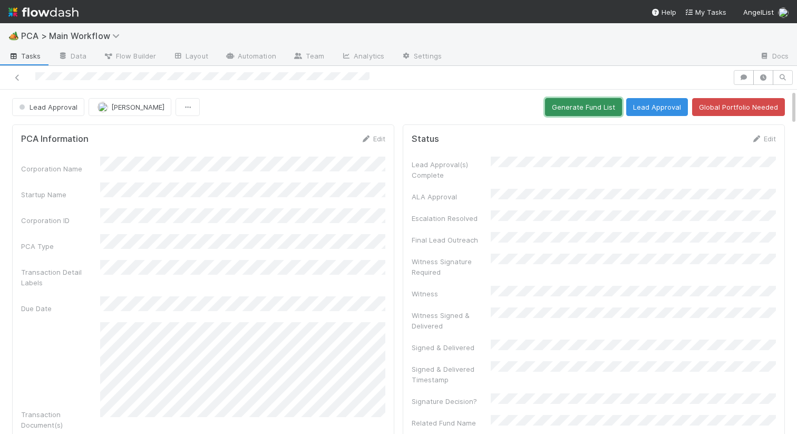
click at [569, 110] on button "Generate Fund List" at bounding box center [583, 107] width 77 height 18
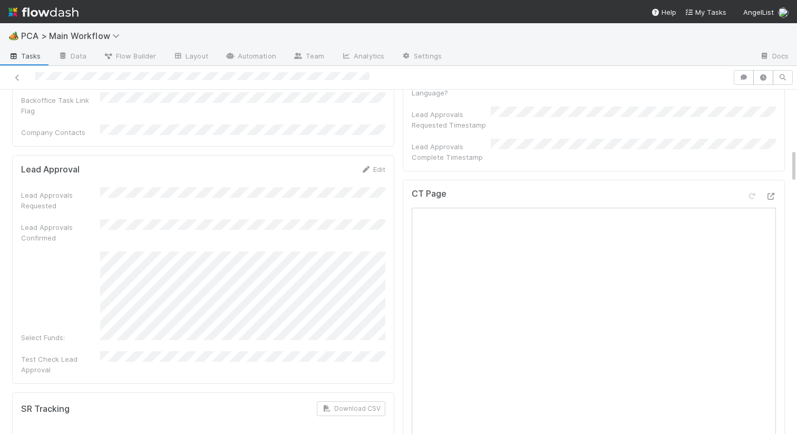
scroll to position [550, 0]
click at [372, 170] on link "Edit" at bounding box center [373, 174] width 25 height 8
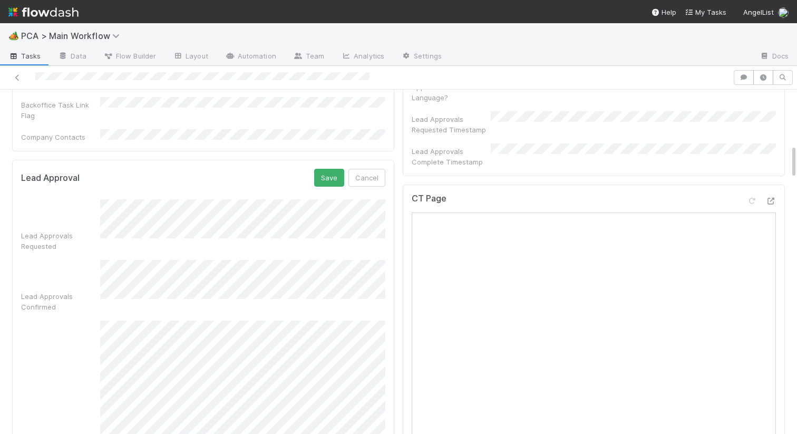
click at [346, 169] on div "Save Cancel" at bounding box center [349, 178] width 71 height 18
click at [332, 169] on button "Save" at bounding box center [329, 178] width 30 height 18
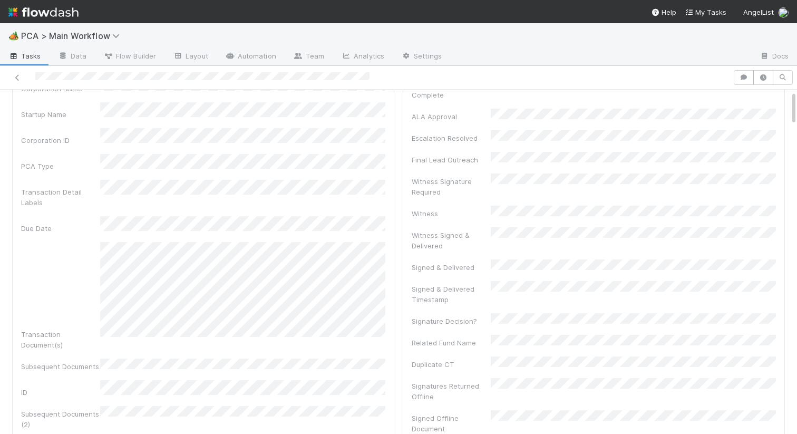
scroll to position [0, 0]
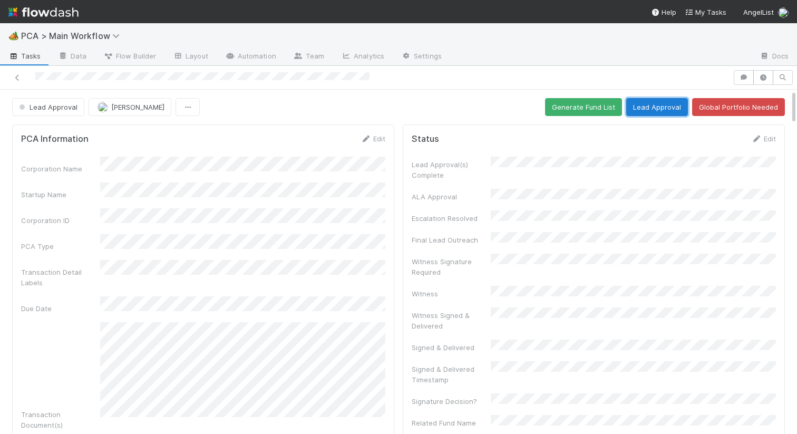
click at [651, 109] on button "Lead Approval" at bounding box center [657, 107] width 62 height 18
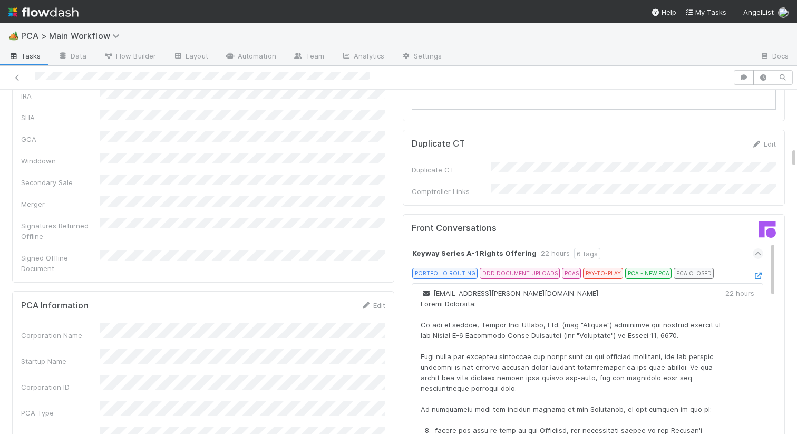
scroll to position [1106, 0]
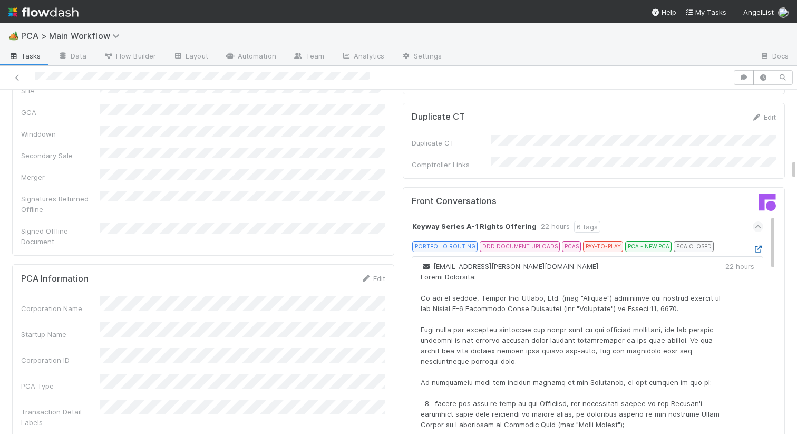
click at [760, 246] on icon at bounding box center [758, 249] width 11 height 7
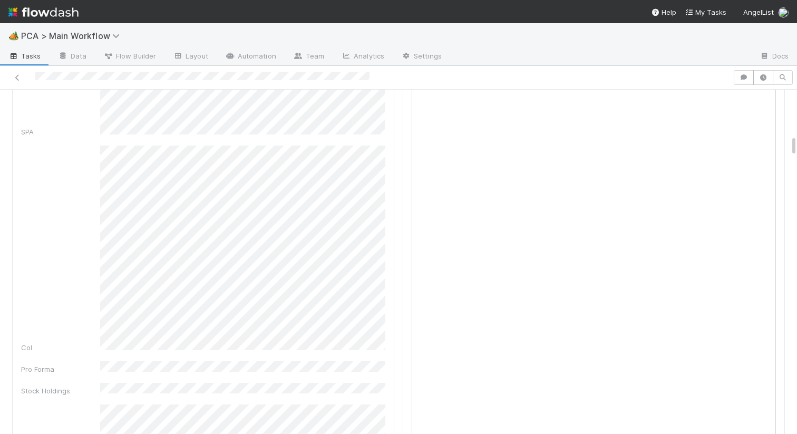
scroll to position [735, 0]
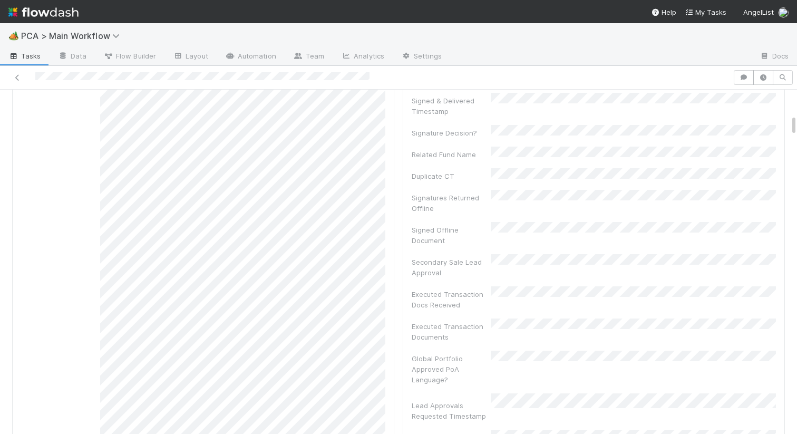
scroll to position [0, 0]
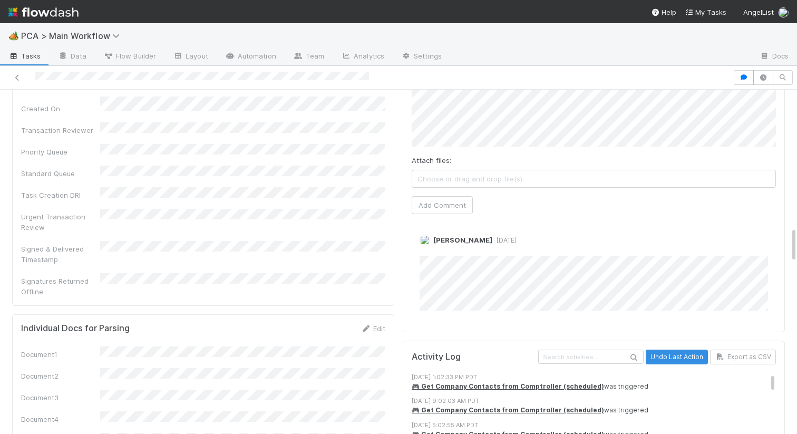
scroll to position [1123, 0]
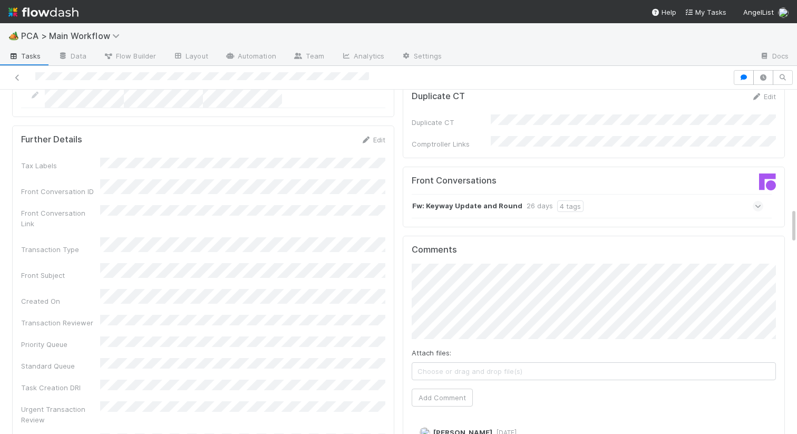
click at [437, 200] on strong "Fw: Keyway Update and Round" at bounding box center [467, 206] width 110 height 12
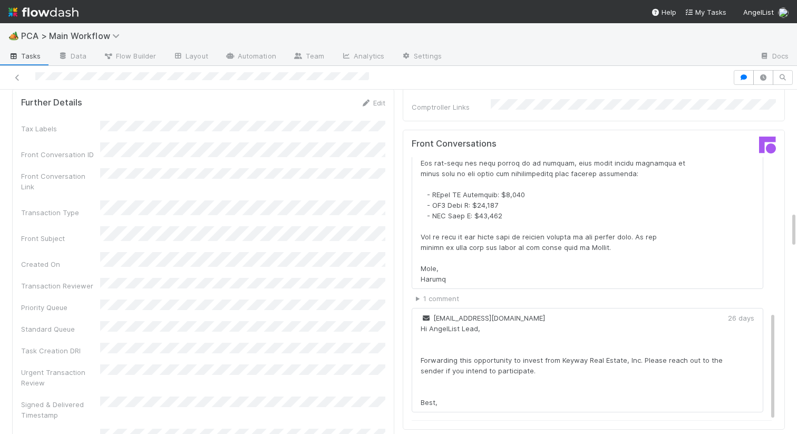
scroll to position [1161, 0]
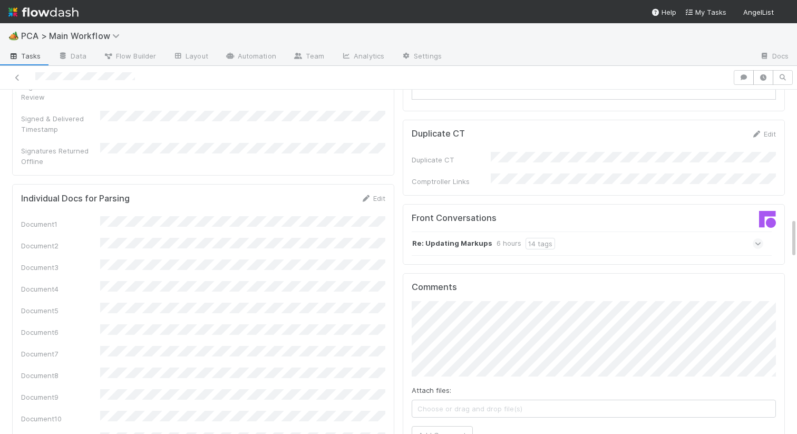
scroll to position [1143, 0]
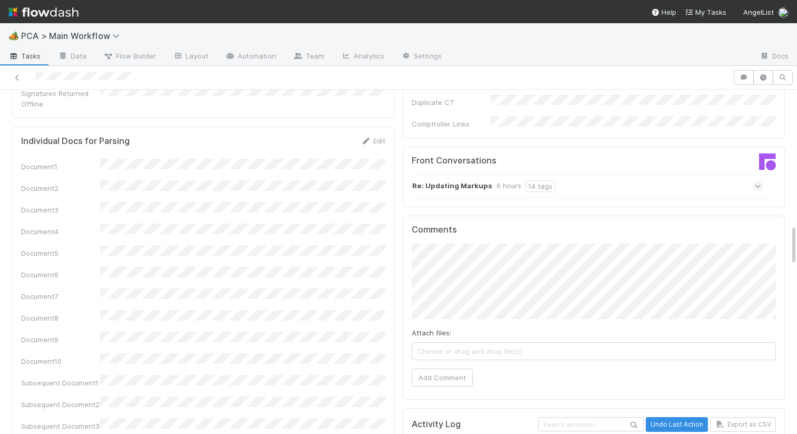
click at [476, 180] on strong "Re: Updating Markups" at bounding box center [452, 186] width 80 height 12
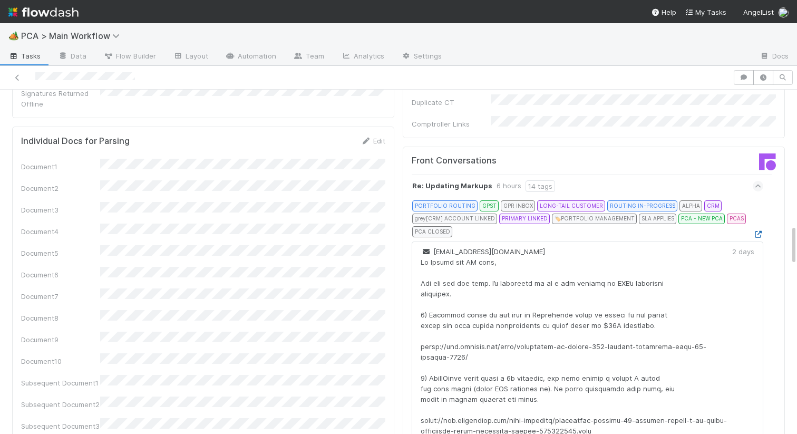
click at [760, 231] on icon at bounding box center [758, 234] width 11 height 7
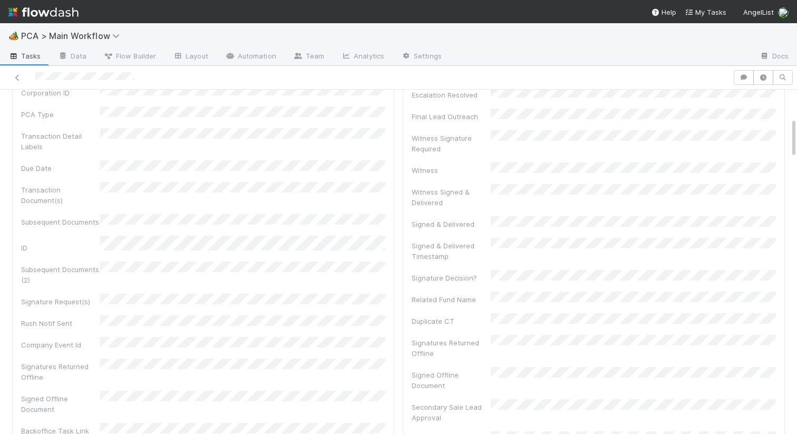
scroll to position [0, 0]
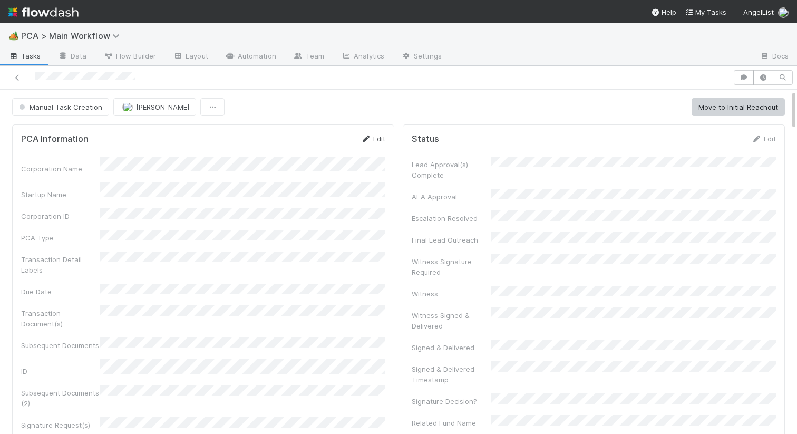
click at [371, 138] on link "Edit" at bounding box center [373, 138] width 25 height 8
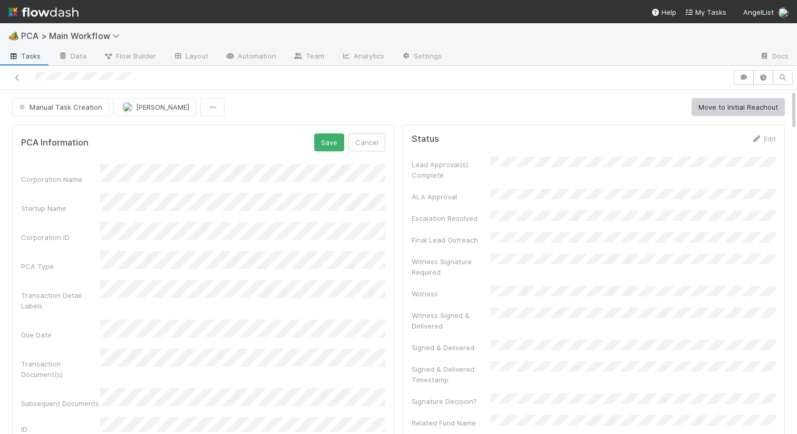
click at [78, 167] on div "Corporation Name" at bounding box center [203, 174] width 364 height 21
click at [122, 264] on div "Corporation Name Startup Name Corporation ID PCA Type Transaction Detail Labels…" at bounding box center [203, 436] width 364 height 544
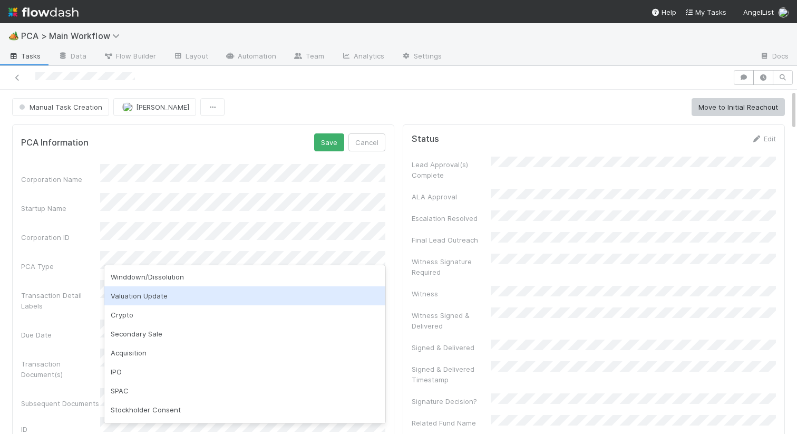
click at [160, 295] on div "Valuation Update" at bounding box center [244, 295] width 281 height 19
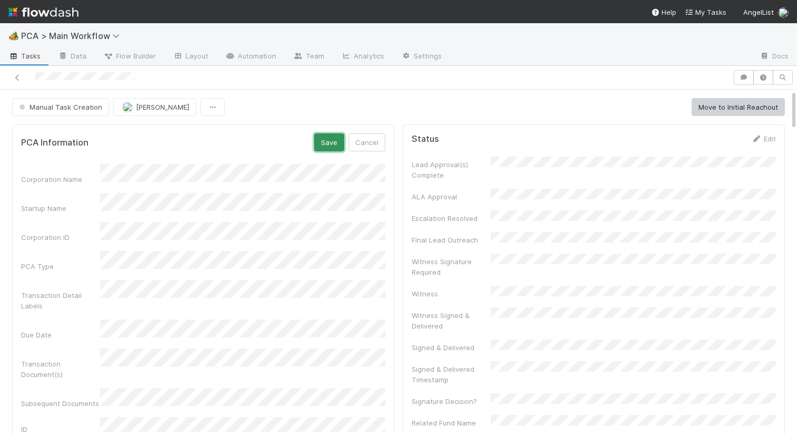
click at [334, 142] on button "Save" at bounding box center [329, 142] width 30 height 18
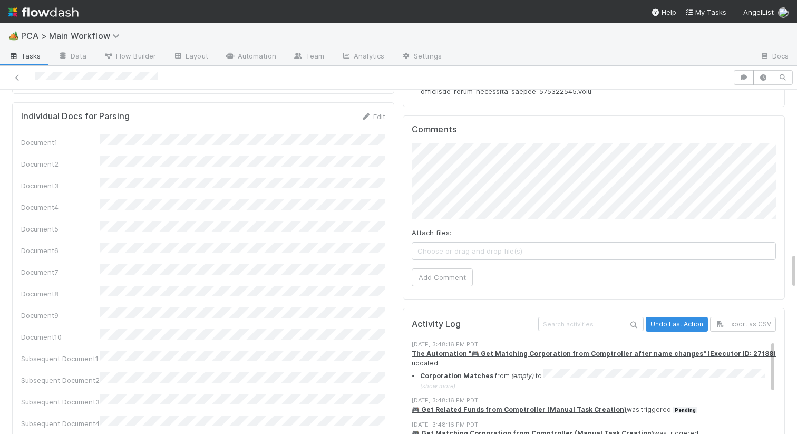
scroll to position [1380, 0]
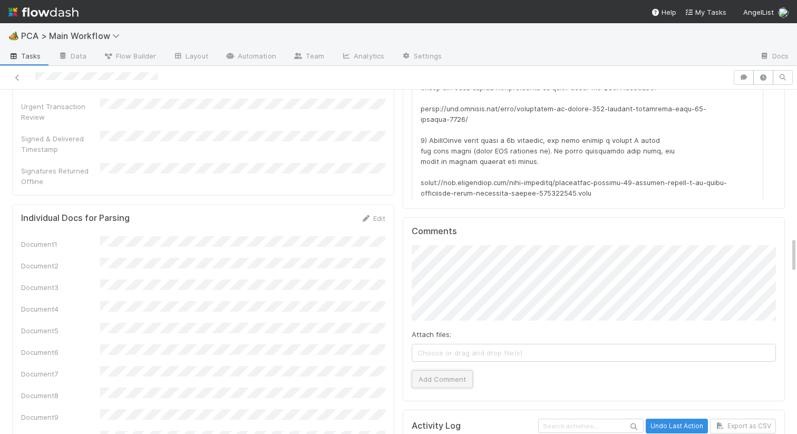
click at [445, 370] on button "Add Comment" at bounding box center [442, 379] width 61 height 18
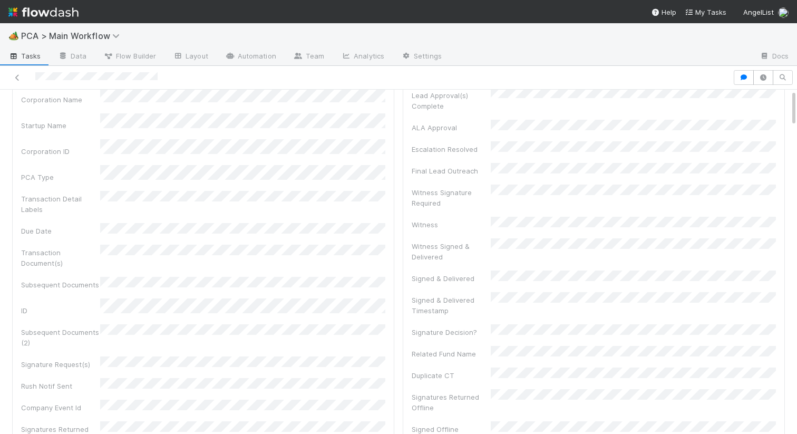
scroll to position [0, 0]
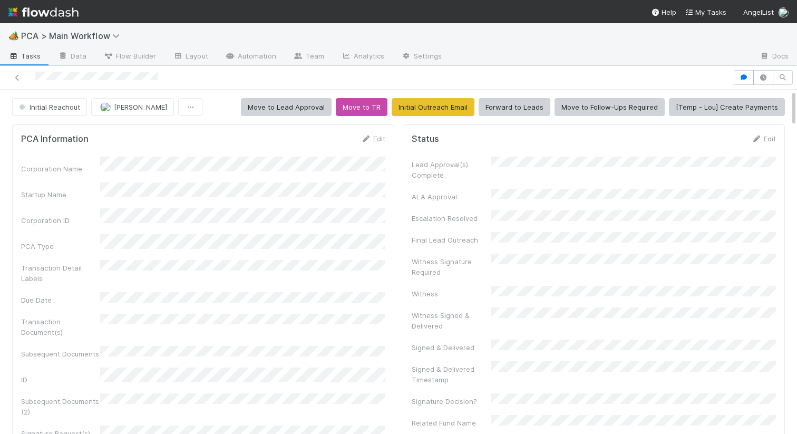
click at [61, 111] on button "Initial Reachout" at bounding box center [49, 107] width 75 height 18
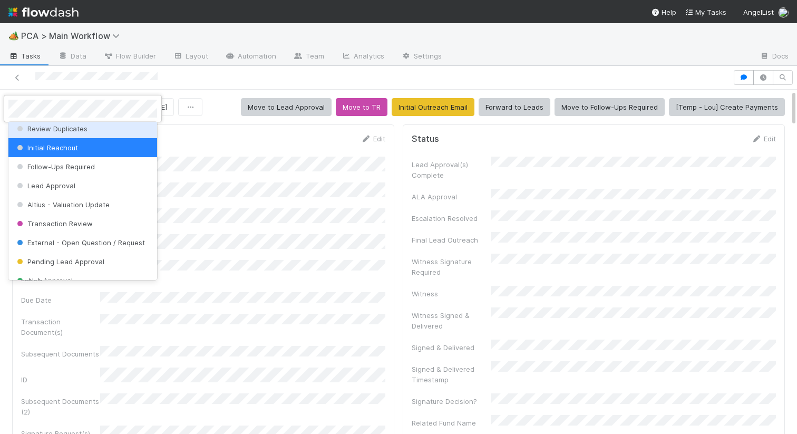
scroll to position [92, 0]
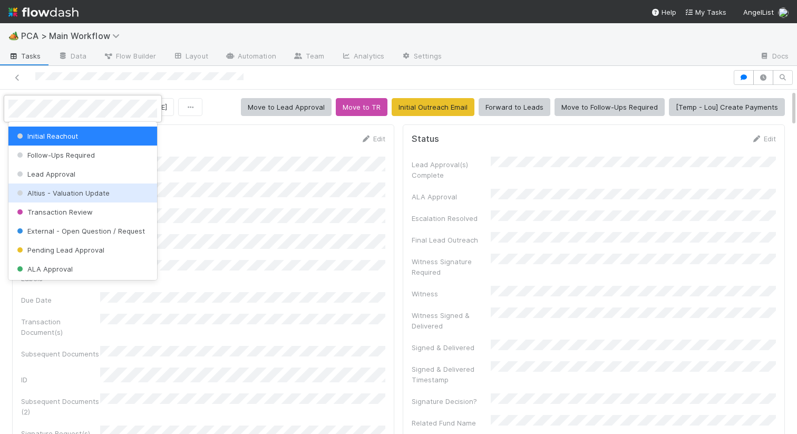
click at [64, 193] on span "Altius - Valuation Update" at bounding box center [62, 193] width 95 height 8
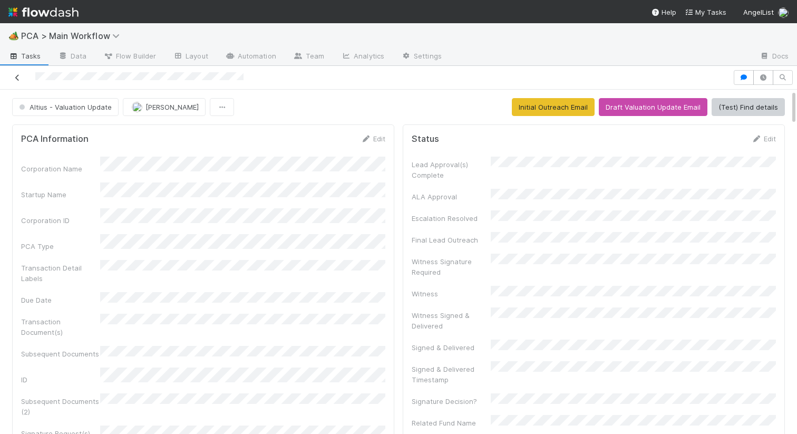
click at [15, 82] on link at bounding box center [17, 77] width 11 height 11
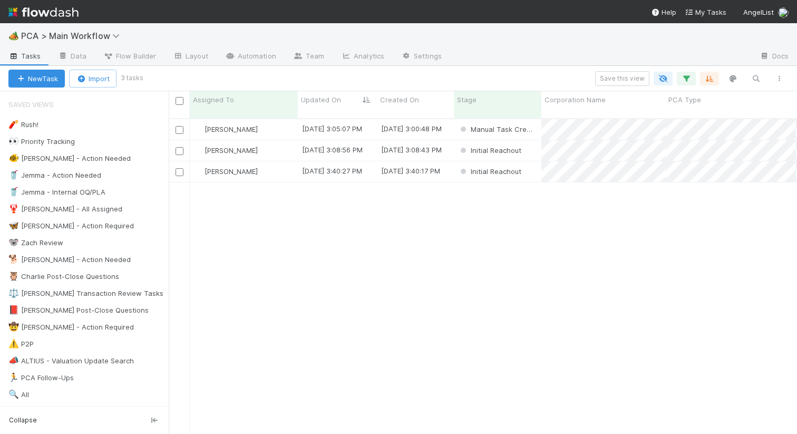
scroll to position [324, 629]
click at [290, 119] on div "[PERSON_NAME]" at bounding box center [244, 129] width 108 height 21
click at [275, 145] on div "[PERSON_NAME]" at bounding box center [244, 150] width 108 height 21
click at [381, 223] on div "Nathalie Gualito 8/27/25, 3:05:07 PM 8/27/25, 3:00:48 PM Manual Task Creation 0…" at bounding box center [483, 280] width 629 height 323
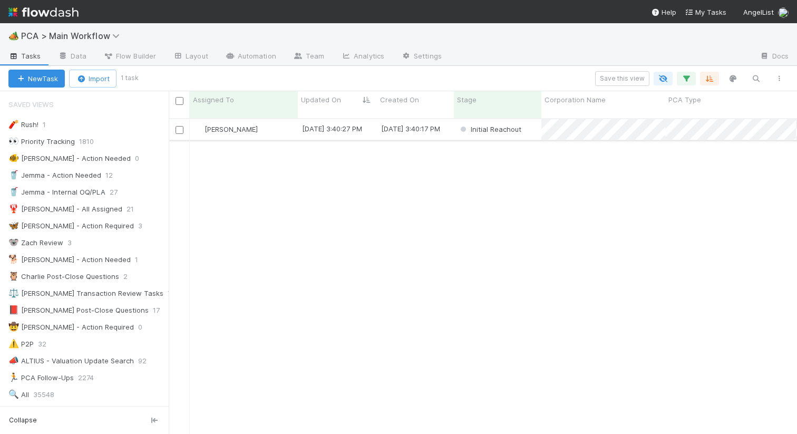
click at [274, 124] on div "[PERSON_NAME]" at bounding box center [244, 129] width 108 height 21
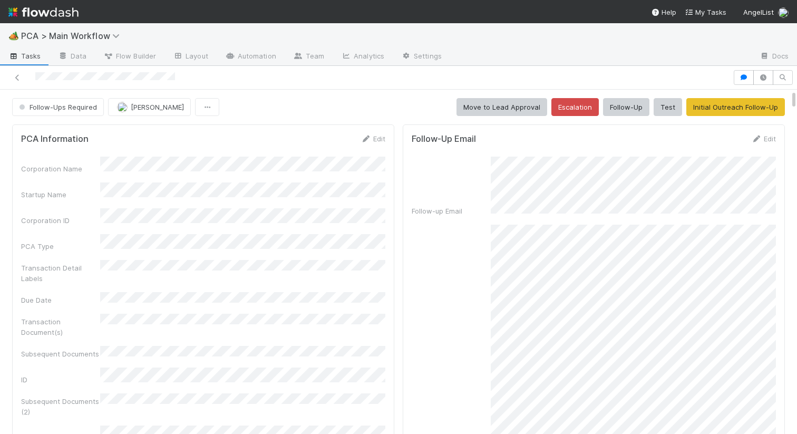
scroll to position [167, 0]
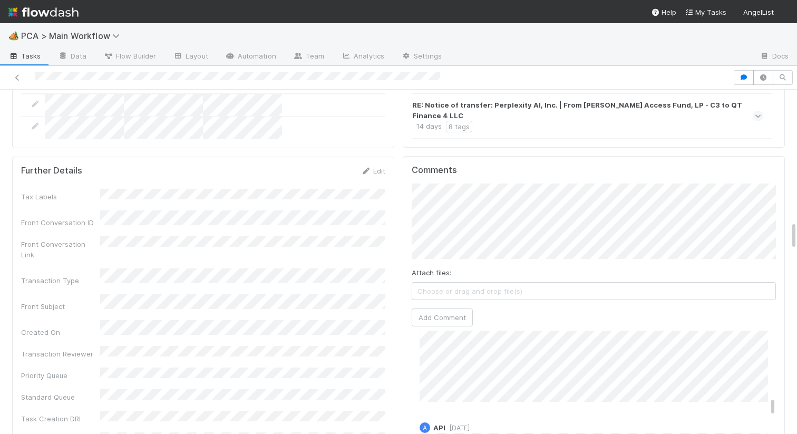
scroll to position [1865, 0]
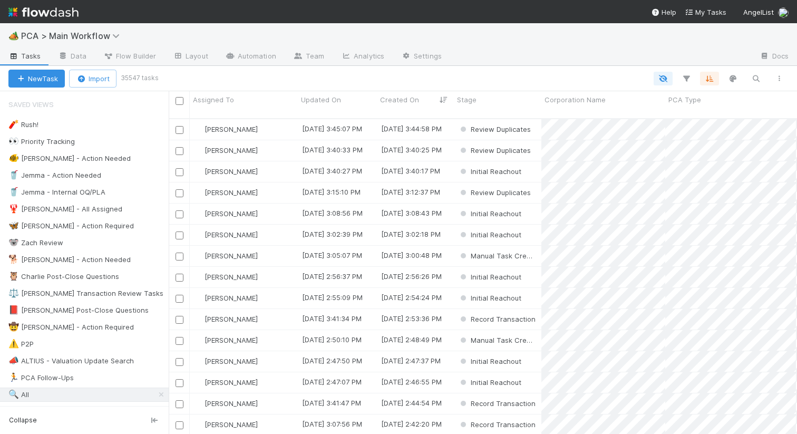
scroll to position [324, 629]
click at [756, 74] on icon "button" at bounding box center [756, 78] width 11 height 9
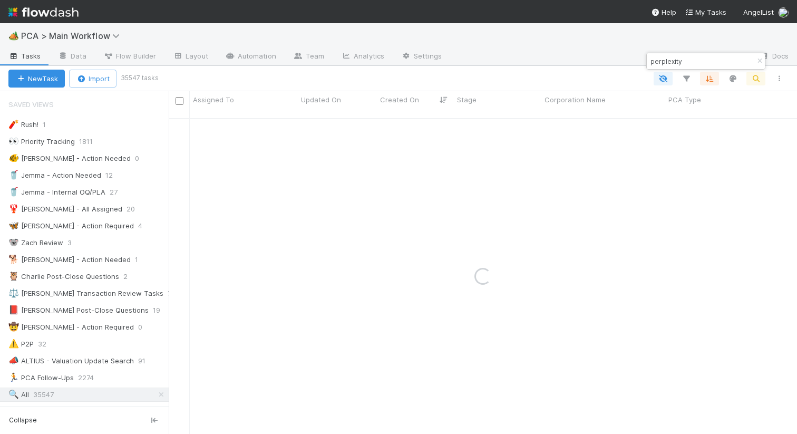
type input "perplexity"
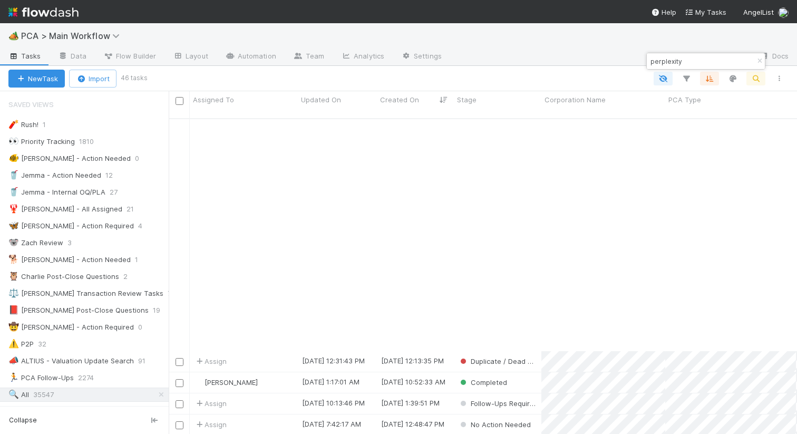
scroll to position [254, 0]
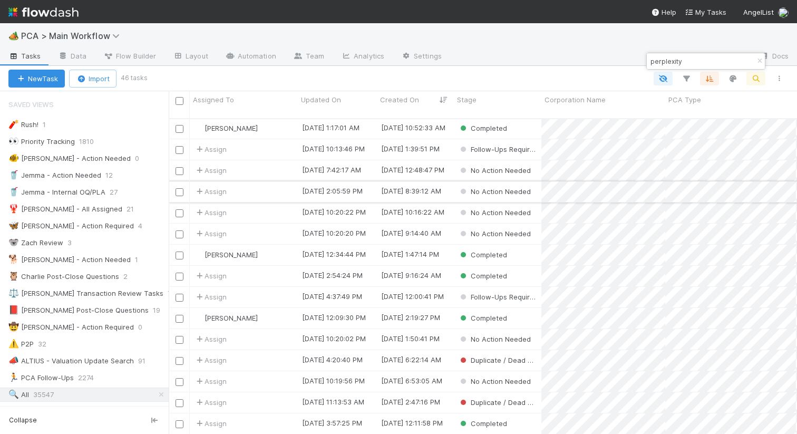
click at [284, 184] on div "Assign" at bounding box center [244, 191] width 108 height 21
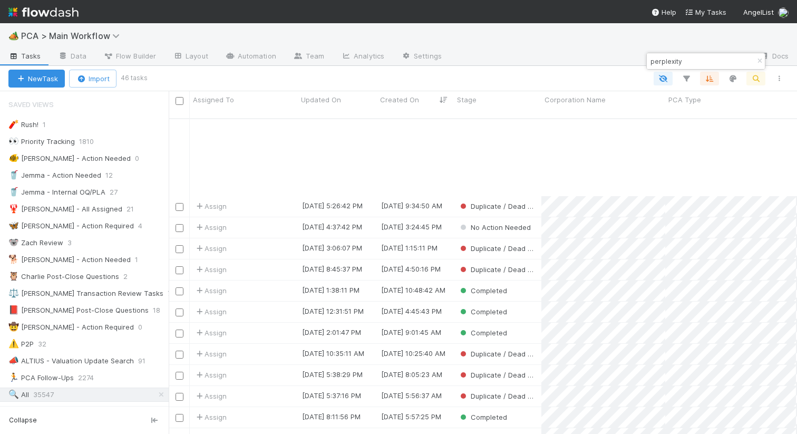
scroll to position [647, 0]
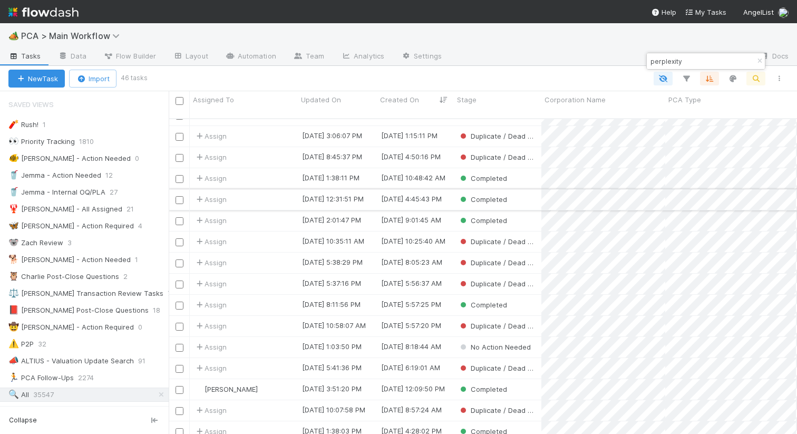
click at [253, 189] on div "Assign" at bounding box center [244, 199] width 108 height 21
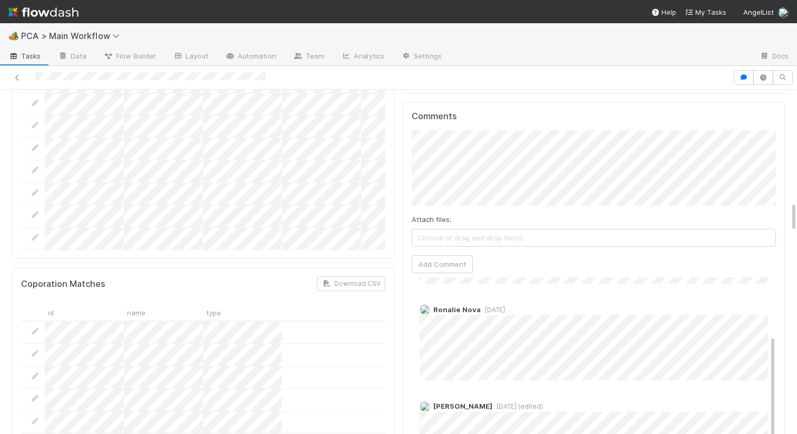
scroll to position [108, 0]
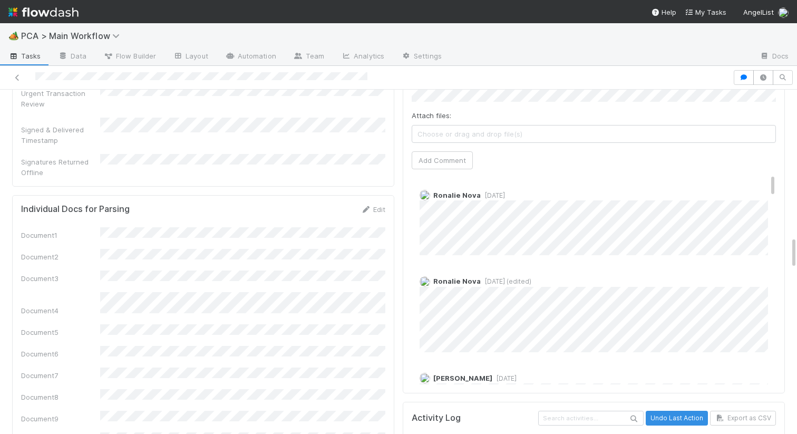
scroll to position [1701, 0]
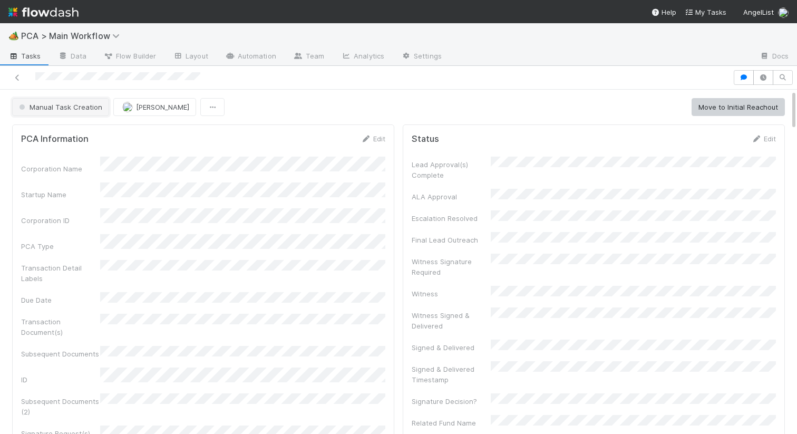
click at [82, 110] on span "Manual Task Creation" at bounding box center [59, 107] width 85 height 8
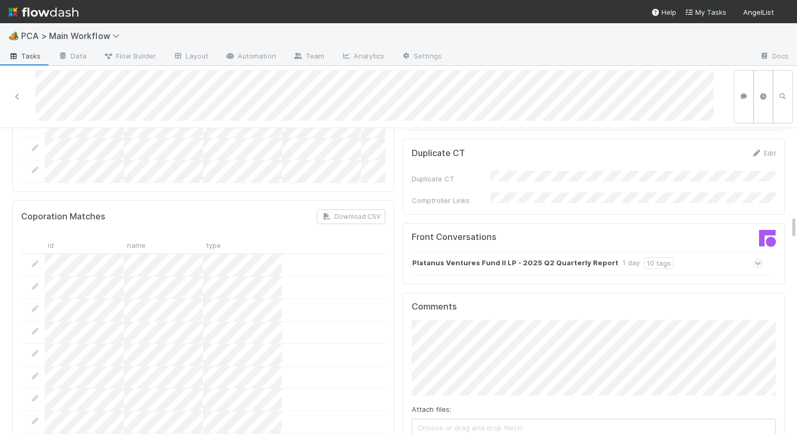
scroll to position [1086, 0]
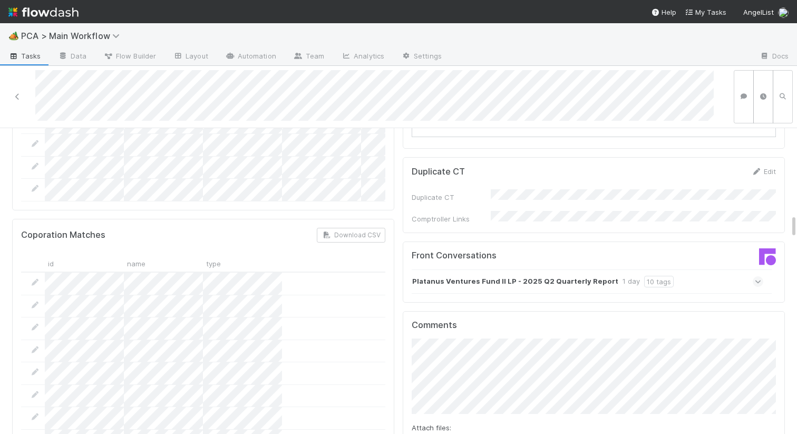
click at [485, 276] on strong "Platanus Ventures Fund II LP - 2025 Q2 Quarterly Report" at bounding box center [515, 282] width 206 height 12
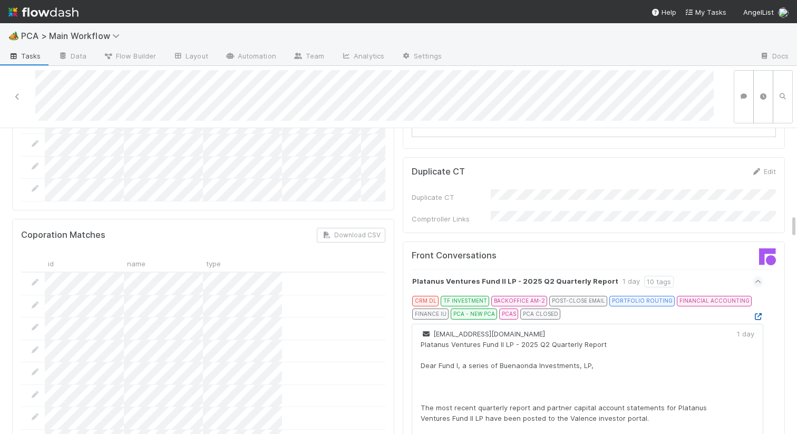
click at [758, 313] on icon at bounding box center [758, 316] width 11 height 7
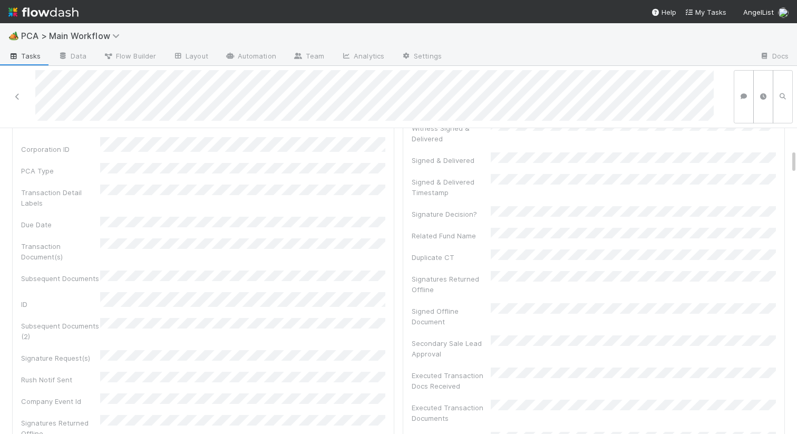
scroll to position [0, 0]
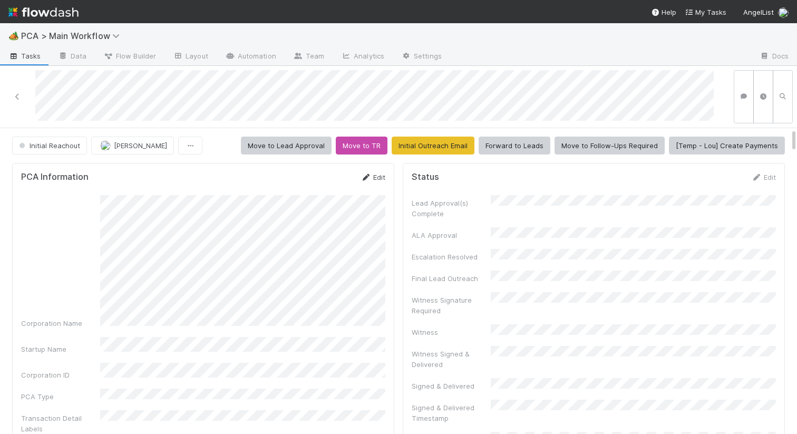
click at [373, 177] on link "Edit" at bounding box center [373, 177] width 25 height 8
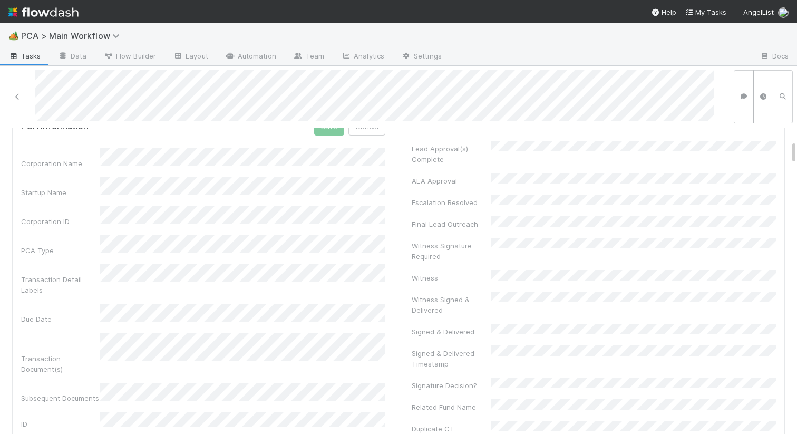
scroll to position [11, 0]
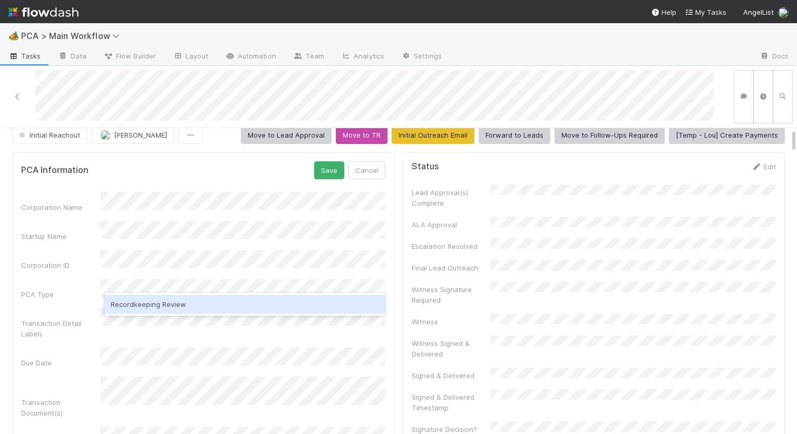
click at [163, 307] on div "Recordkeeping Review" at bounding box center [244, 304] width 281 height 19
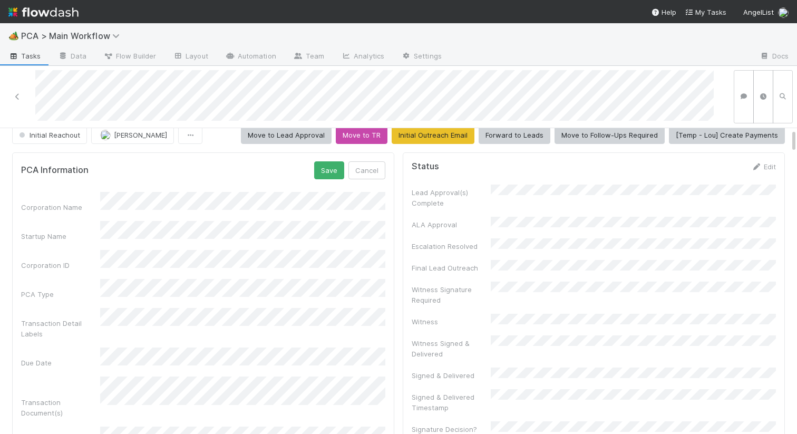
click at [322, 171] on button "Save" at bounding box center [329, 170] width 30 height 18
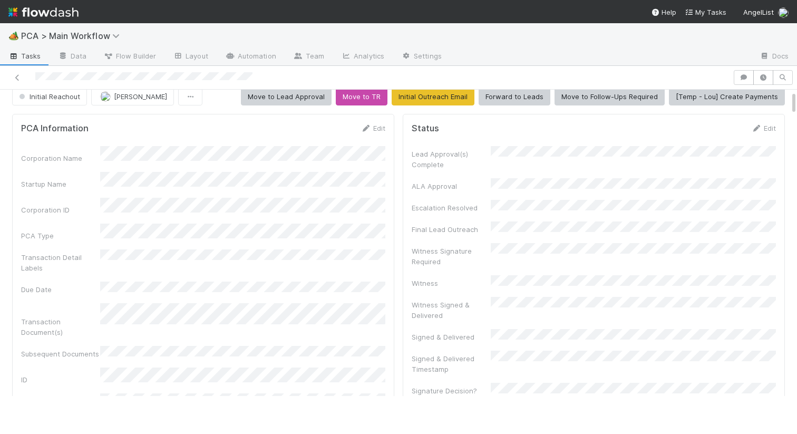
scroll to position [0, 0]
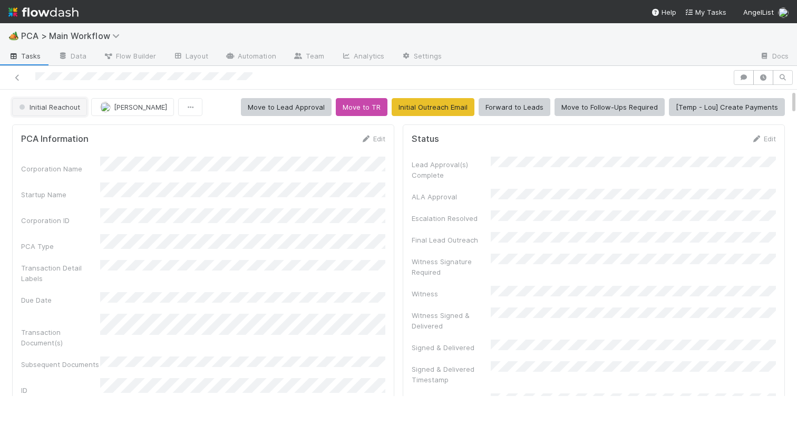
click at [50, 110] on span "Initial Reachout" at bounding box center [48, 107] width 63 height 8
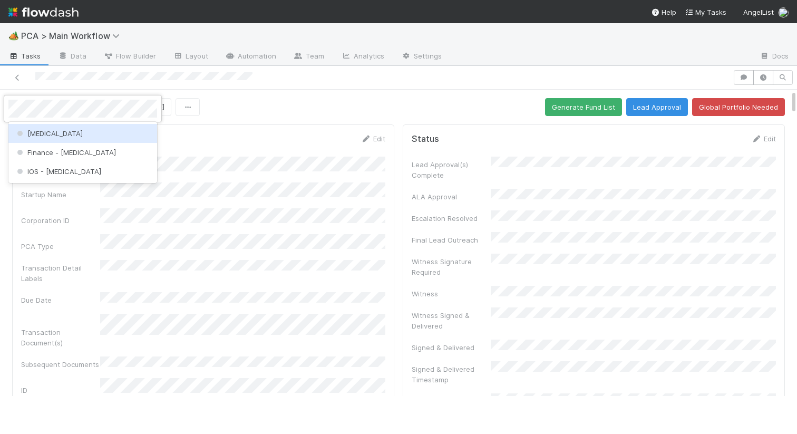
click at [55, 129] on div "[MEDICAL_DATA]" at bounding box center [82, 133] width 149 height 19
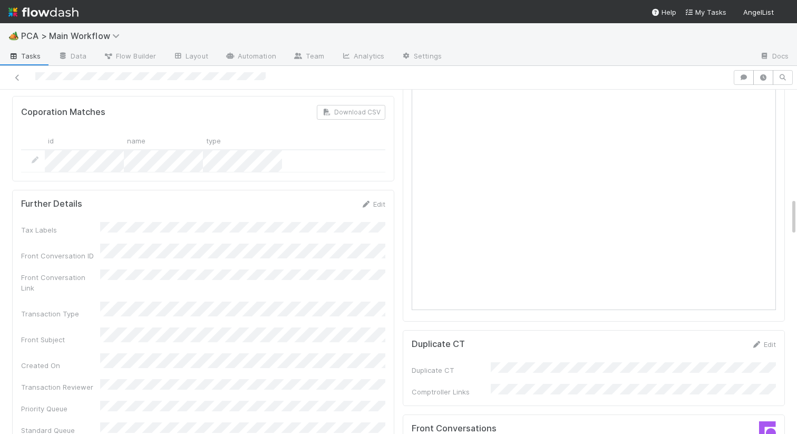
scroll to position [1008, 0]
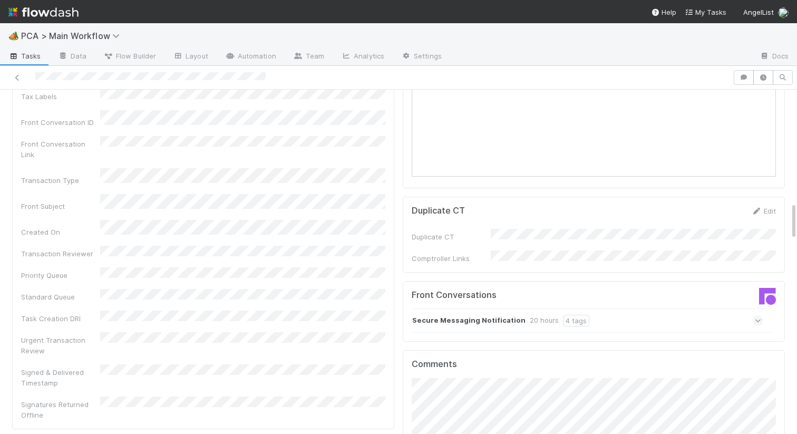
click at [420, 315] on strong "Secure Messaging Notification" at bounding box center [468, 321] width 113 height 12
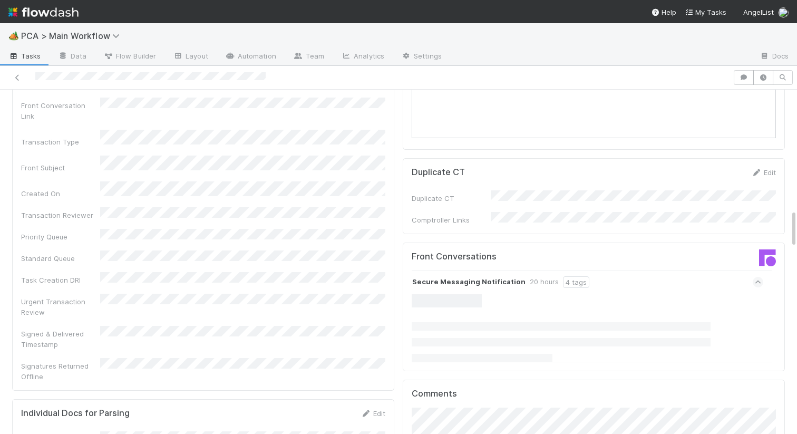
scroll to position [1098, 0]
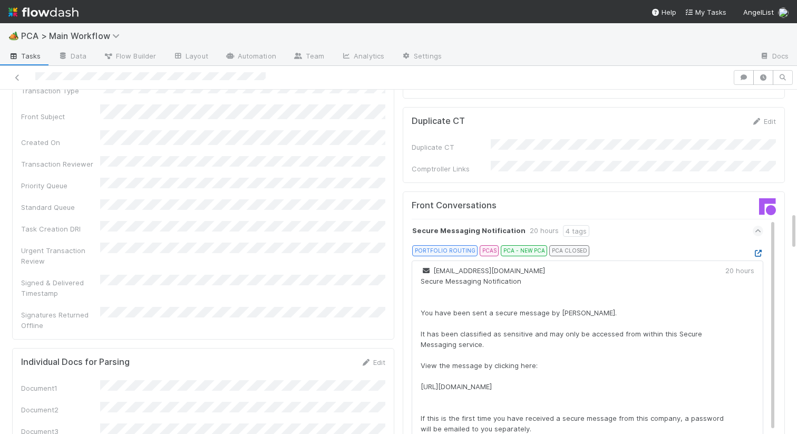
click at [757, 250] on icon at bounding box center [758, 253] width 11 height 7
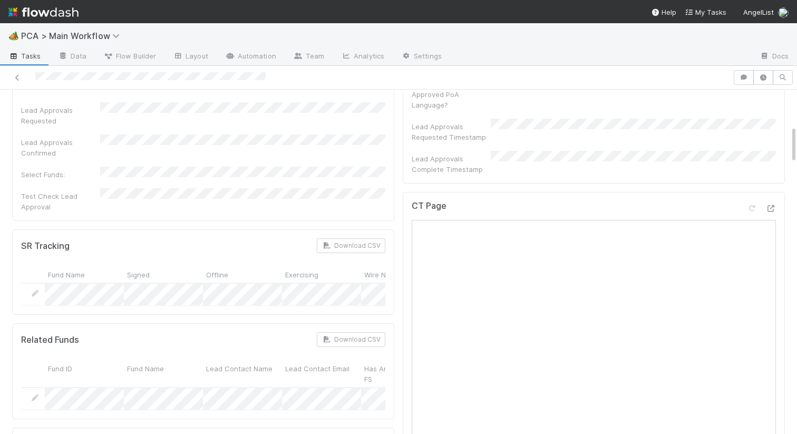
scroll to position [0, 0]
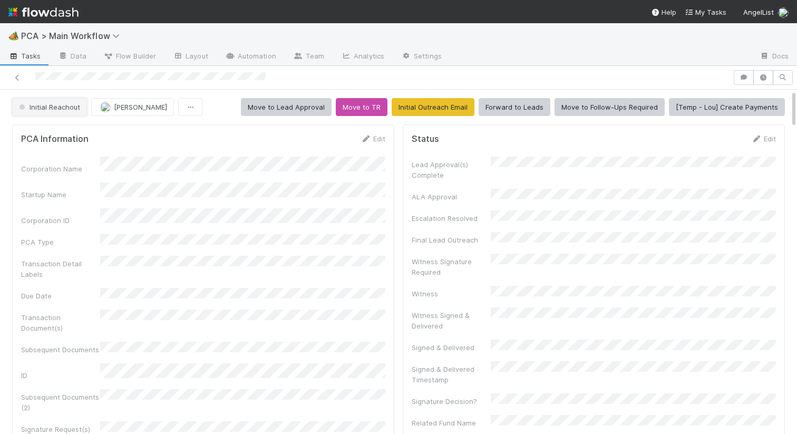
click at [42, 113] on button "Initial Reachout" at bounding box center [49, 107] width 75 height 18
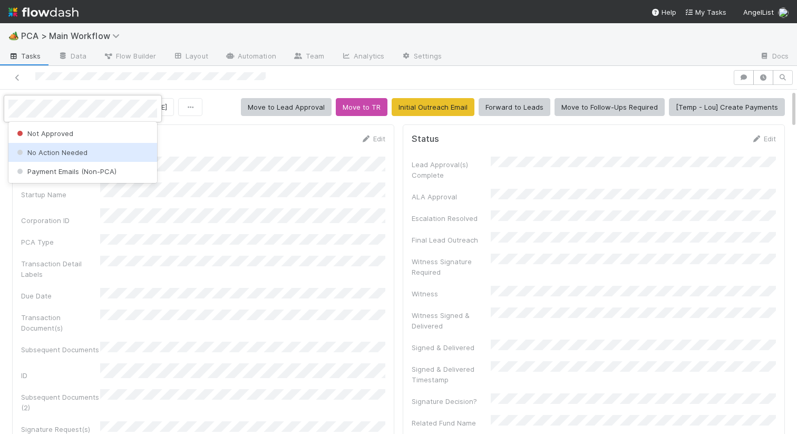
click at [35, 151] on span "No Action Needed" at bounding box center [51, 152] width 73 height 8
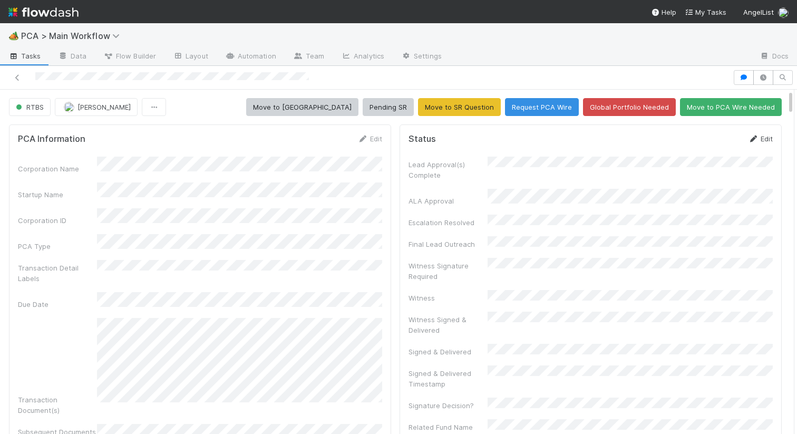
click at [754, 138] on icon at bounding box center [753, 139] width 11 height 7
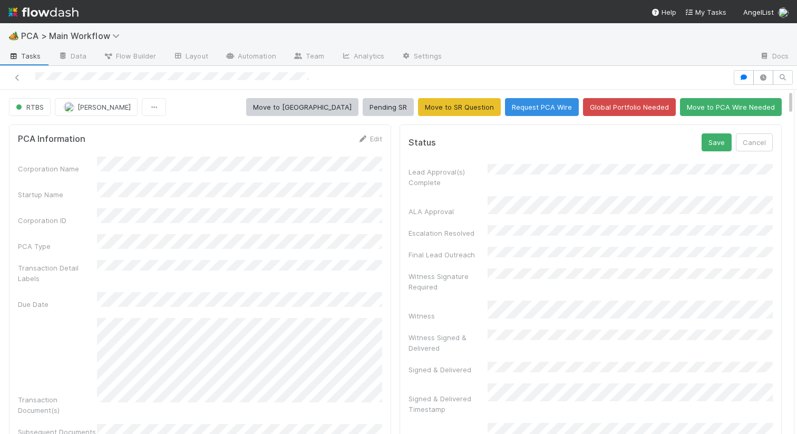
click at [719, 143] on button "Save" at bounding box center [717, 142] width 30 height 18
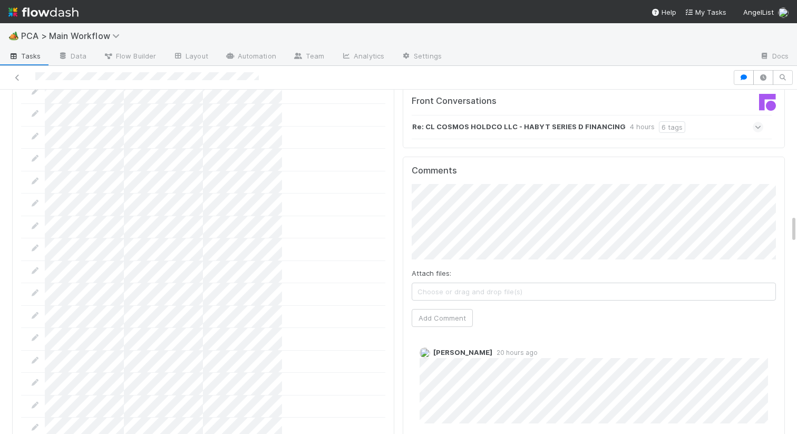
scroll to position [1479, 0]
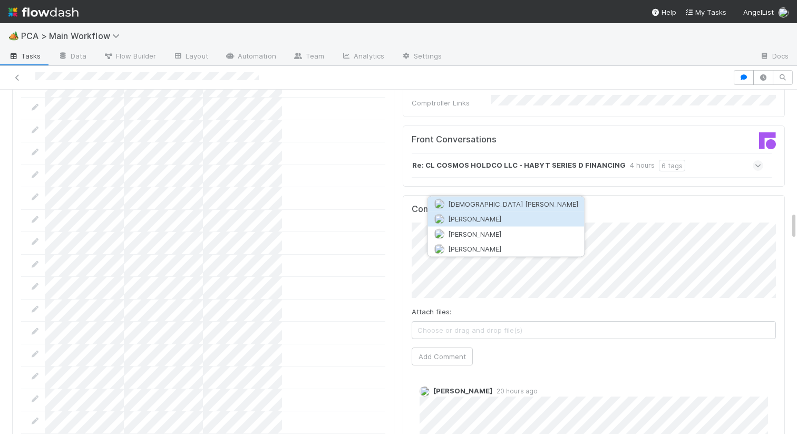
click at [481, 217] on span "[PERSON_NAME]" at bounding box center [474, 219] width 53 height 8
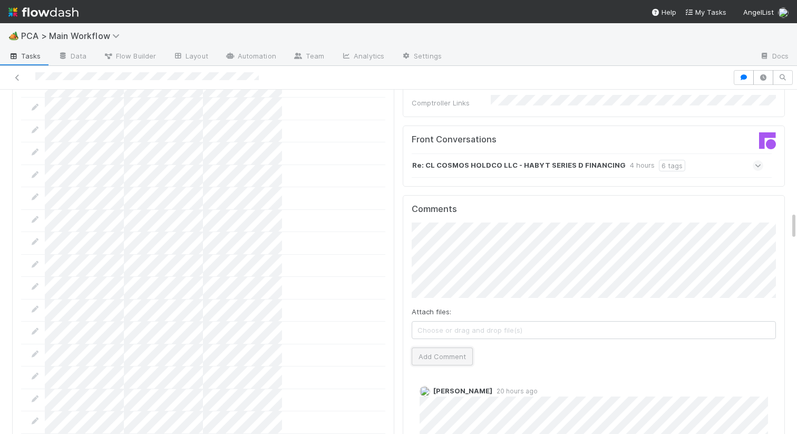
click at [422, 347] on button "Add Comment" at bounding box center [442, 356] width 61 height 18
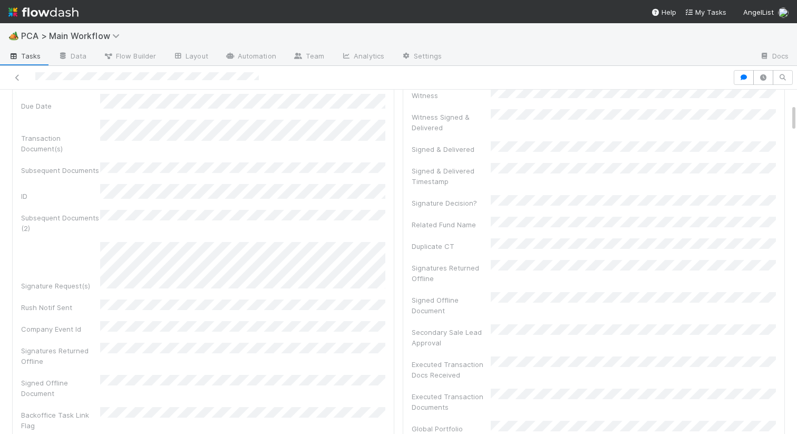
scroll to position [0, 0]
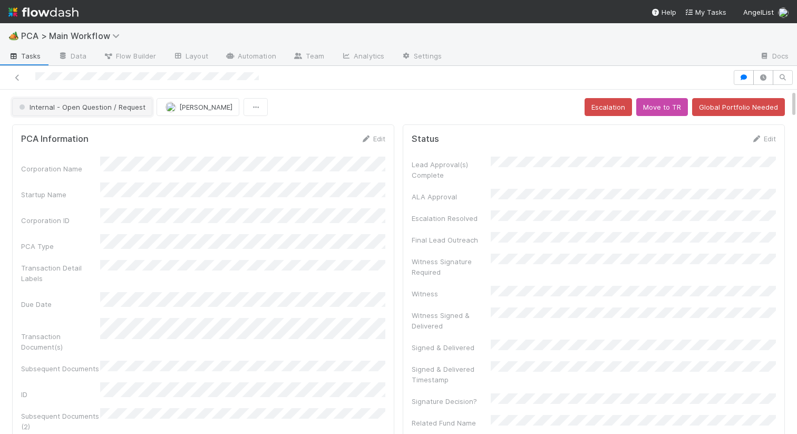
click at [117, 113] on button "Internal - Open Question / Request" at bounding box center [82, 107] width 140 height 18
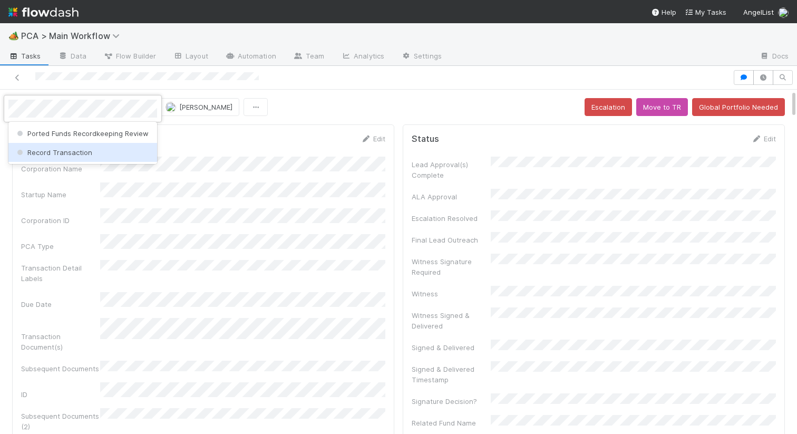
click at [59, 150] on span "Record Transaction" at bounding box center [54, 152] width 78 height 8
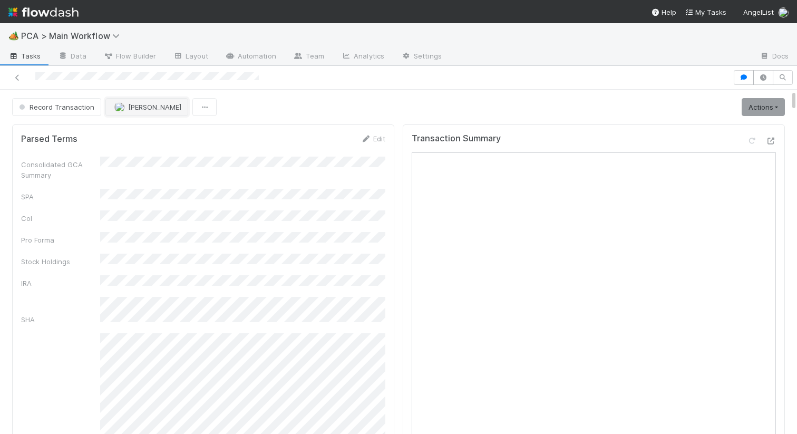
click at [160, 108] on span "[PERSON_NAME]" at bounding box center [154, 107] width 53 height 8
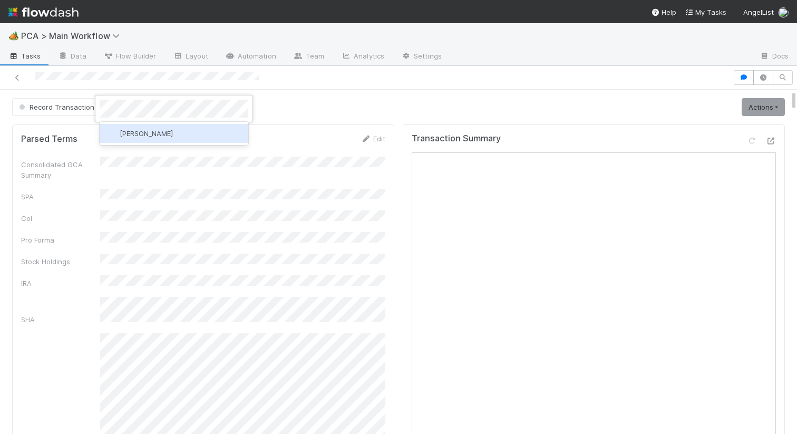
click at [209, 134] on div "Meg Castanare" at bounding box center [174, 133] width 149 height 19
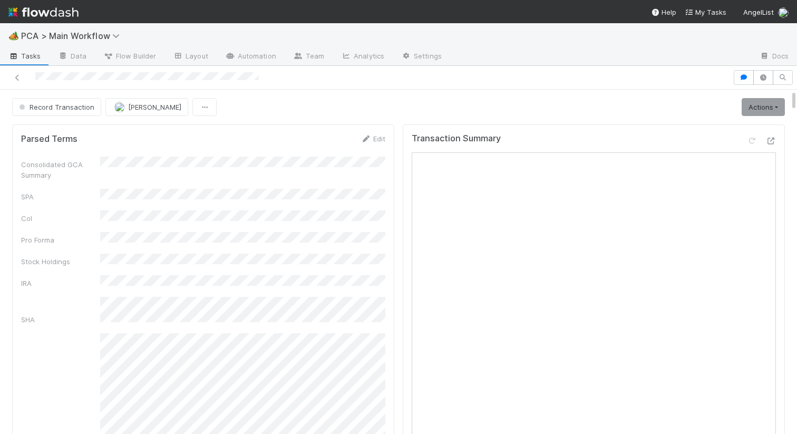
click at [151, 109] on span "Meg Castanare" at bounding box center [154, 107] width 53 height 8
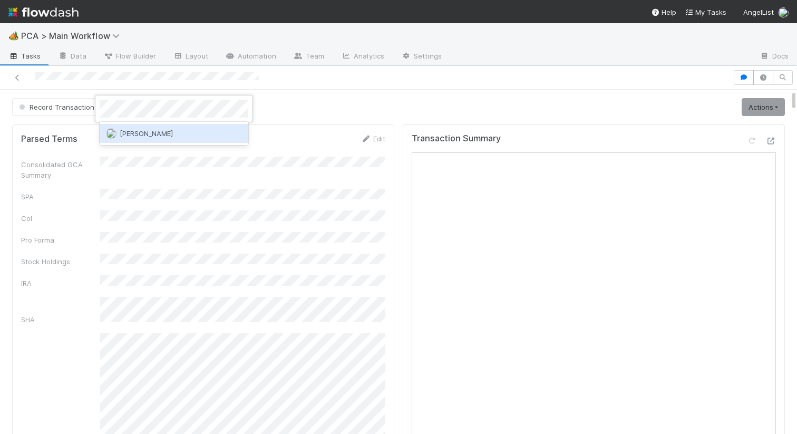
click at [144, 130] on span "Roselyn de Villa" at bounding box center [146, 133] width 53 height 8
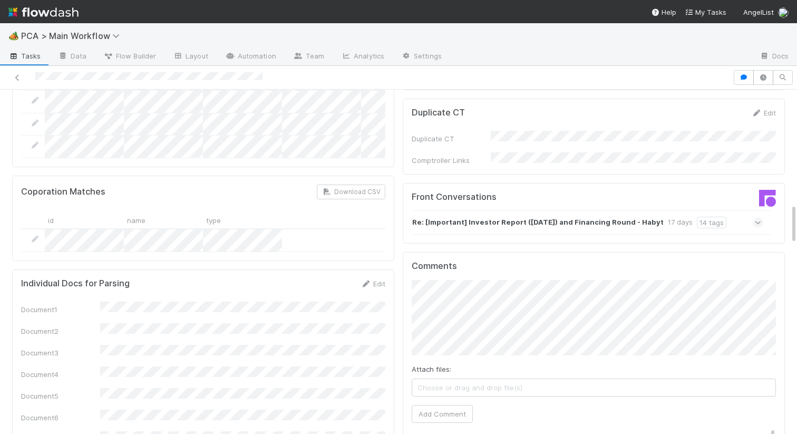
scroll to position [939, 0]
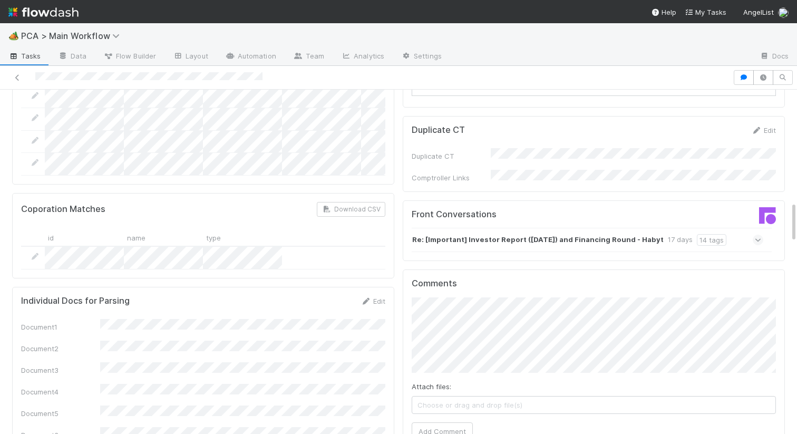
click at [516, 234] on strong "Re: [Important] Investor Report ([DATE]) and Financing Round - Habyt" at bounding box center [538, 240] width 252 height 12
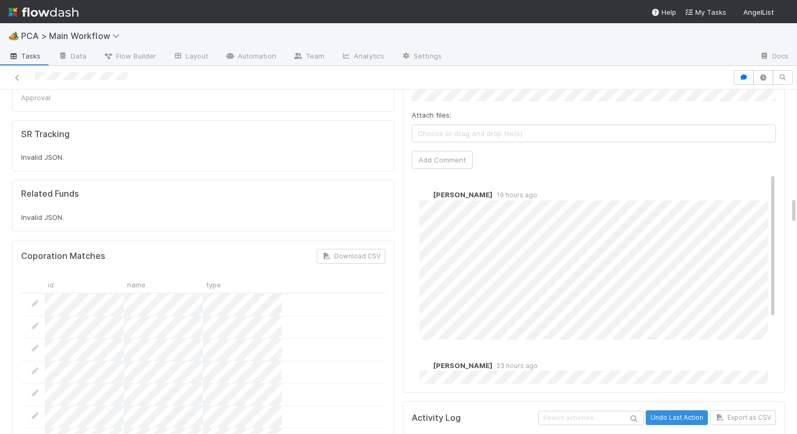
scroll to position [1363, 0]
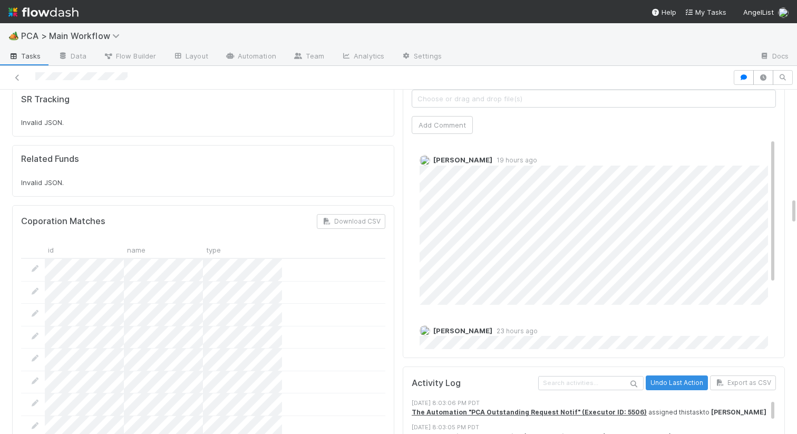
click at [342, 242] on div "id name type" at bounding box center [203, 250] width 364 height 17
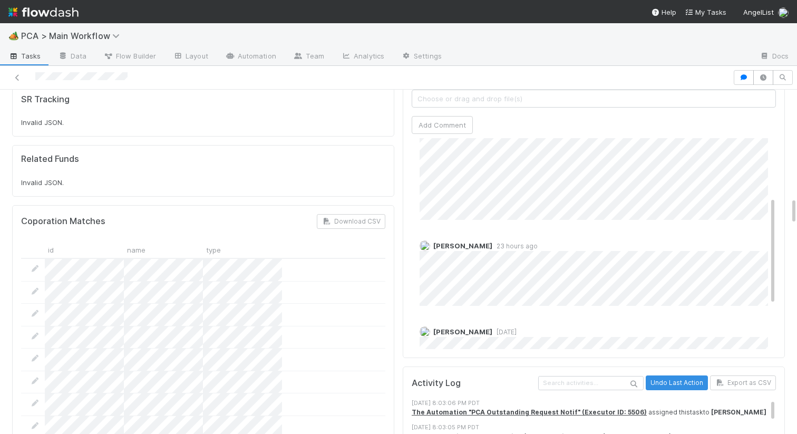
scroll to position [113, 0]
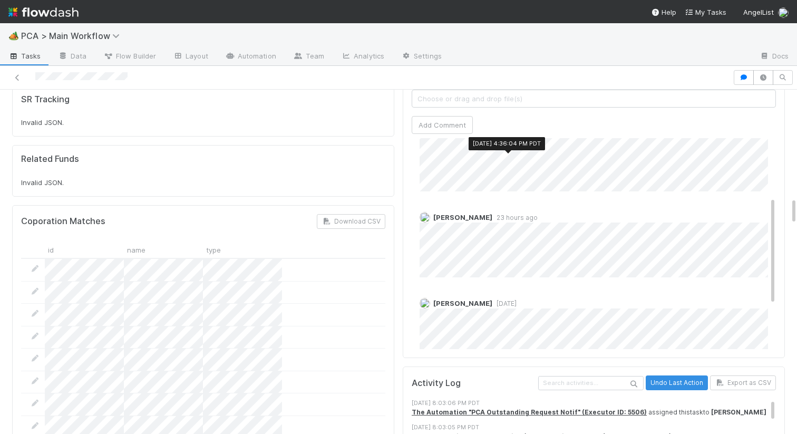
click at [492, 214] on span "23 hours ago" at bounding box center [514, 218] width 45 height 8
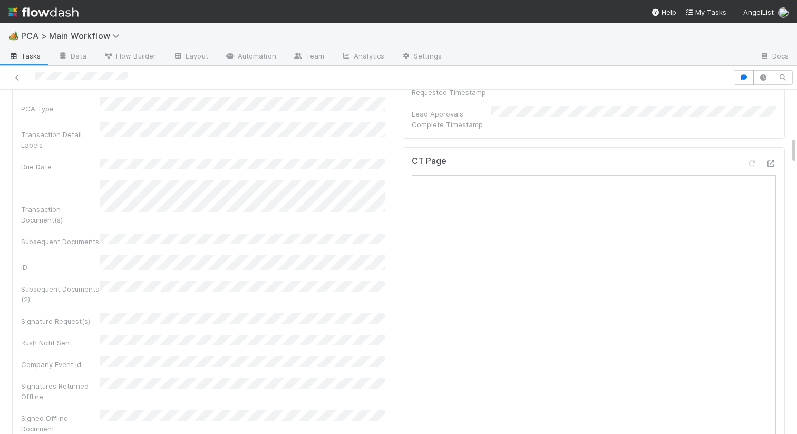
scroll to position [584, 0]
click at [772, 164] on icon at bounding box center [771, 167] width 11 height 7
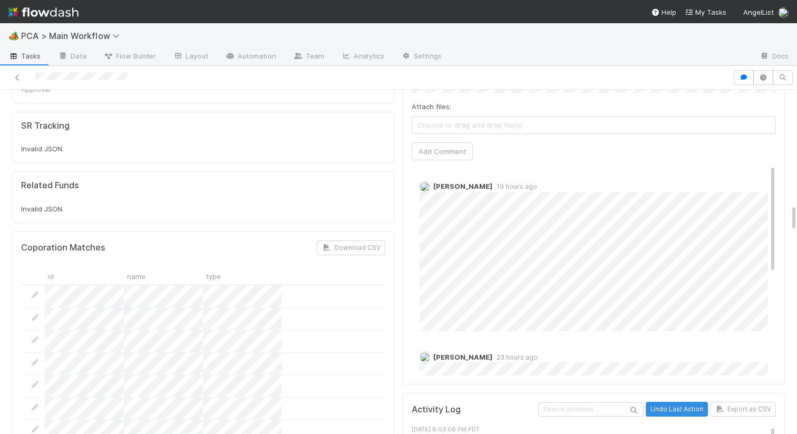
scroll to position [1182, 0]
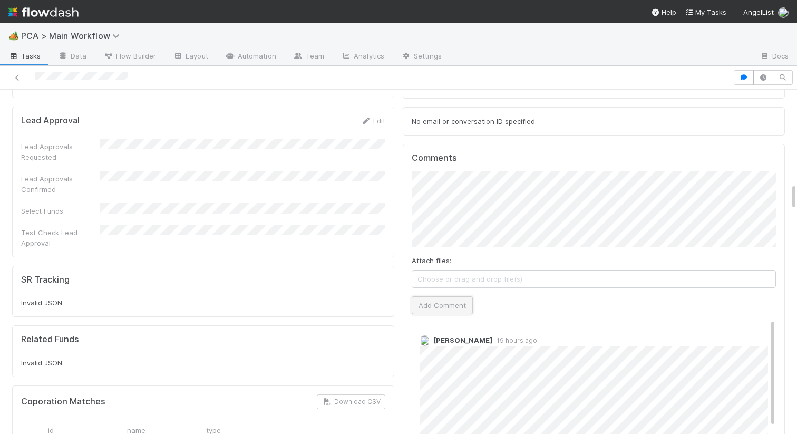
click at [437, 296] on button "Add Comment" at bounding box center [442, 305] width 61 height 18
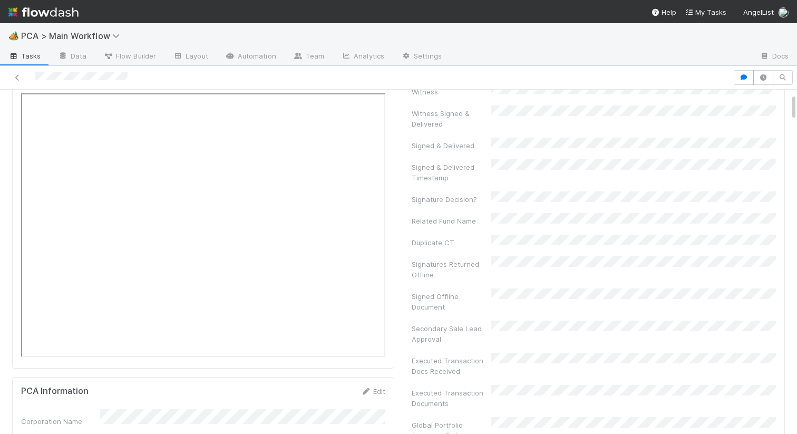
scroll to position [0, 0]
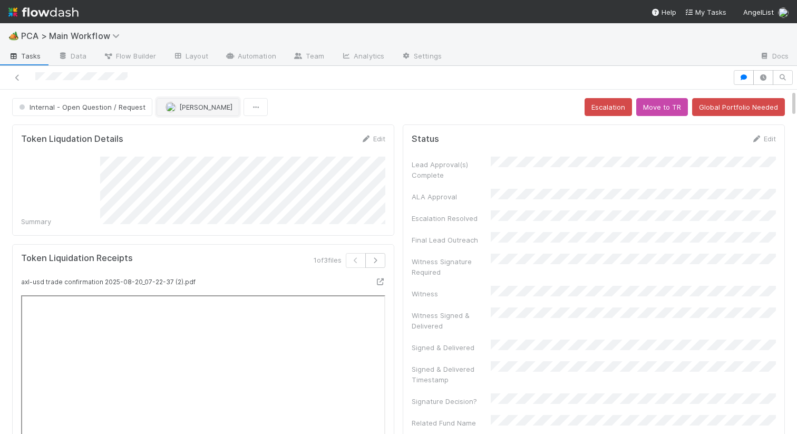
click at [183, 110] on span "Jemma Cunningham" at bounding box center [205, 107] width 53 height 8
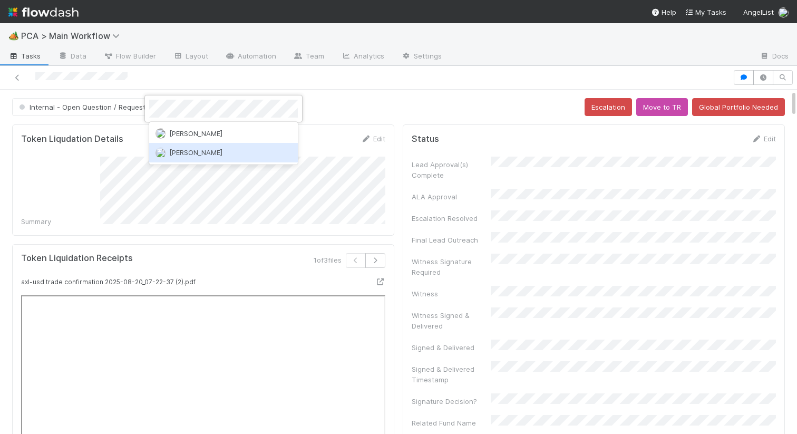
click at [187, 156] on span "Jacob Weiss" at bounding box center [195, 152] width 53 height 8
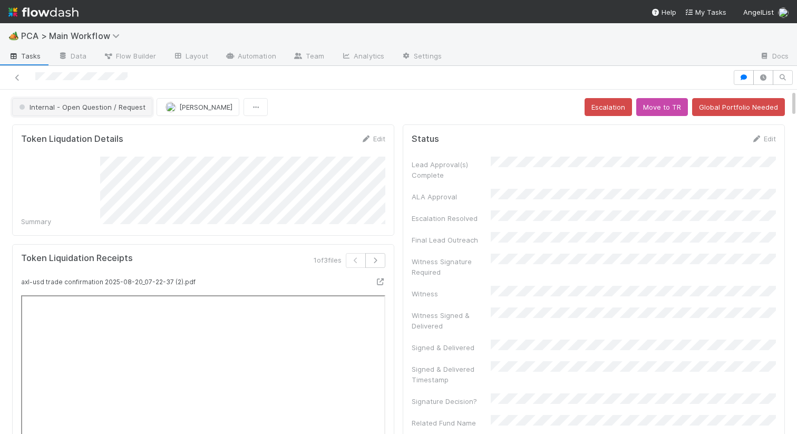
click at [95, 106] on span "Internal - Open Question / Request" at bounding box center [81, 107] width 129 height 8
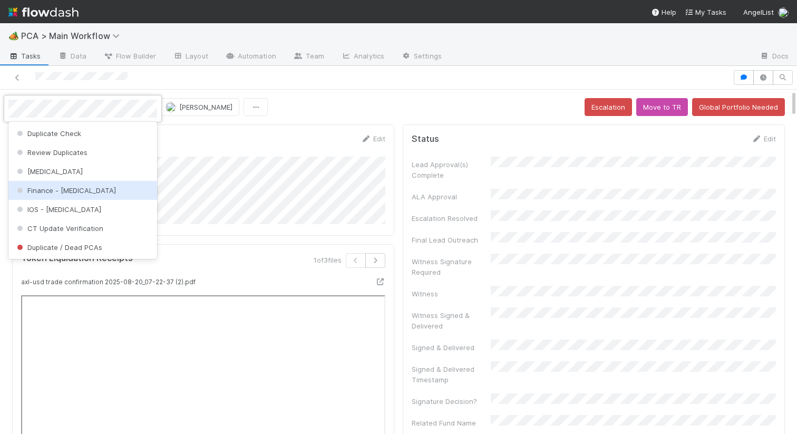
click at [59, 182] on div "Finance - ICU" at bounding box center [82, 190] width 149 height 19
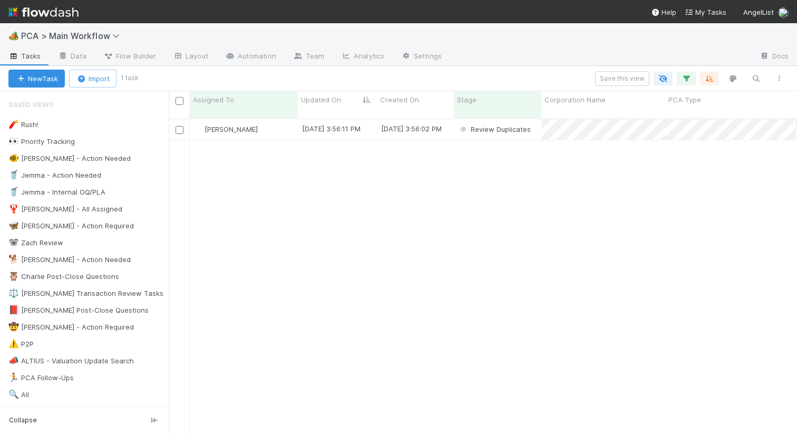
scroll to position [324, 629]
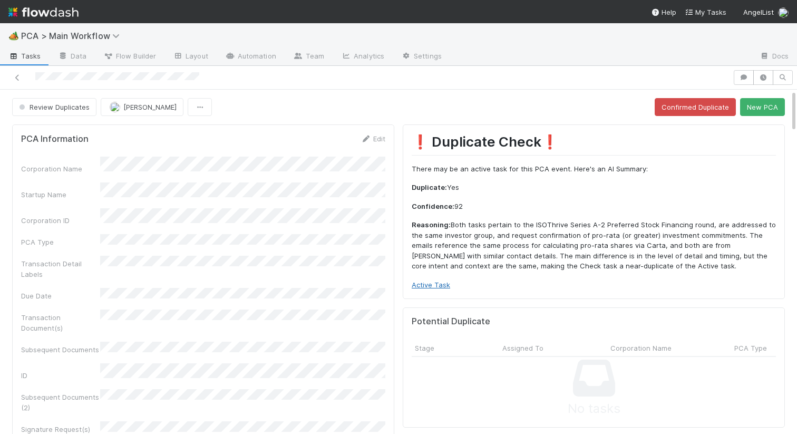
click at [427, 283] on link "Active Task" at bounding box center [431, 285] width 38 height 8
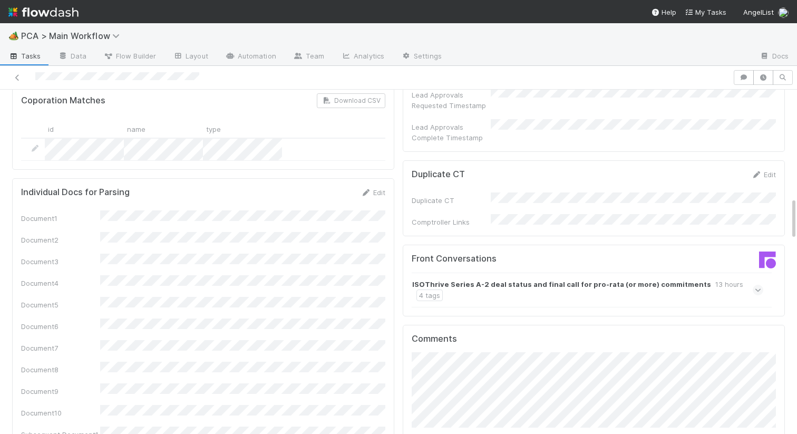
scroll to position [862, 0]
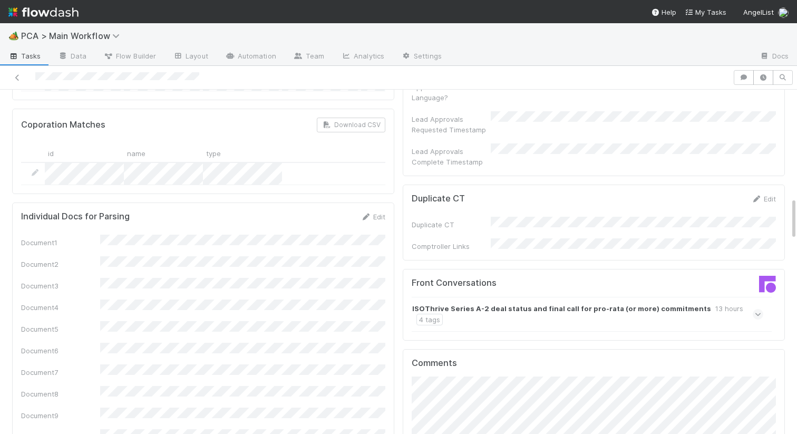
click at [480, 303] on strong "ISOThrive Series A-2 deal status and final call for pro-rata (or more) commitme…" at bounding box center [561, 308] width 299 height 11
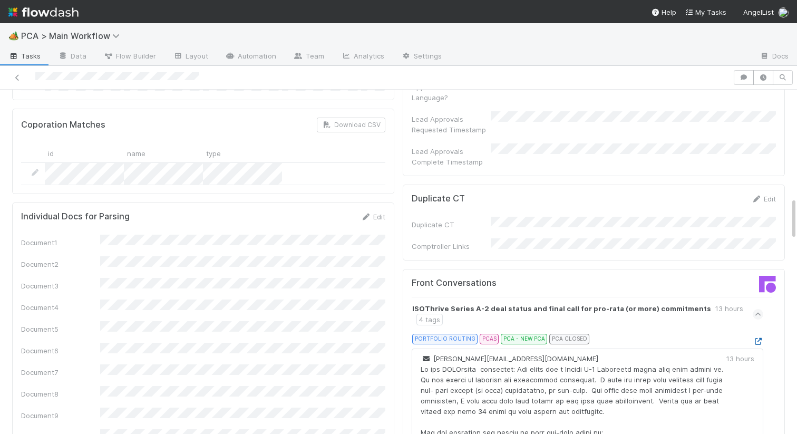
click at [759, 338] on icon at bounding box center [758, 341] width 11 height 7
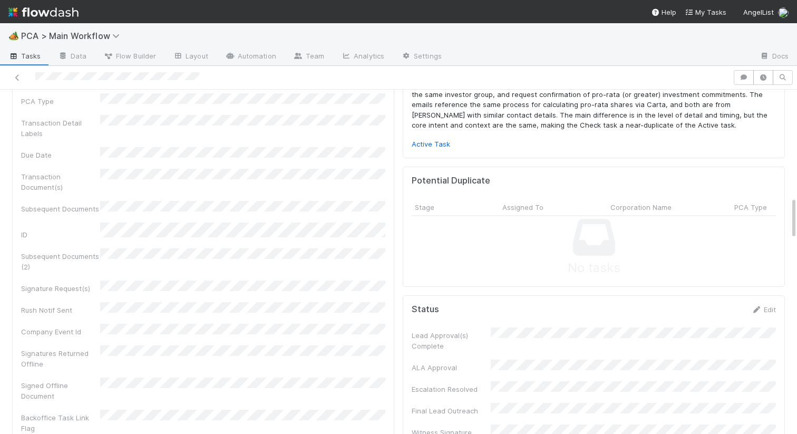
scroll to position [0, 0]
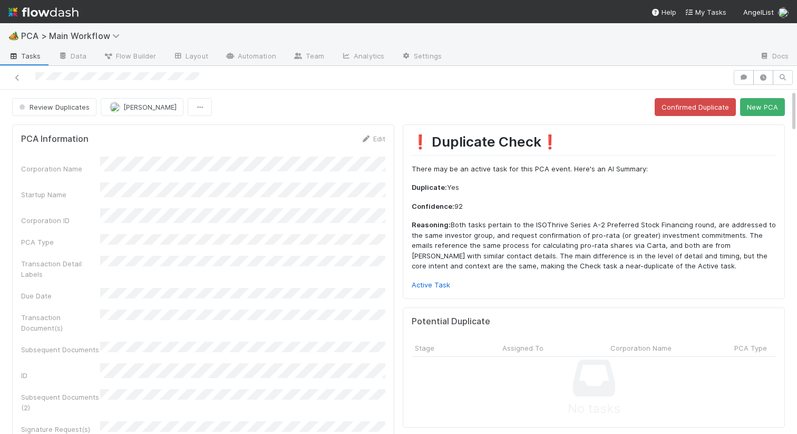
click at [698, 106] on button "Confirmed Duplicate" at bounding box center [695, 107] width 81 height 18
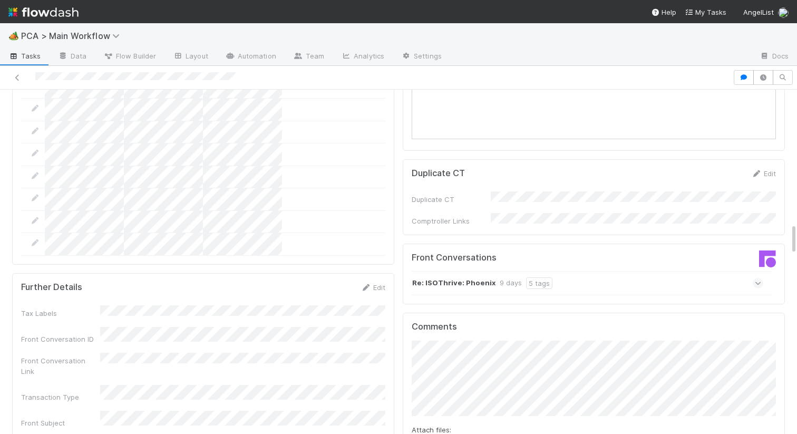
scroll to position [1446, 0]
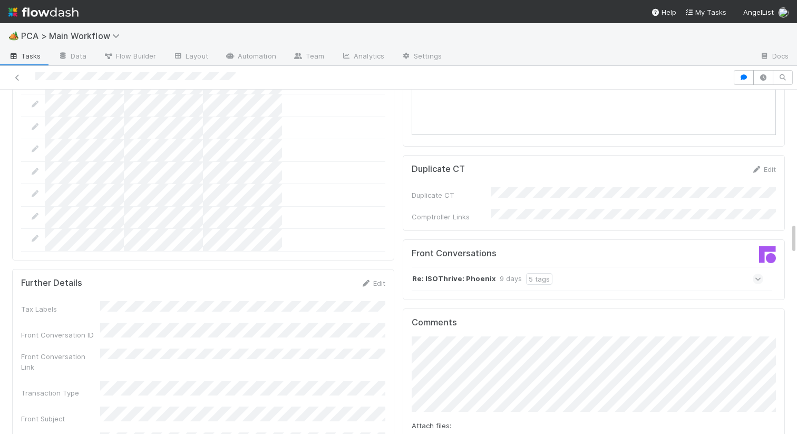
click at [563, 267] on div "Re: ISOThrive: Phoenix 9 days 5 tags" at bounding box center [588, 279] width 352 height 24
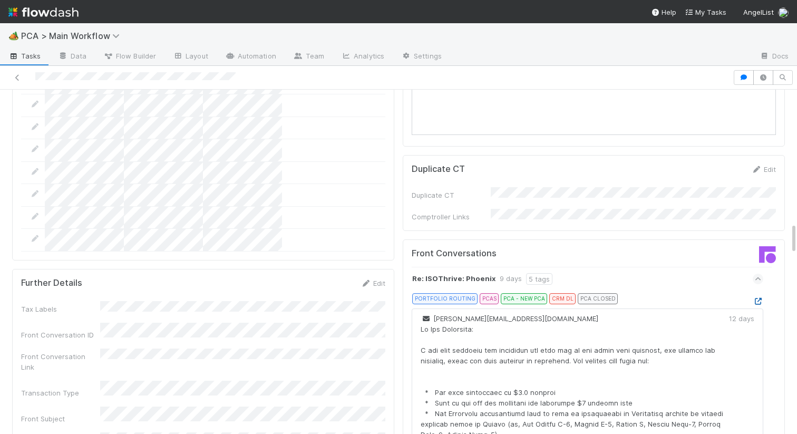
click at [758, 298] on icon at bounding box center [758, 301] width 11 height 7
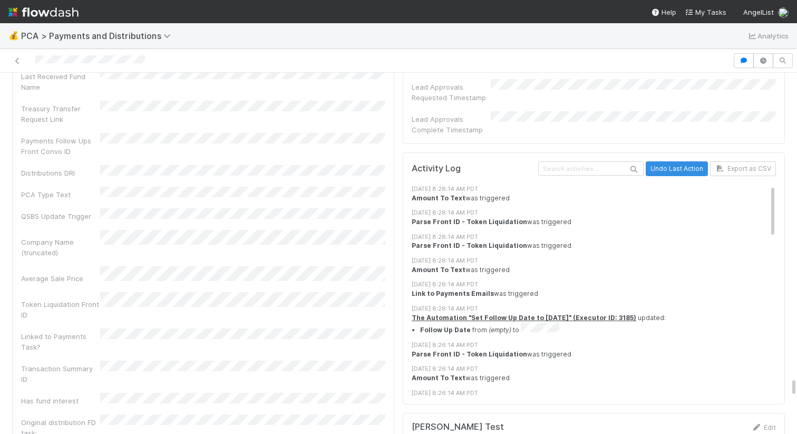
scroll to position [5504, 0]
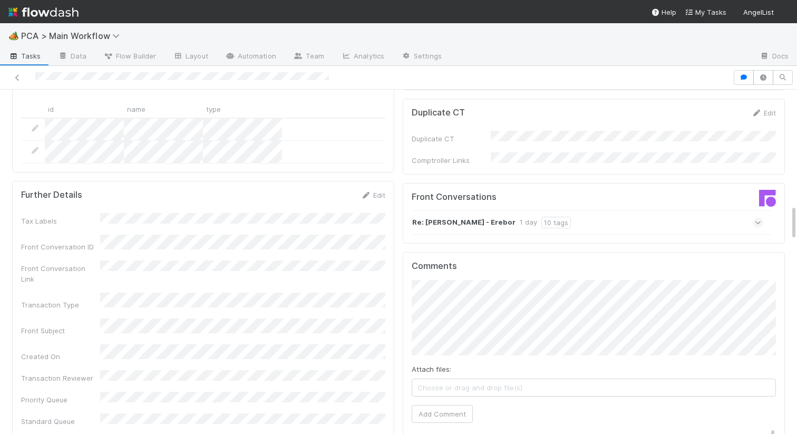
scroll to position [1086, 0]
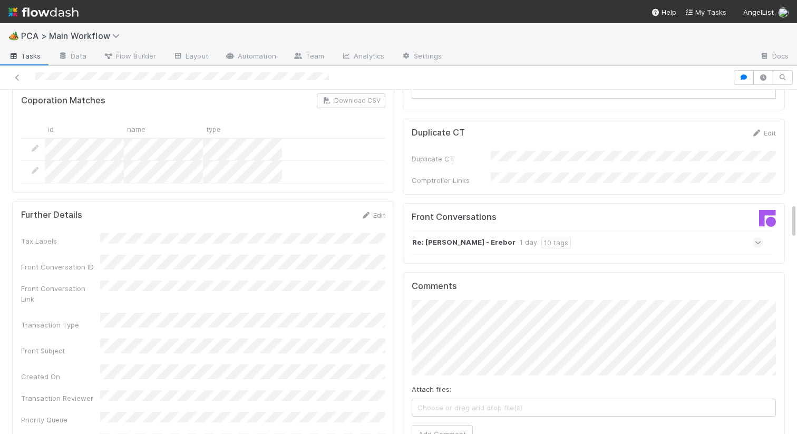
click at [447, 237] on strong "Re: [PERSON_NAME] - Erebor" at bounding box center [463, 243] width 103 height 12
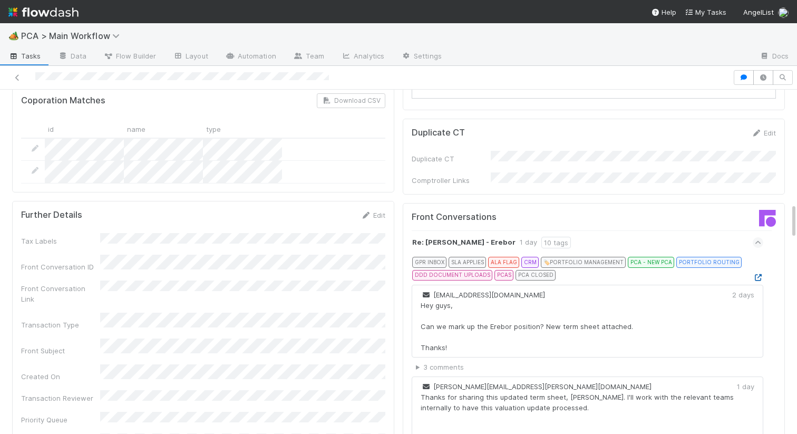
click at [759, 274] on icon at bounding box center [758, 277] width 11 height 7
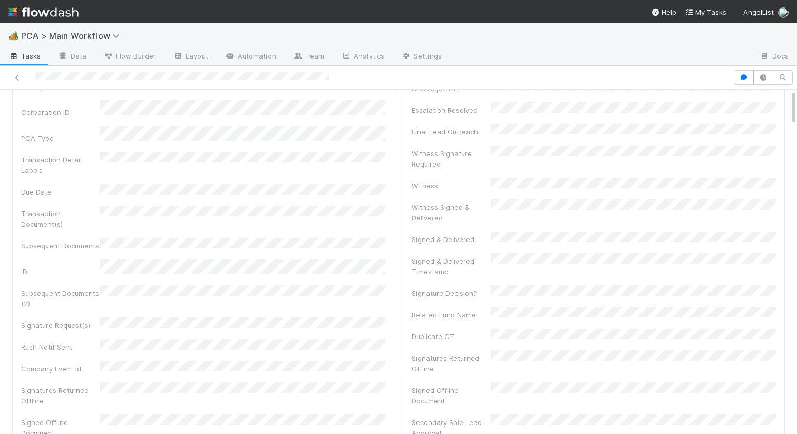
scroll to position [0, 0]
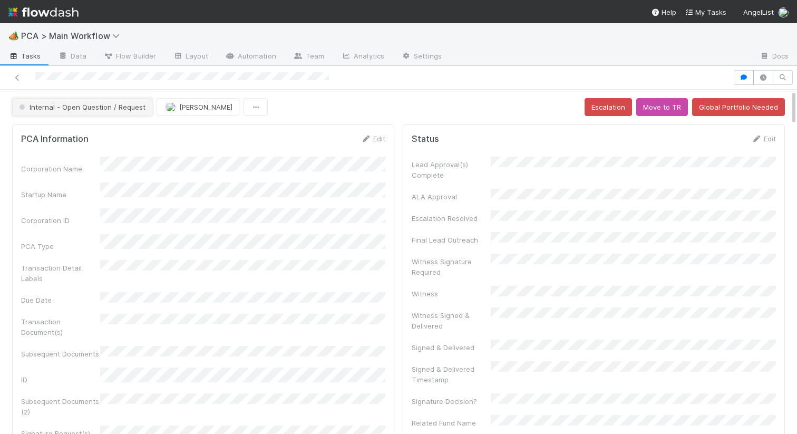
click at [83, 107] on span "Internal - Open Question / Request" at bounding box center [81, 107] width 129 height 8
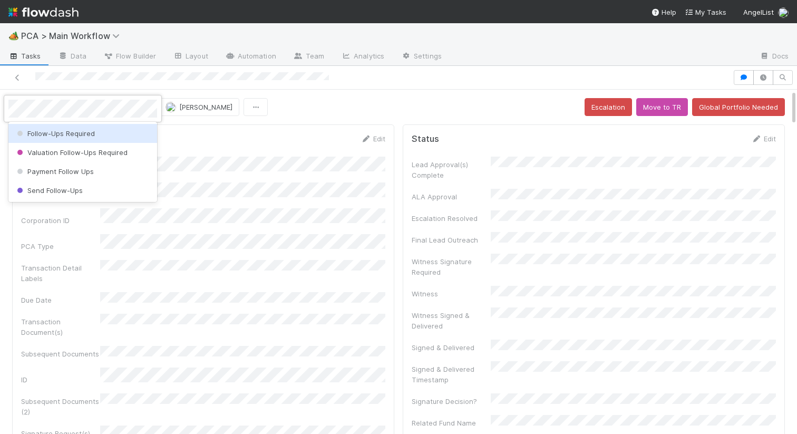
click at [78, 133] on span "Follow-Ups Required" at bounding box center [55, 133] width 80 height 8
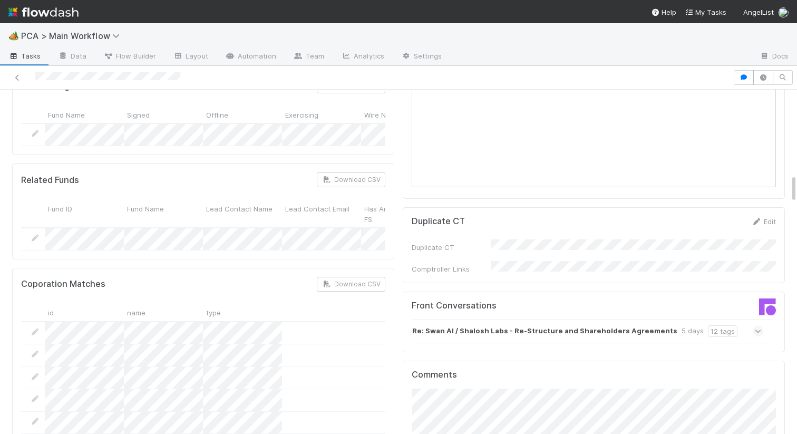
scroll to position [1017, 0]
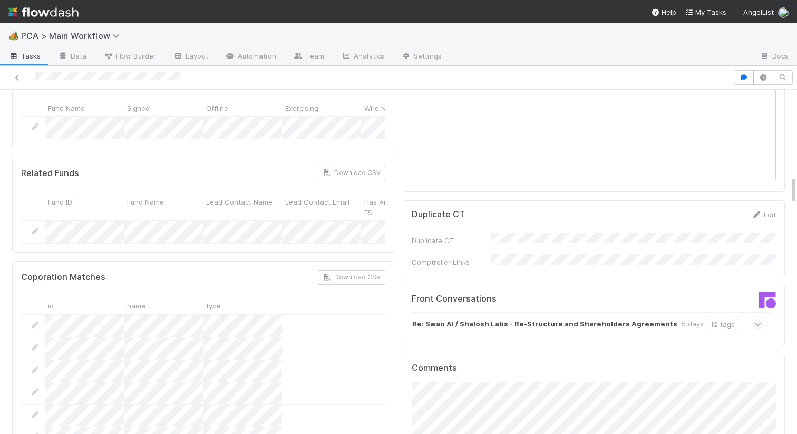
click at [480, 318] on strong "Re: Swan AI / Shalosh Labs - Re-Structure and Shareholders Agreements" at bounding box center [544, 324] width 265 height 12
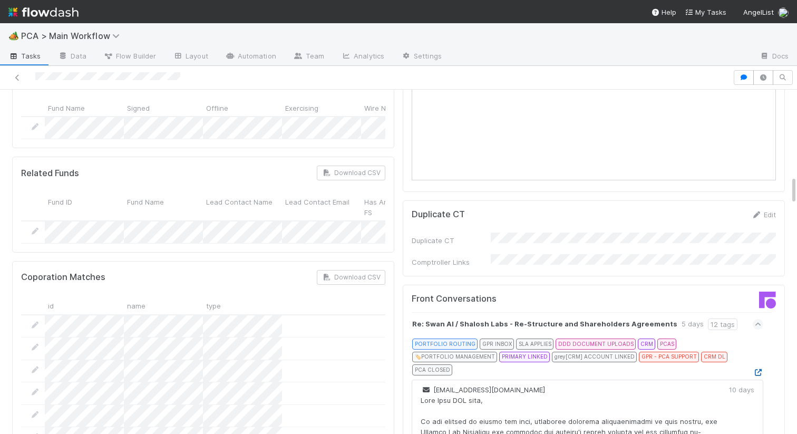
click at [758, 369] on icon at bounding box center [758, 372] width 11 height 7
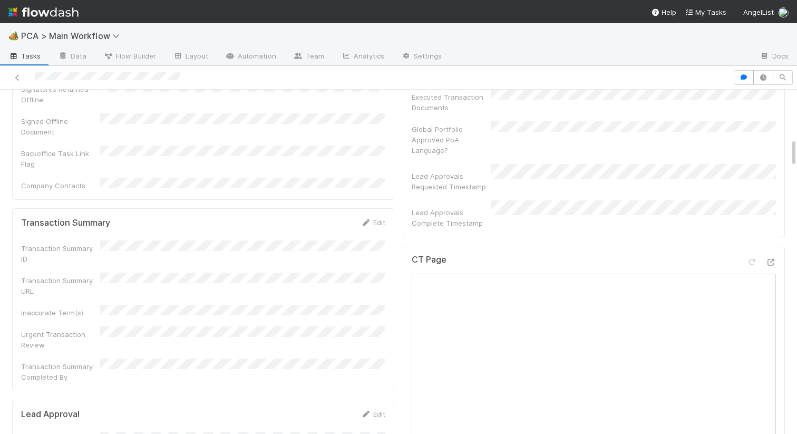
scroll to position [481, 0]
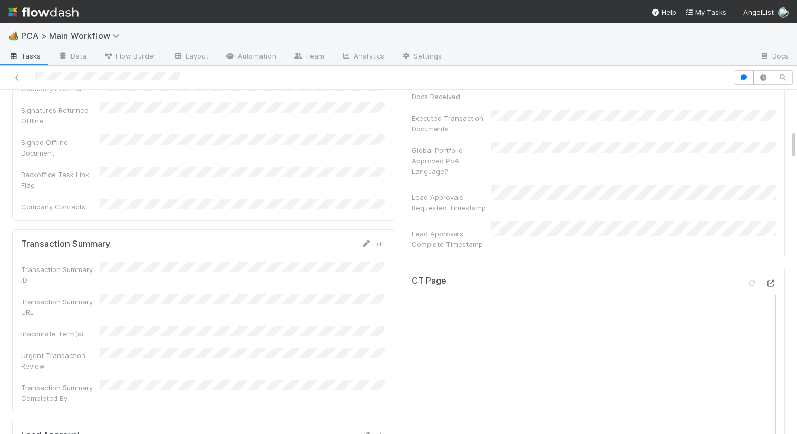
click at [771, 280] on icon at bounding box center [771, 283] width 11 height 7
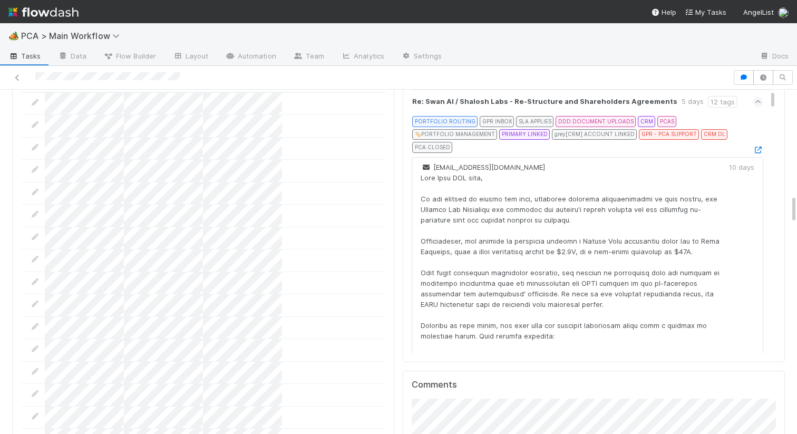
scroll to position [1419, 0]
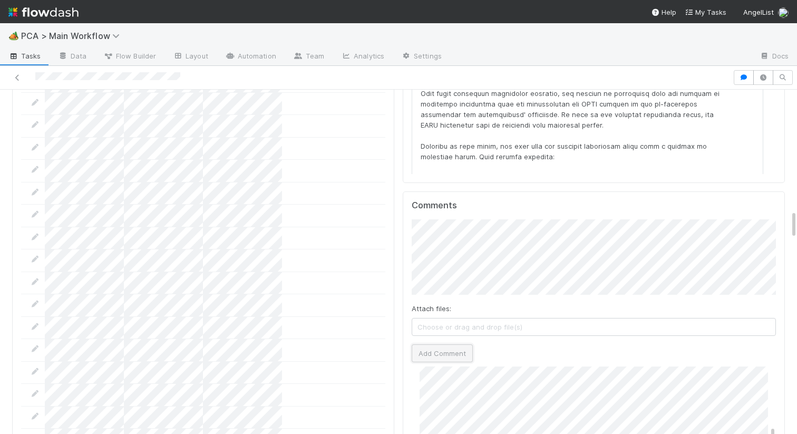
click at [434, 344] on button "Add Comment" at bounding box center [442, 353] width 61 height 18
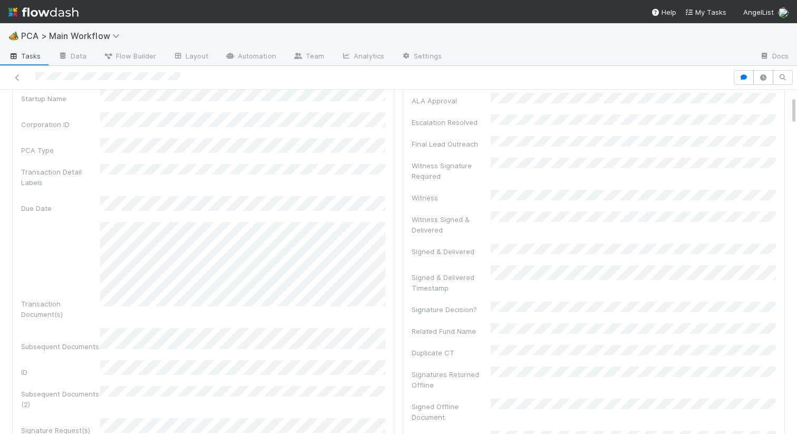
scroll to position [0, 0]
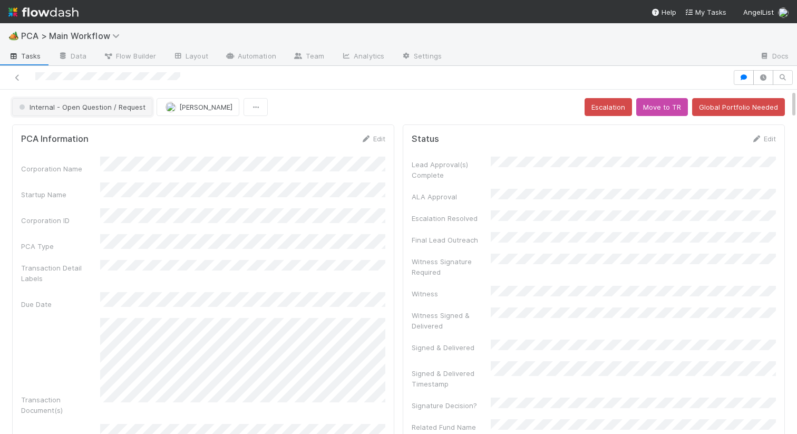
click at [98, 108] on span "Internal - Open Question / Request" at bounding box center [81, 107] width 129 height 8
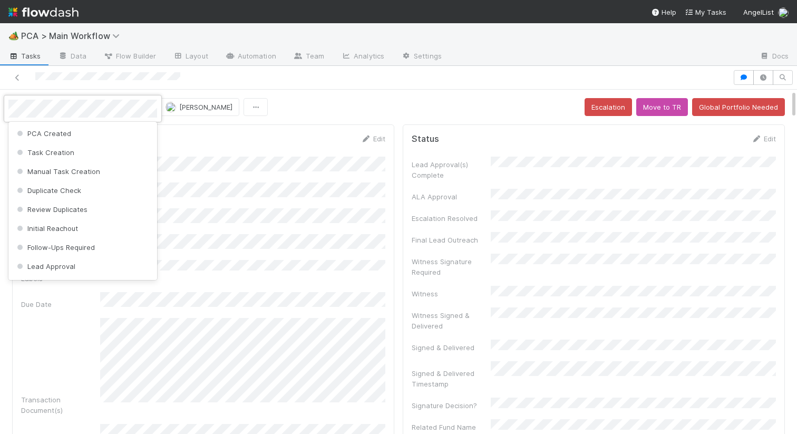
scroll to position [496, 0]
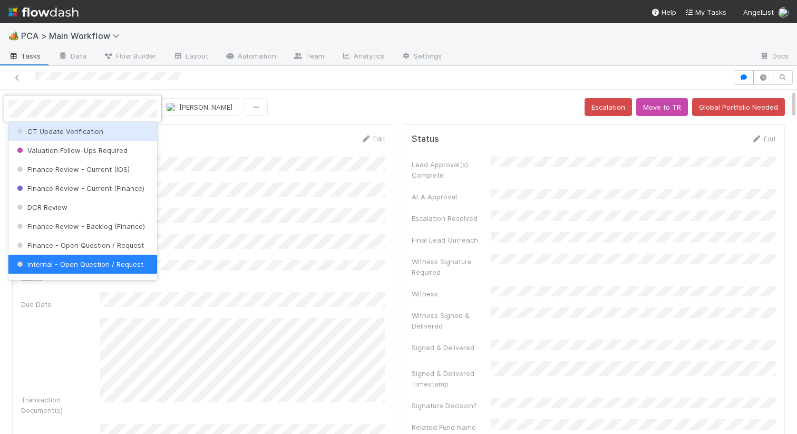
click at [308, 81] on div at bounding box center [398, 217] width 797 height 434
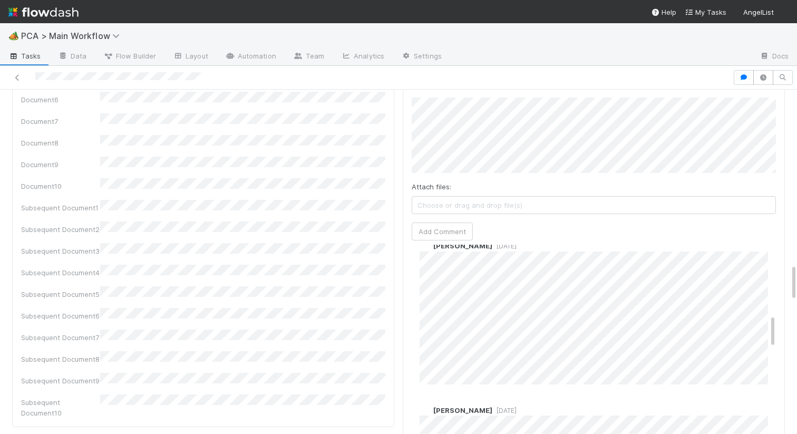
scroll to position [408, 0]
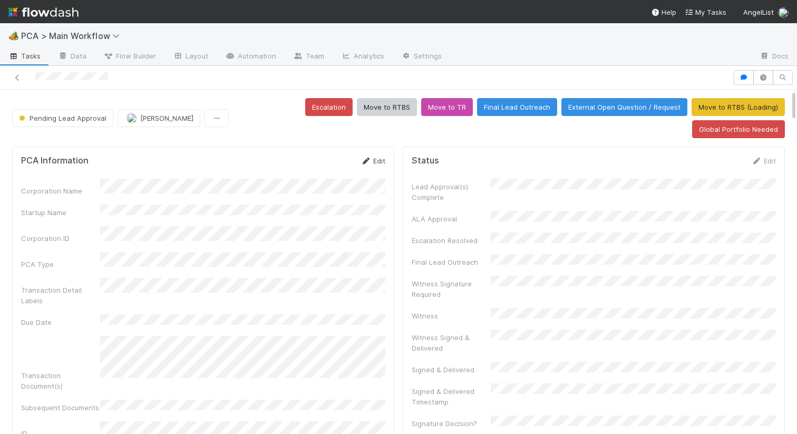
click at [372, 164] on link "Edit" at bounding box center [373, 161] width 25 height 8
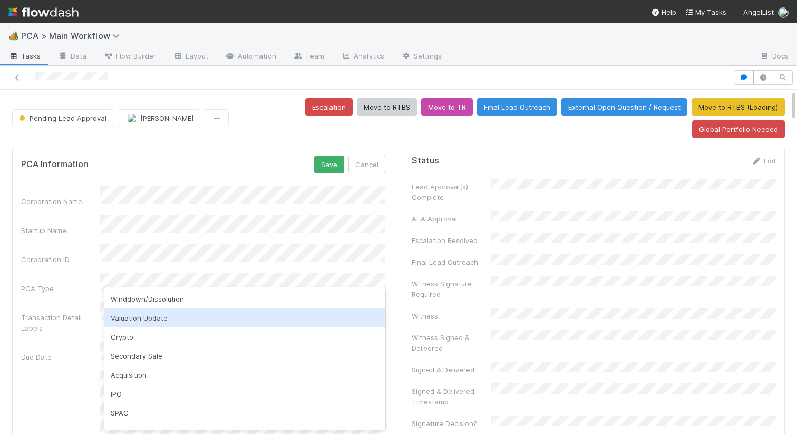
click at [159, 312] on div "Valuation Update" at bounding box center [244, 317] width 281 height 19
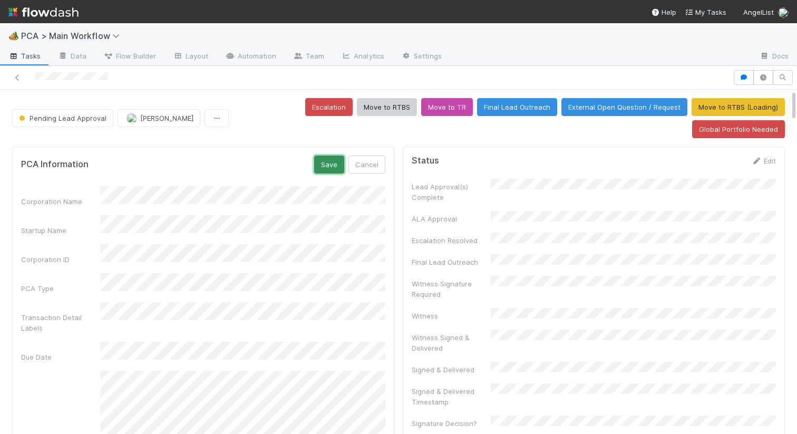
click at [326, 157] on button "Save" at bounding box center [329, 165] width 30 height 18
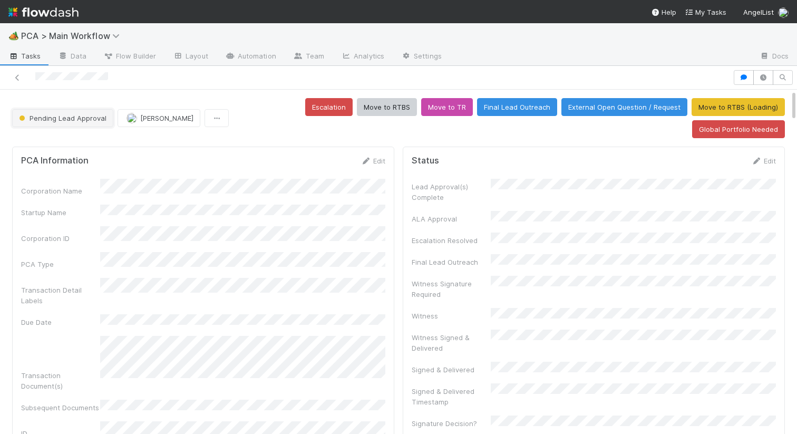
click at [91, 118] on span "Pending Lead Approval" at bounding box center [62, 118] width 90 height 8
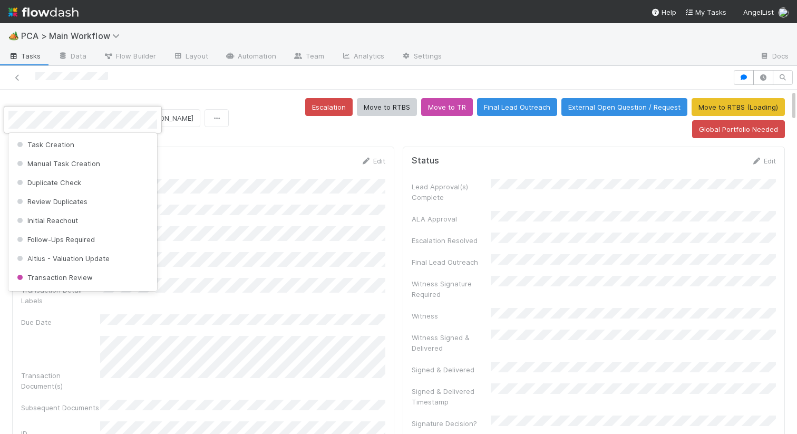
scroll to position [973, 0]
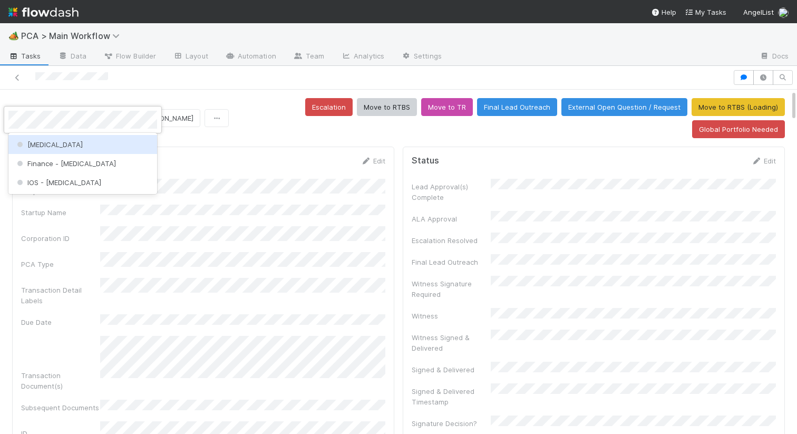
click at [74, 146] on div "[MEDICAL_DATA]" at bounding box center [82, 144] width 149 height 19
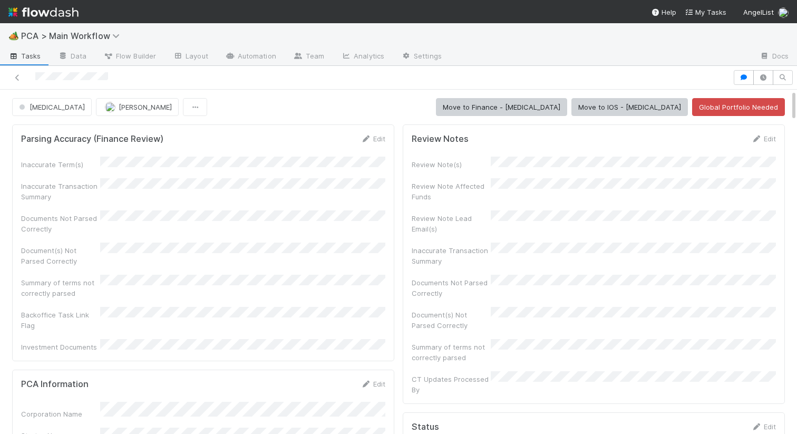
scroll to position [886, 0]
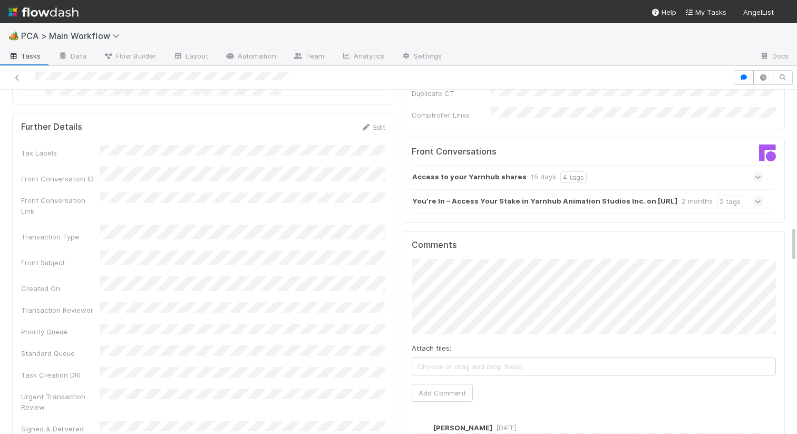
scroll to position [1071, 0]
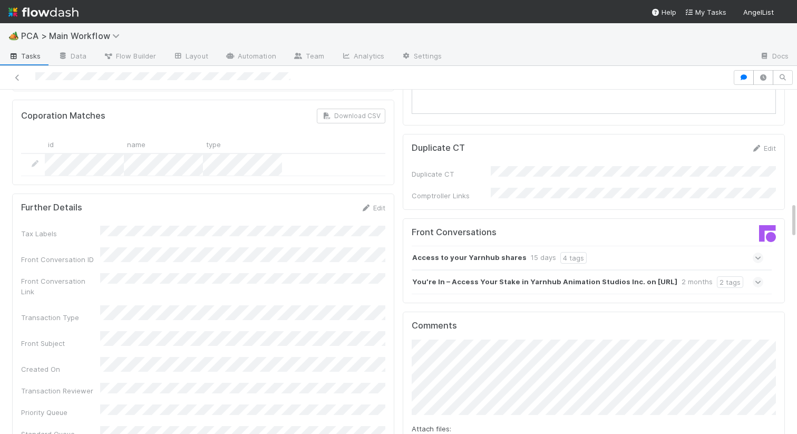
click at [488, 276] on strong "You’re In – Access Your Stake in Yarnhub Animation Studios Inc. on Highlander.Ai" at bounding box center [544, 282] width 265 height 12
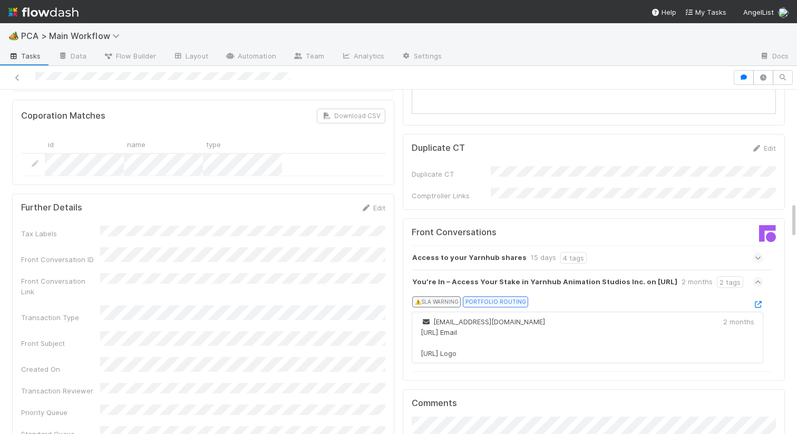
click at [764, 270] on div "You’re In – Access Your Stake in Yarnhub Animation Studios Inc. on Highlander.A…" at bounding box center [594, 320] width 364 height 101
click at [759, 301] on icon at bounding box center [758, 304] width 11 height 7
click at [752, 270] on div "You’re In – Access Your Stake in Yarnhub Animation Studios Inc. on Highlander.A…" at bounding box center [588, 282] width 352 height 24
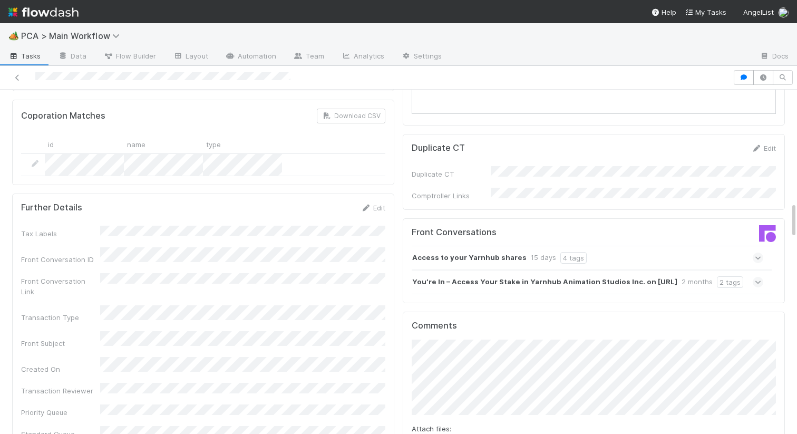
click at [756, 253] on icon at bounding box center [758, 258] width 7 height 11
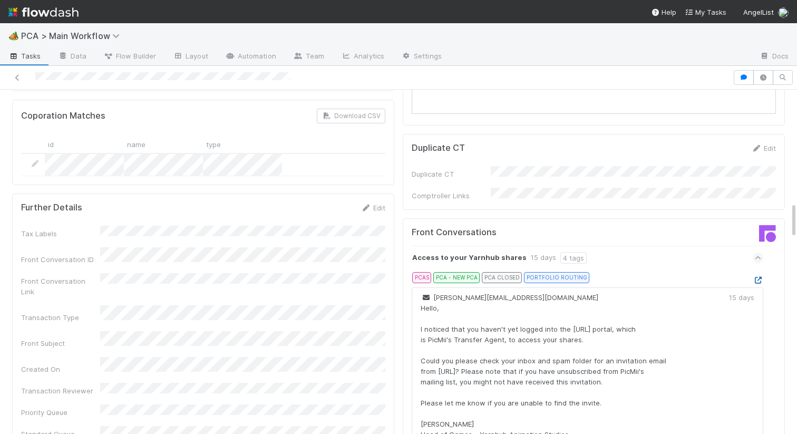
click at [760, 277] on icon at bounding box center [758, 280] width 11 height 7
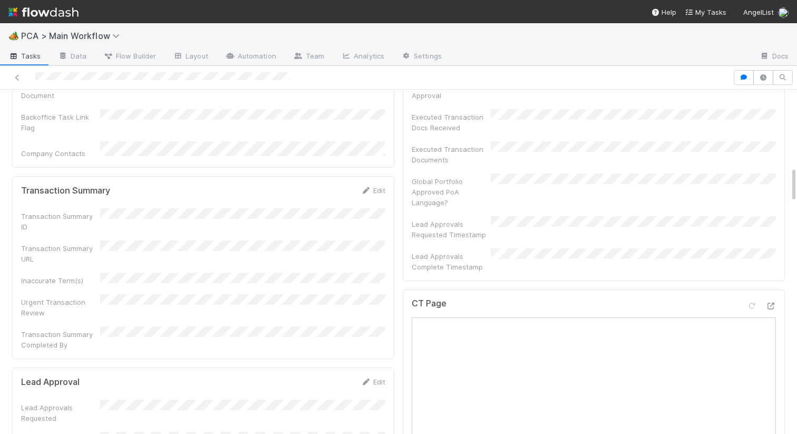
scroll to position [0, 0]
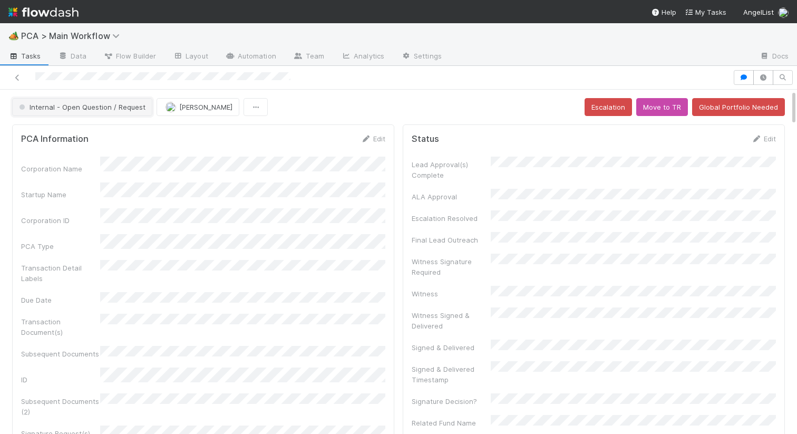
click at [92, 102] on button "Internal - Open Question / Request" at bounding box center [82, 107] width 140 height 18
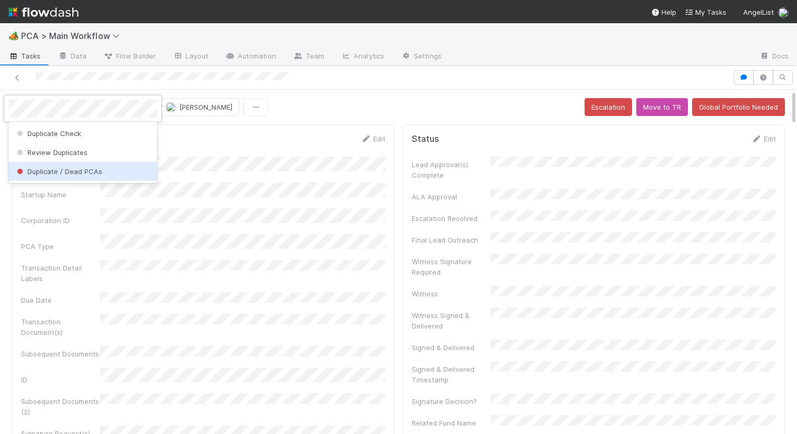
click at [61, 168] on span "Duplicate / Dead PCAs" at bounding box center [59, 171] width 88 height 8
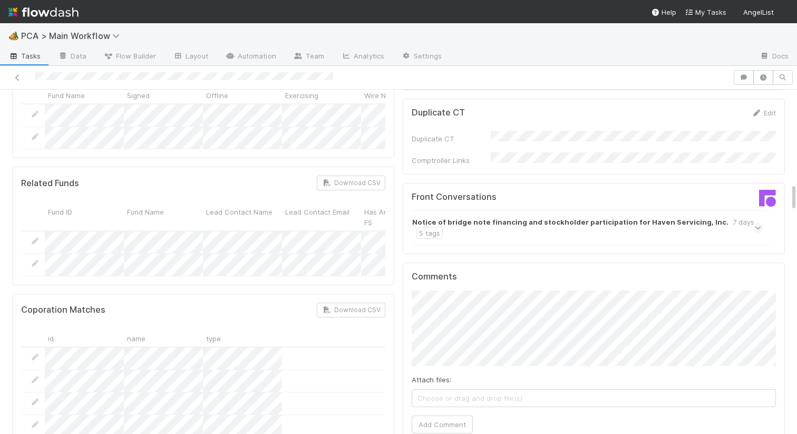
scroll to position [1185, 0]
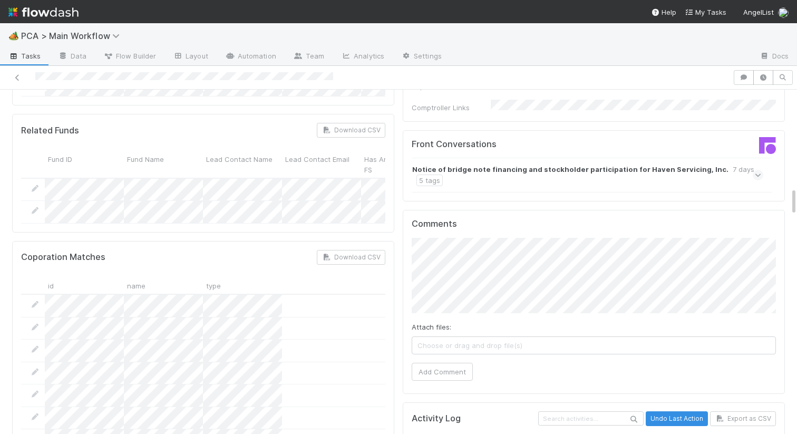
click at [516, 164] on strong "Notice of bridge note financing and stockholder participation for Haven Servici…" at bounding box center [570, 169] width 316 height 11
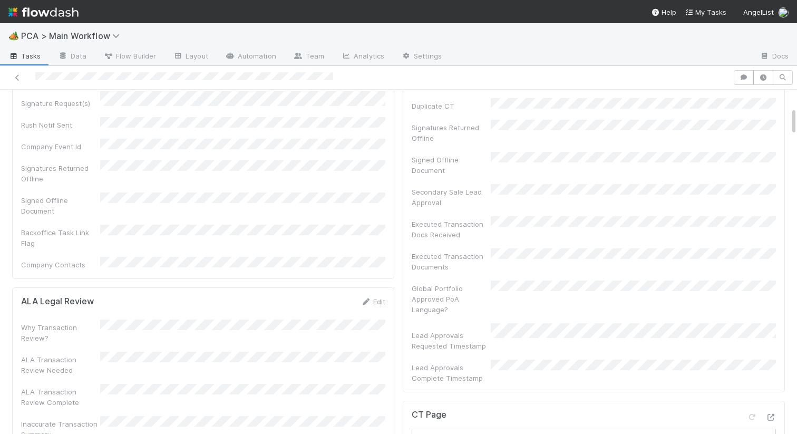
scroll to position [0, 0]
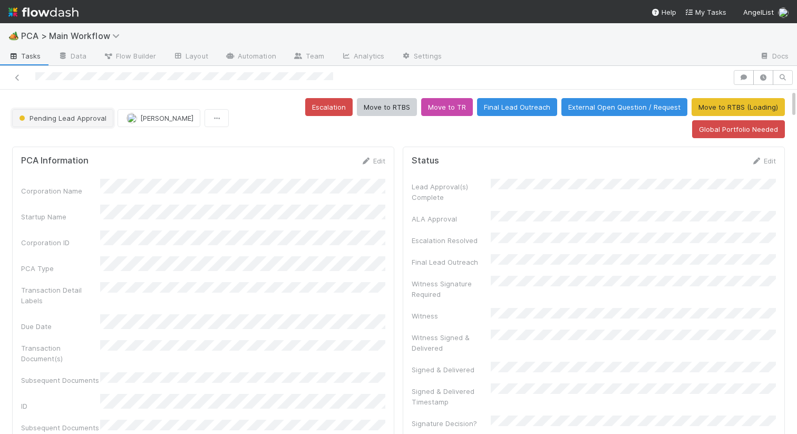
click at [86, 124] on button "Pending Lead Approval" at bounding box center [62, 118] width 101 height 18
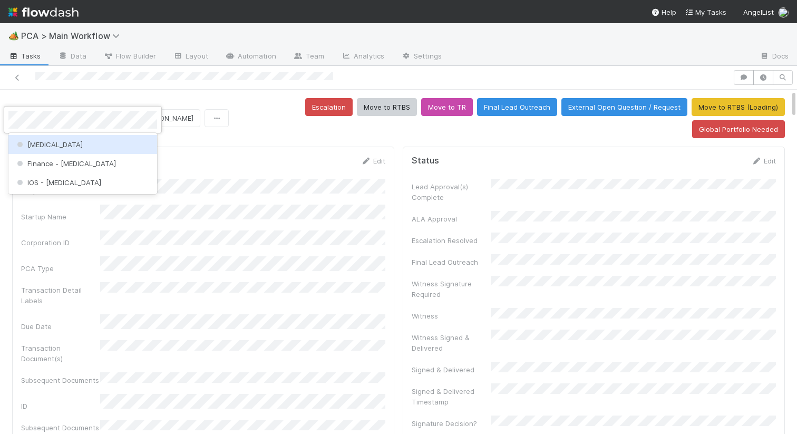
click at [69, 140] on div "[MEDICAL_DATA]" at bounding box center [82, 144] width 149 height 19
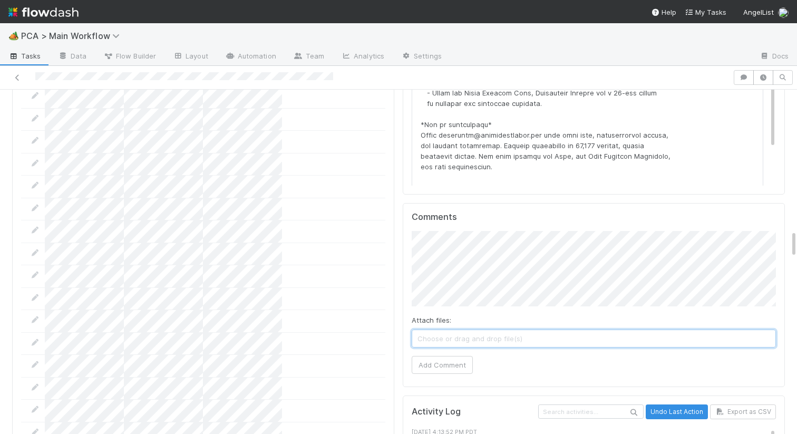
scroll to position [1746, 0]
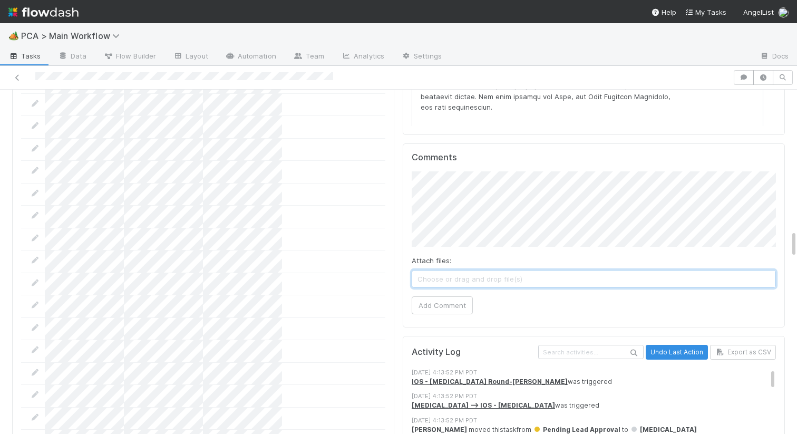
click at [523, 271] on span "Choose or drag and drop file(s)" at bounding box center [593, 279] width 363 height 17
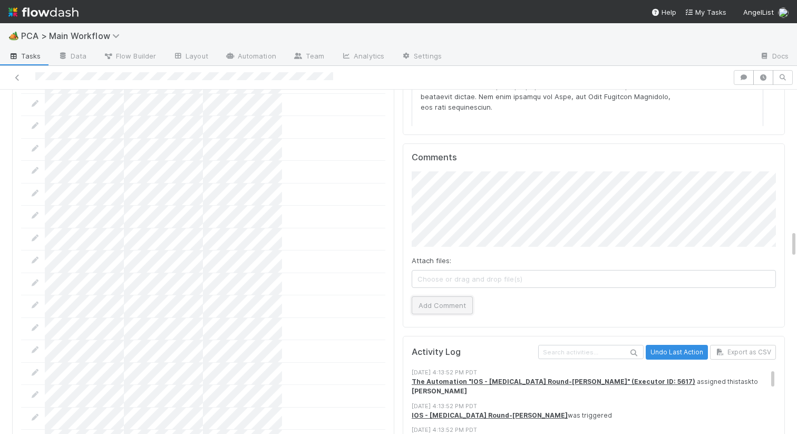
click at [445, 296] on button "Add Comment" at bounding box center [442, 305] width 61 height 18
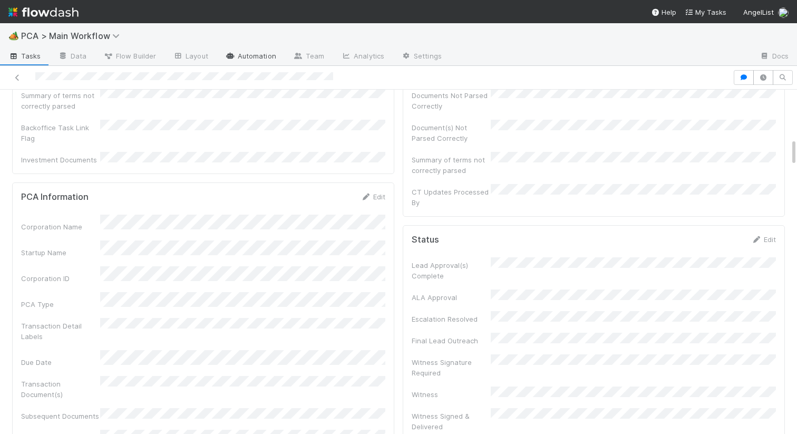
scroll to position [0, 0]
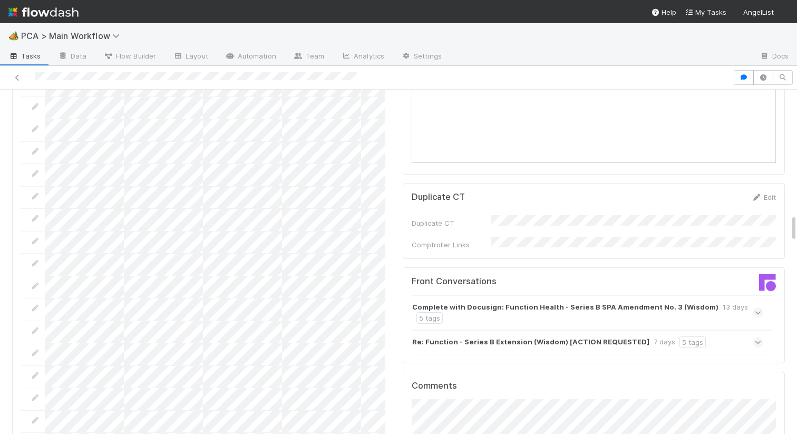
scroll to position [1547, 0]
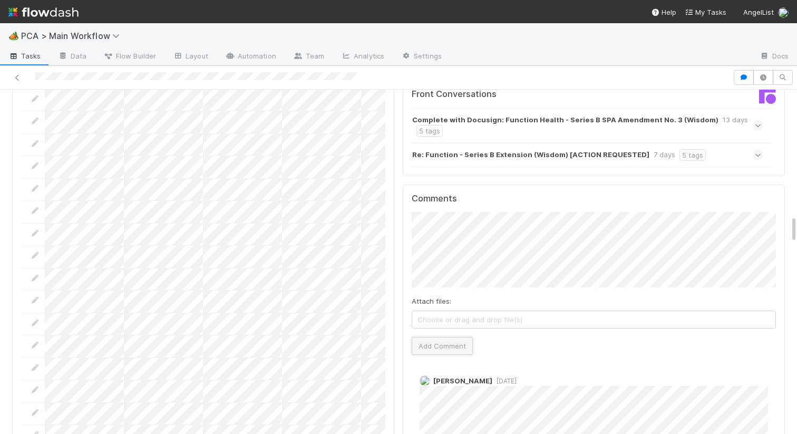
click at [453, 337] on button "Add Comment" at bounding box center [442, 346] width 61 height 18
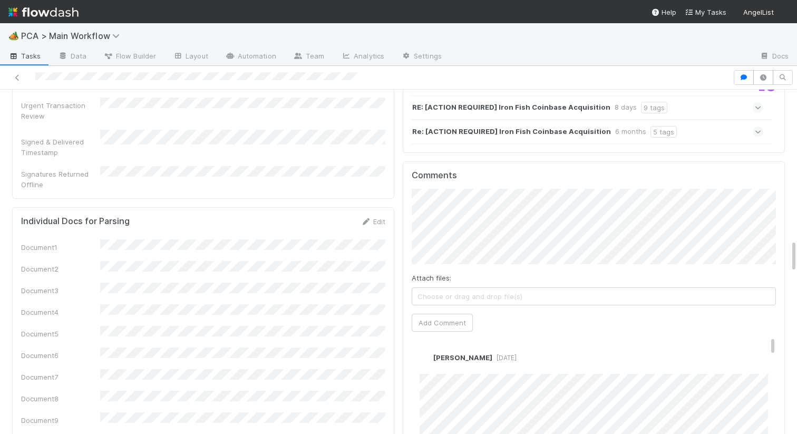
scroll to position [1567, 0]
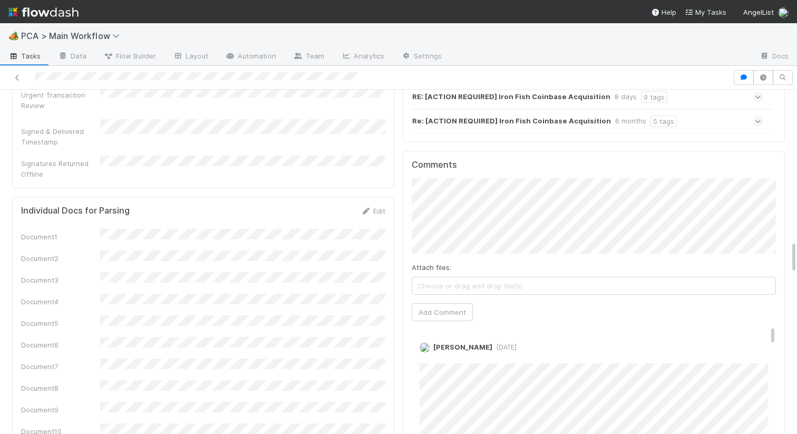
click at [422, 195] on div "Attach files: Choose or drag and drop file(s) Add Comment" at bounding box center [594, 249] width 364 height 143
click at [427, 303] on button "Add Comment" at bounding box center [442, 312] width 61 height 18
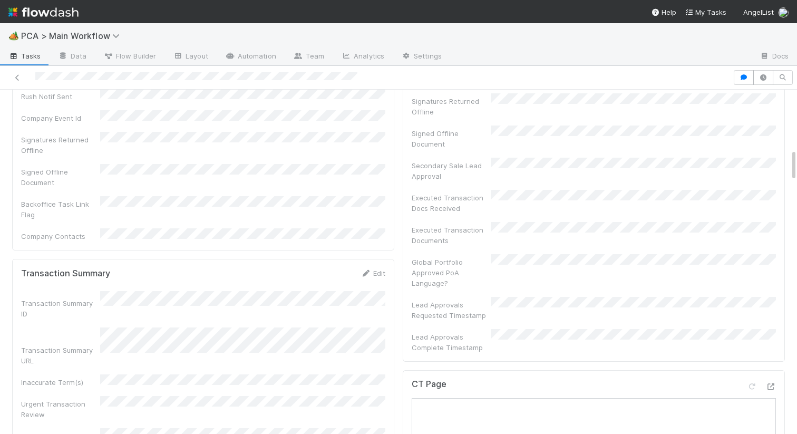
scroll to position [0, 0]
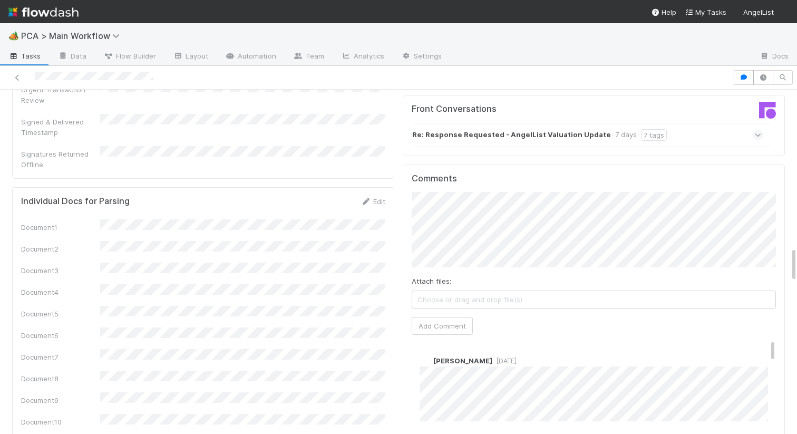
scroll to position [1489, 0]
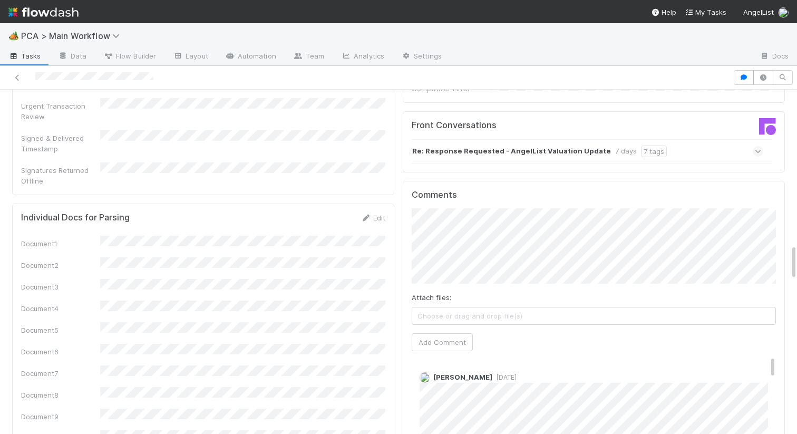
click at [451, 275] on div "Attach files: Choose or drag and drop file(s) Add Comment" at bounding box center [594, 279] width 364 height 143
click at [451, 333] on button "Add Comment" at bounding box center [442, 342] width 61 height 18
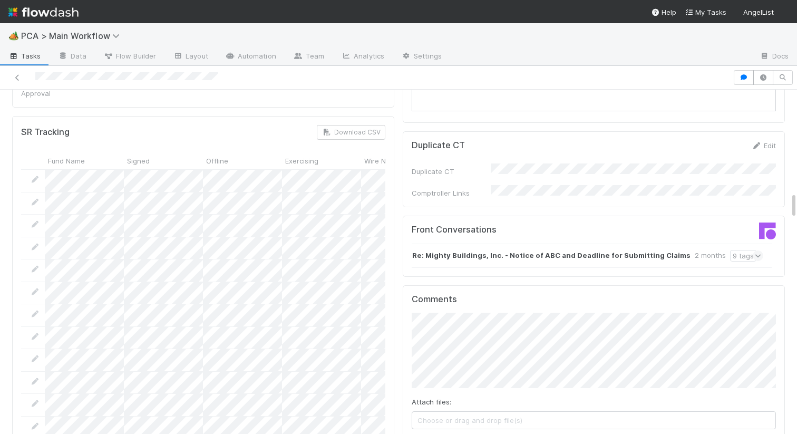
scroll to position [1424, 0]
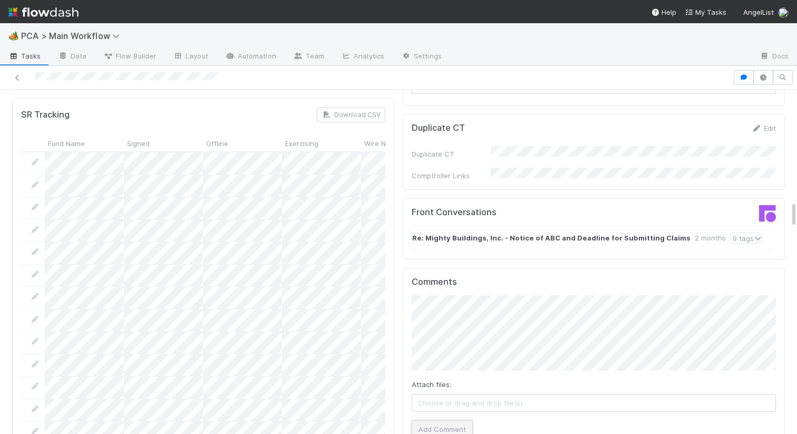
click at [445, 420] on button "Add Comment" at bounding box center [442, 429] width 61 height 18
